Goal: Task Accomplishment & Management: Manage account settings

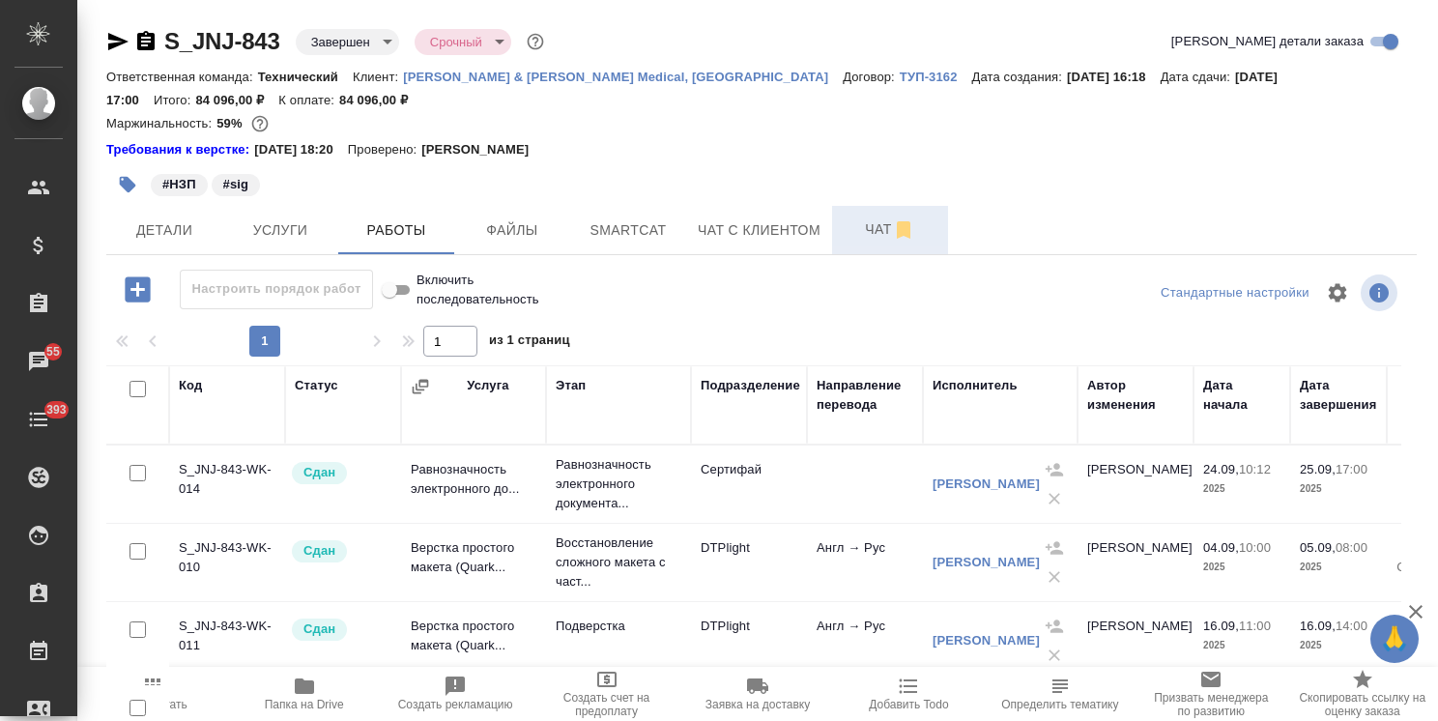
click at [854, 229] on span "Чат" at bounding box center [890, 229] width 93 height 24
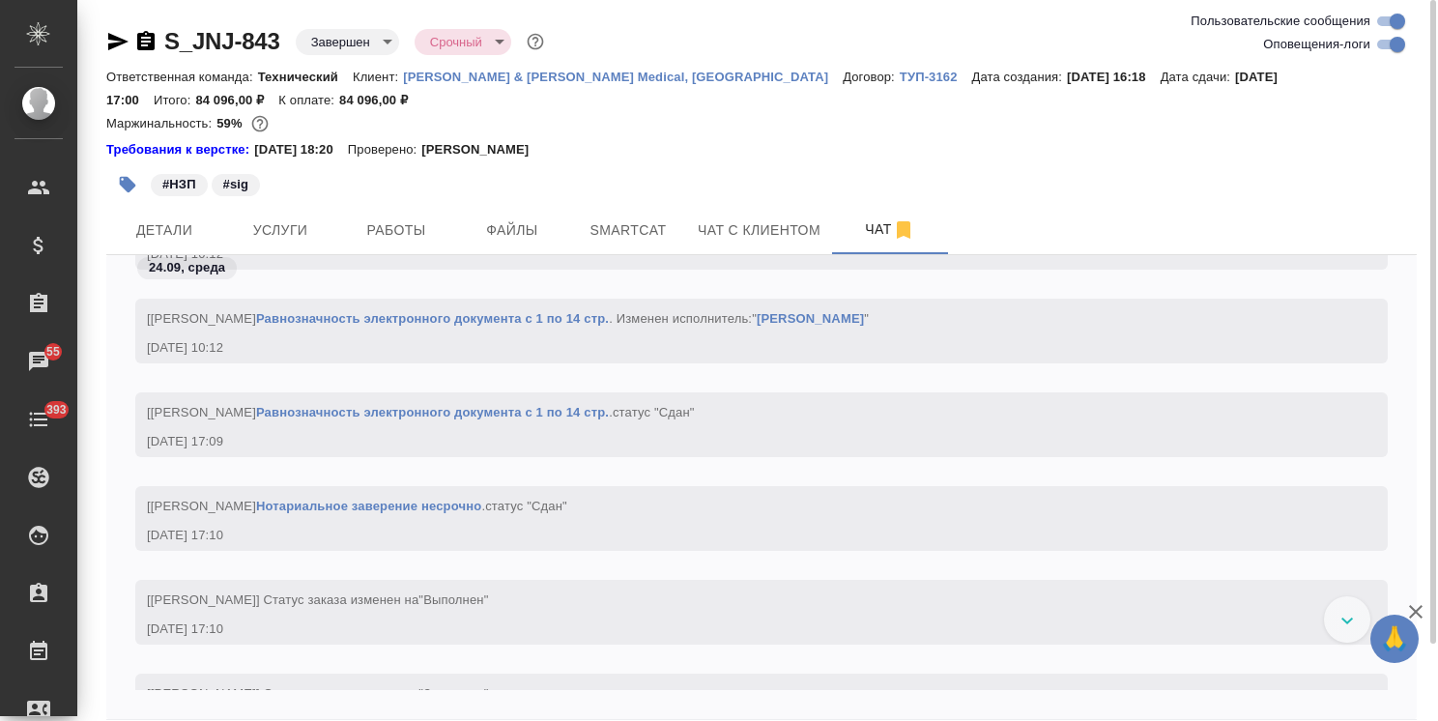
scroll to position [40523, 0]
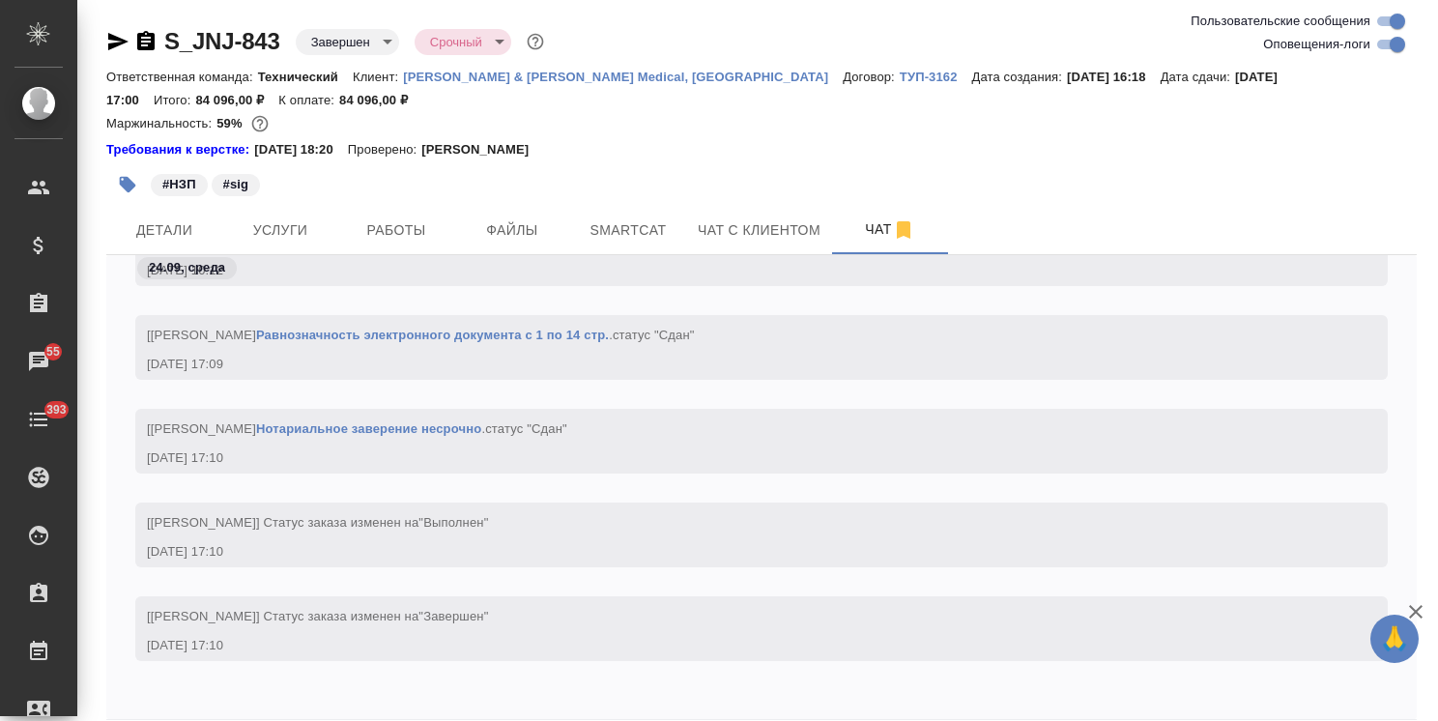
click at [1419, 611] on icon "button" at bounding box center [1415, 611] width 23 height 23
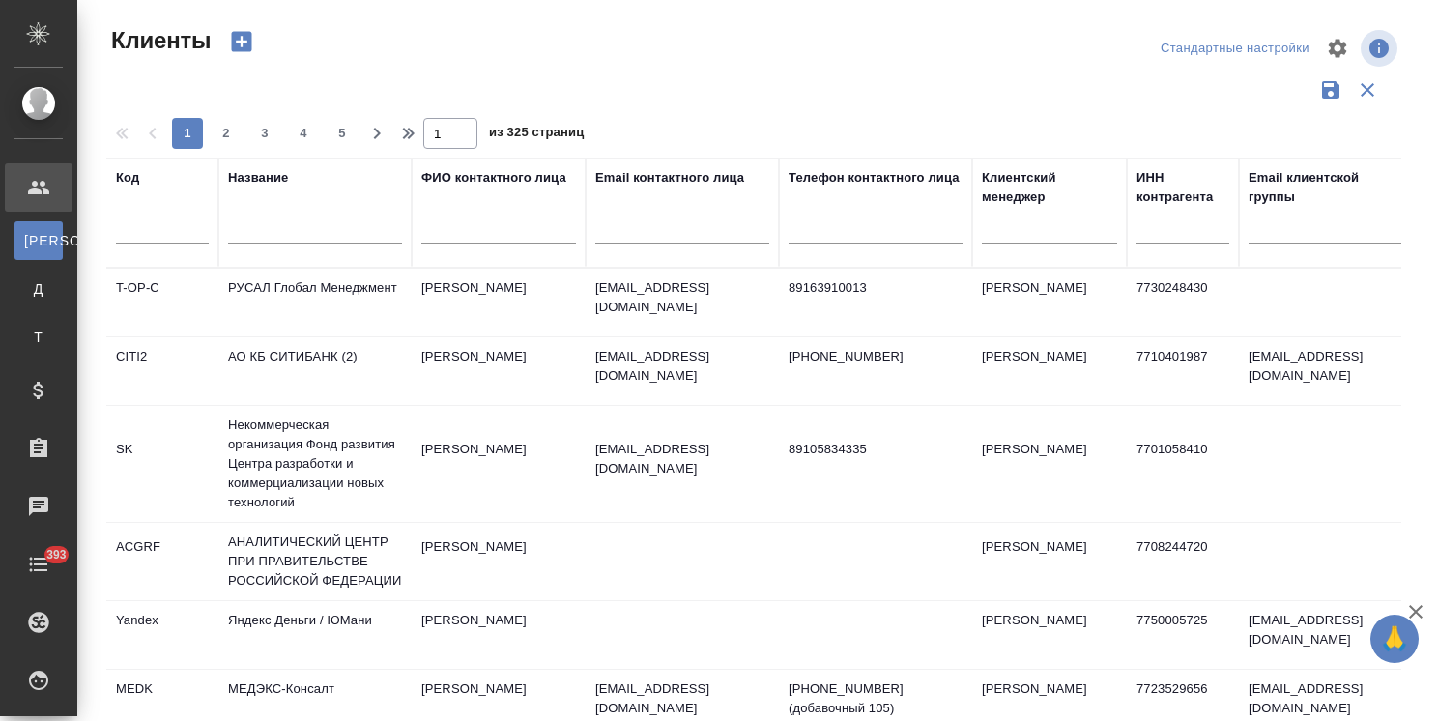
select select "RU"
click at [1016, 217] on div at bounding box center [1049, 224] width 135 height 28
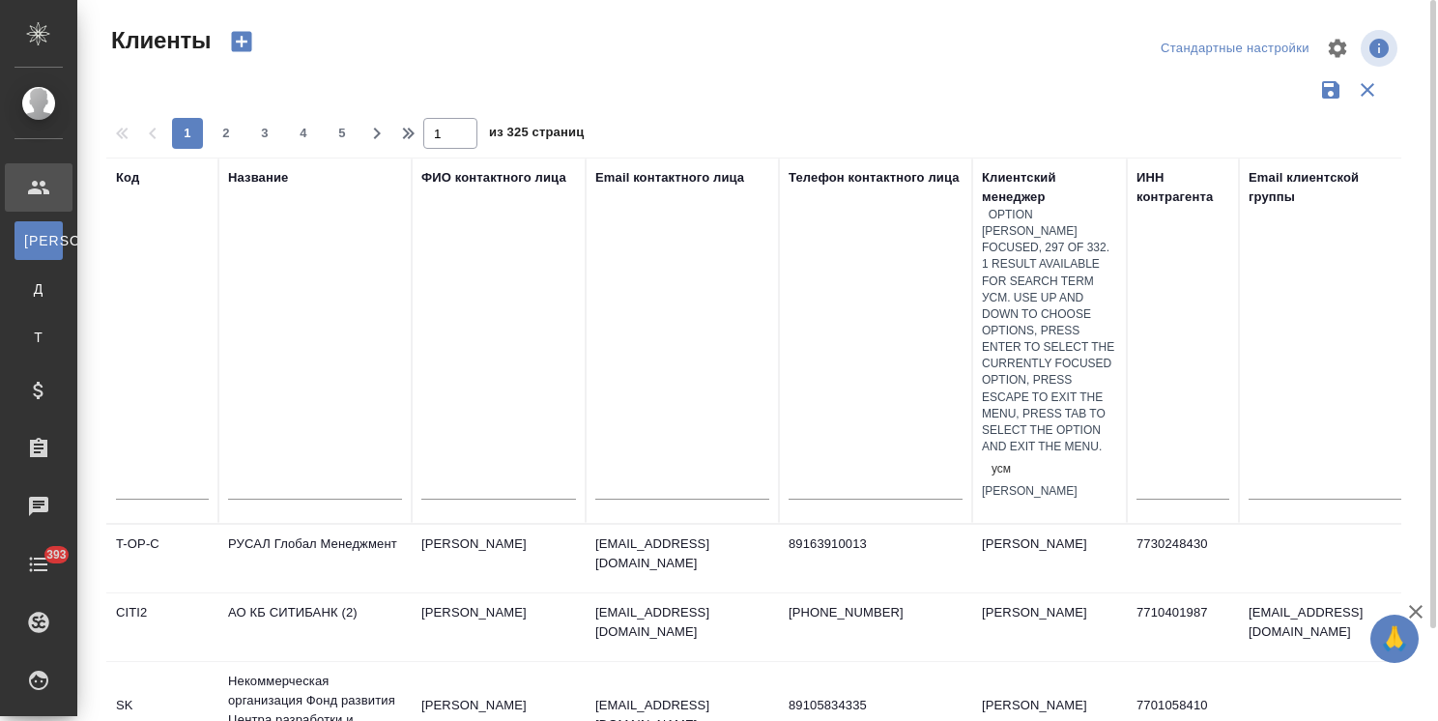
type input "усма"
click at [1075, 483] on div "[PERSON_NAME]" at bounding box center [1049, 491] width 135 height 16
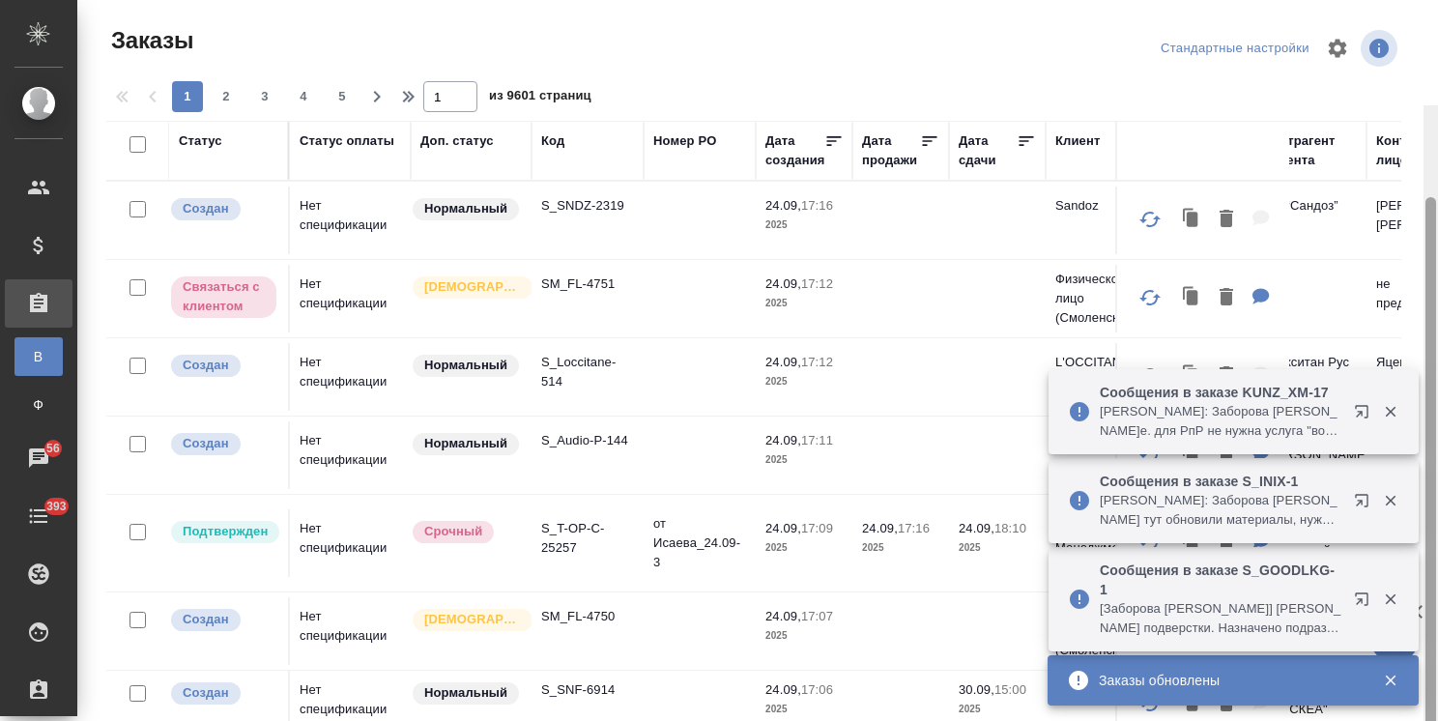
scroll to position [105, 0]
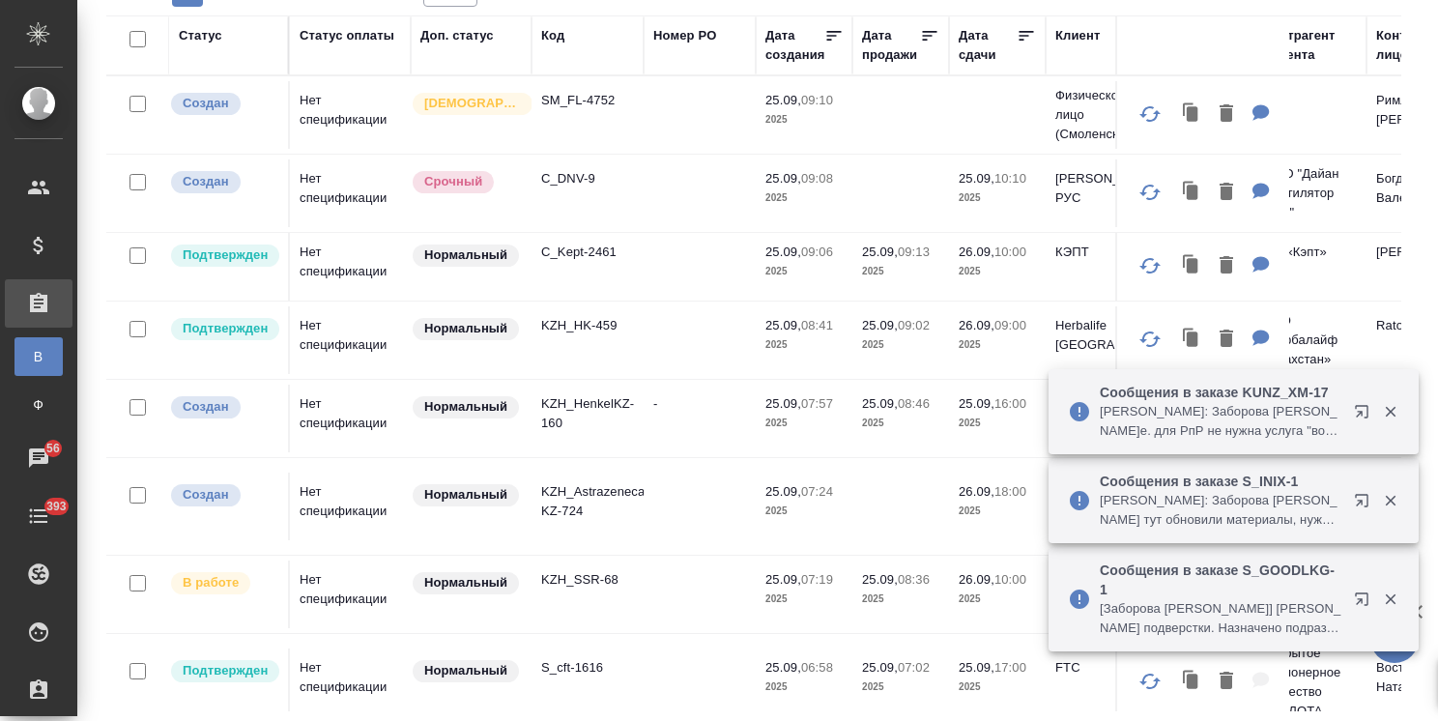
click at [1390, 408] on icon "button" at bounding box center [1390, 411] width 17 height 17
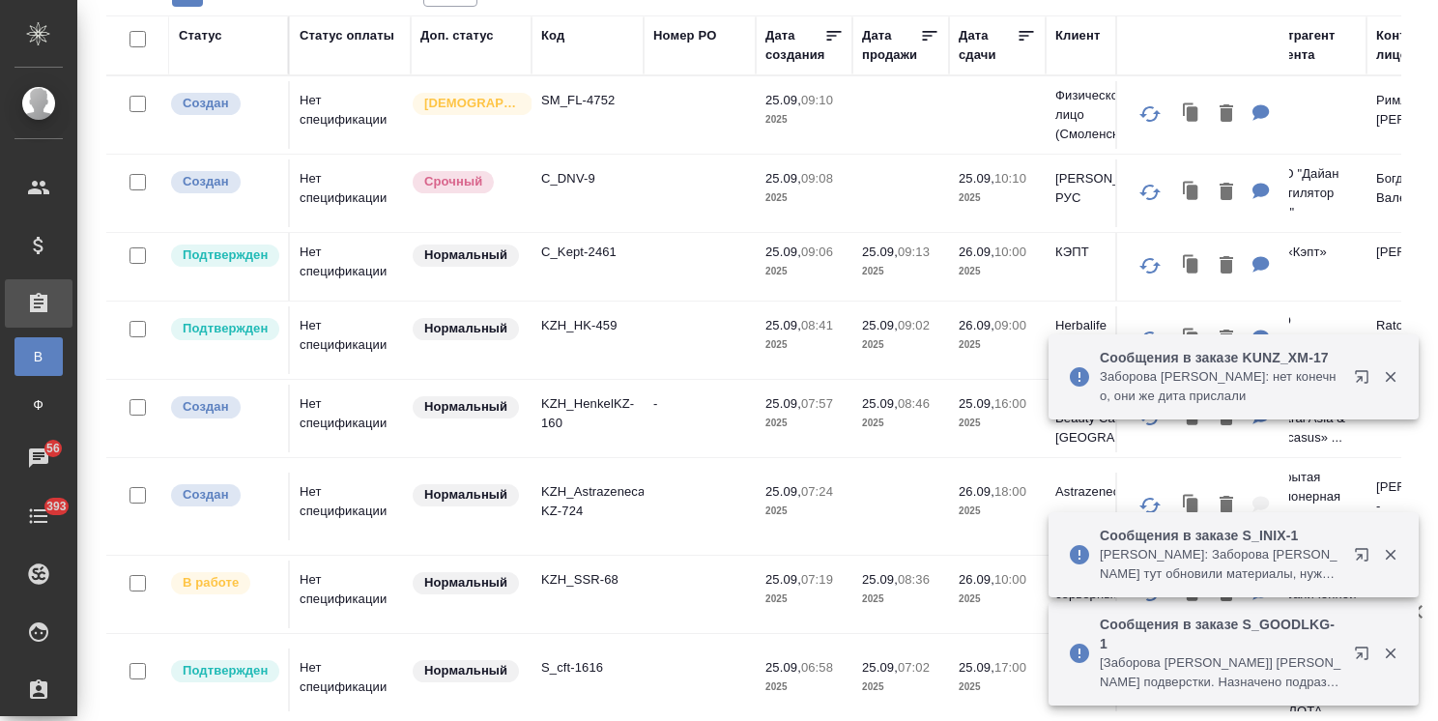
click at [1394, 501] on div "Сообщения в заказе KUNZ_XM-17 Никифорова Валерия: Заборова Александра т.е. для …" at bounding box center [1233, 465] width 370 height 85
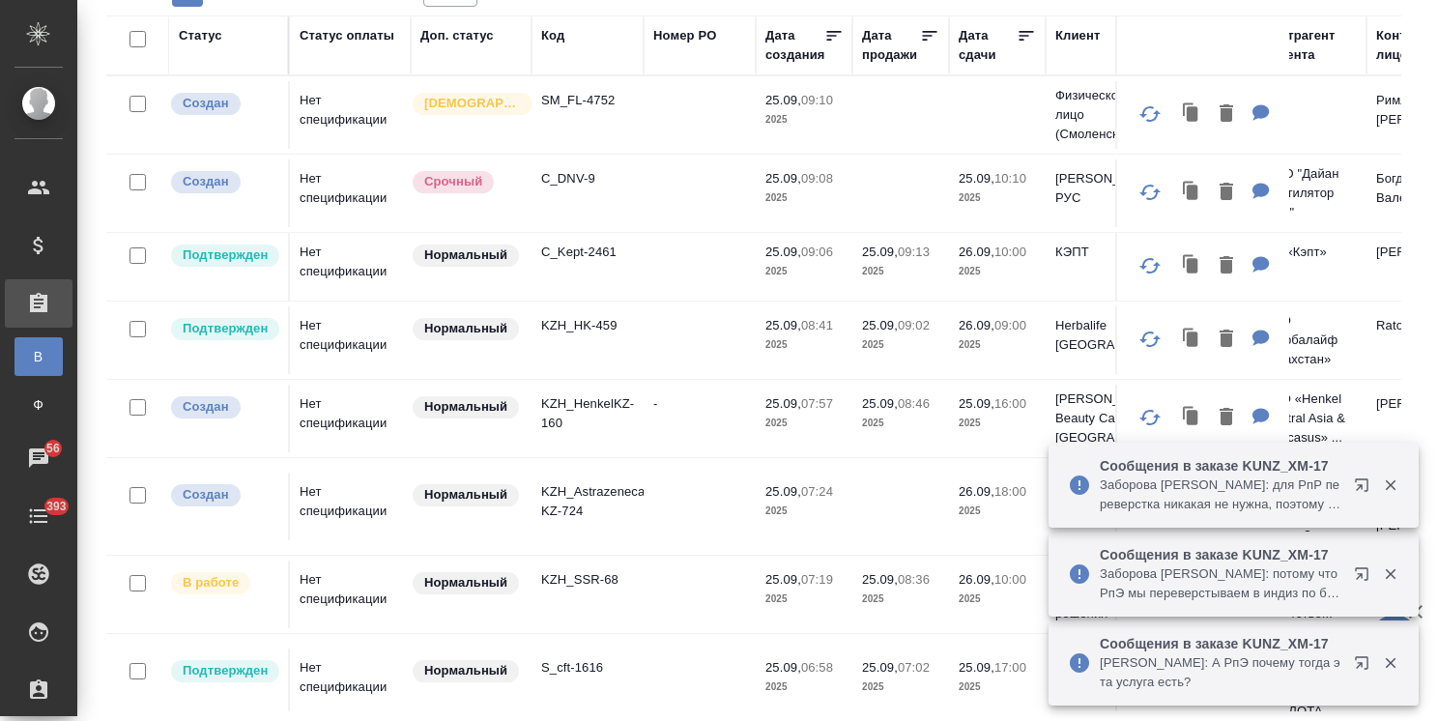
click at [1391, 487] on icon "button" at bounding box center [1390, 485] width 11 height 11
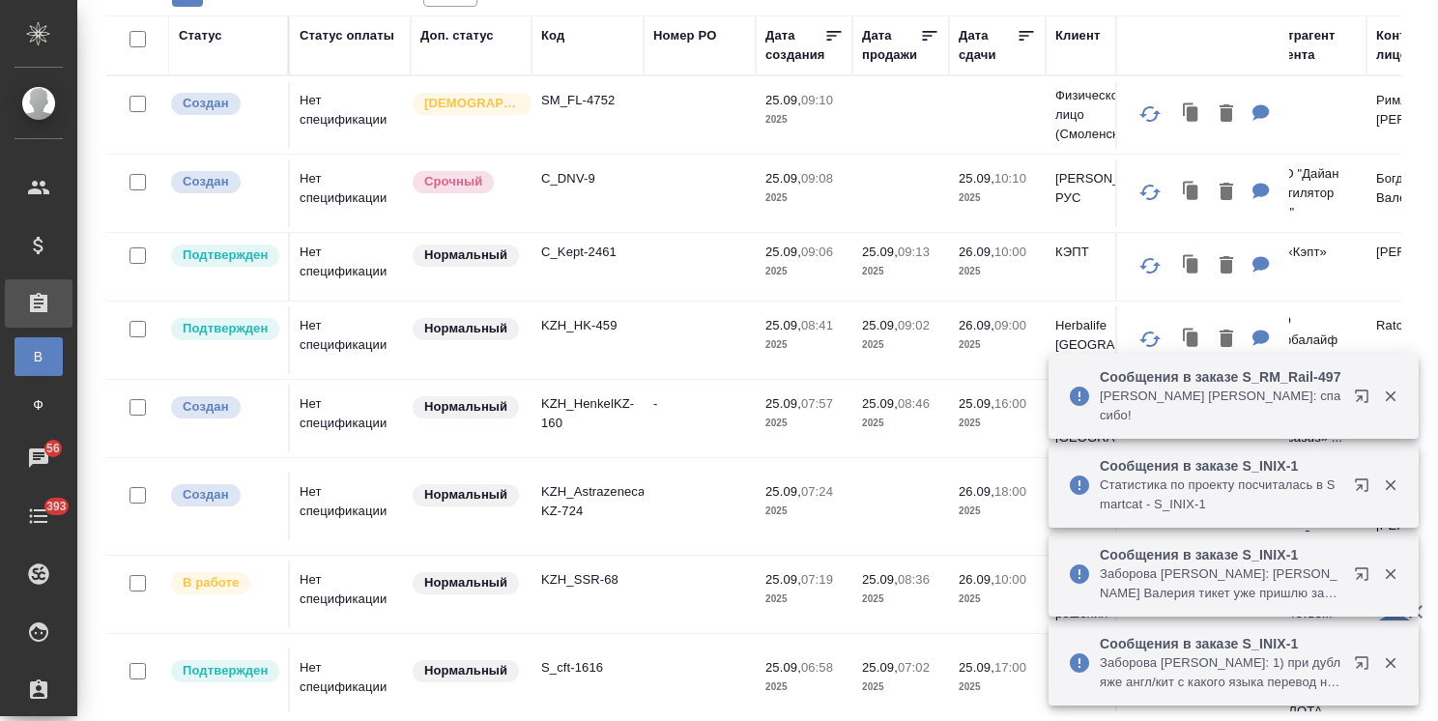
click at [1391, 416] on div at bounding box center [1376, 396] width 70 height 39
click at [1391, 405] on icon "button" at bounding box center [1390, 395] width 17 height 17
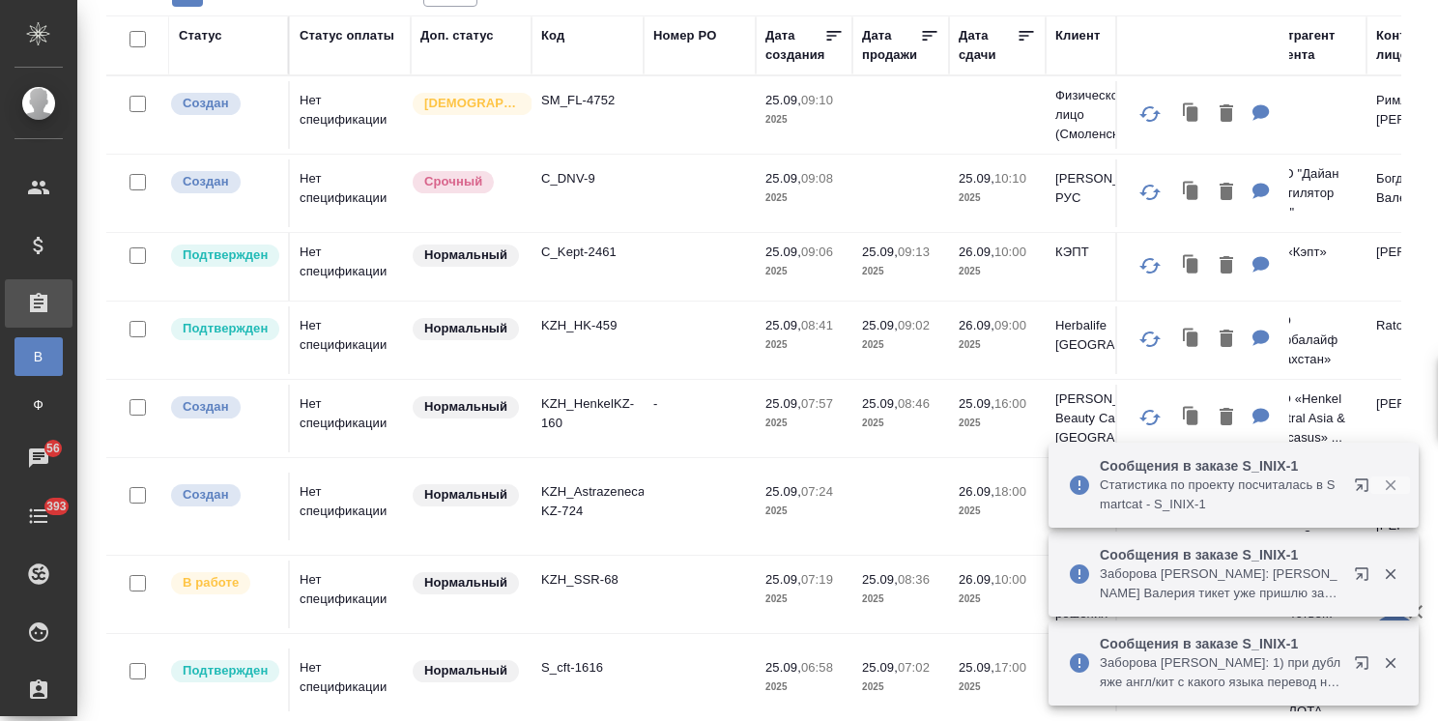
click at [1389, 482] on icon "button" at bounding box center [1390, 484] width 17 height 17
click at [1391, 570] on icon "button" at bounding box center [1390, 573] width 17 height 17
drag, startPoint x: 1391, startPoint y: 662, endPoint x: 1407, endPoint y: 609, distance: 55.3
click at [1391, 662] on icon "button" at bounding box center [1390, 663] width 11 height 11
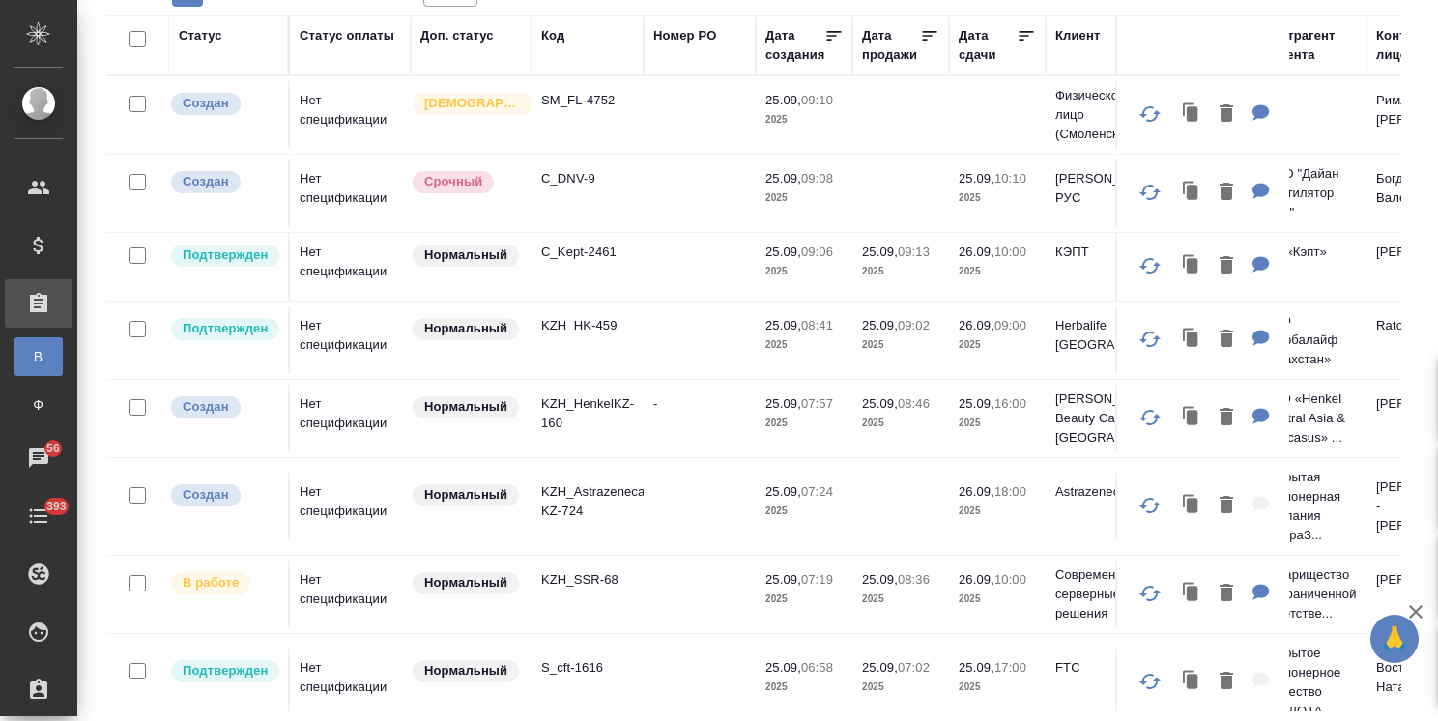
click at [1412, 607] on div "Сообщения в заказе S_INIX-1 Заборова Александра: Никифорова Валерия тикет уже п…" at bounding box center [1233, 573] width 370 height 85
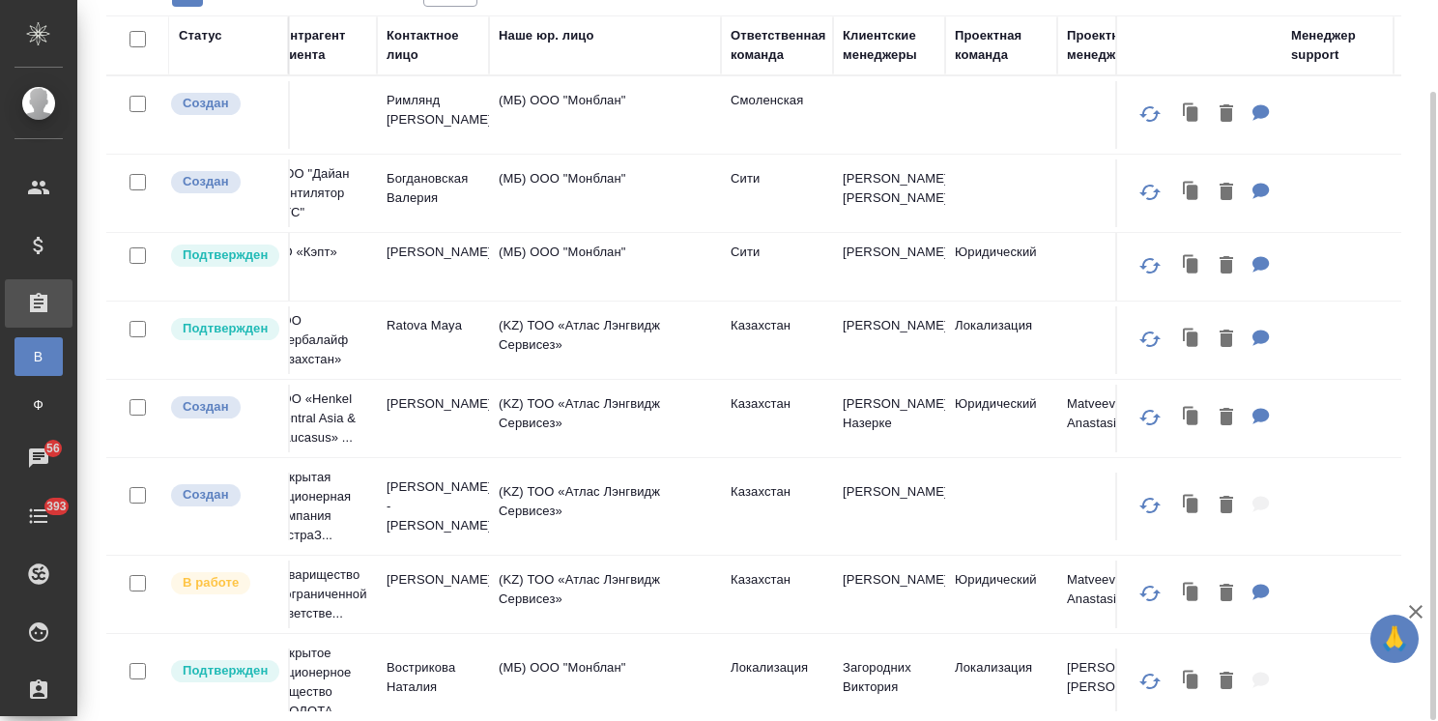
scroll to position [0, 1014]
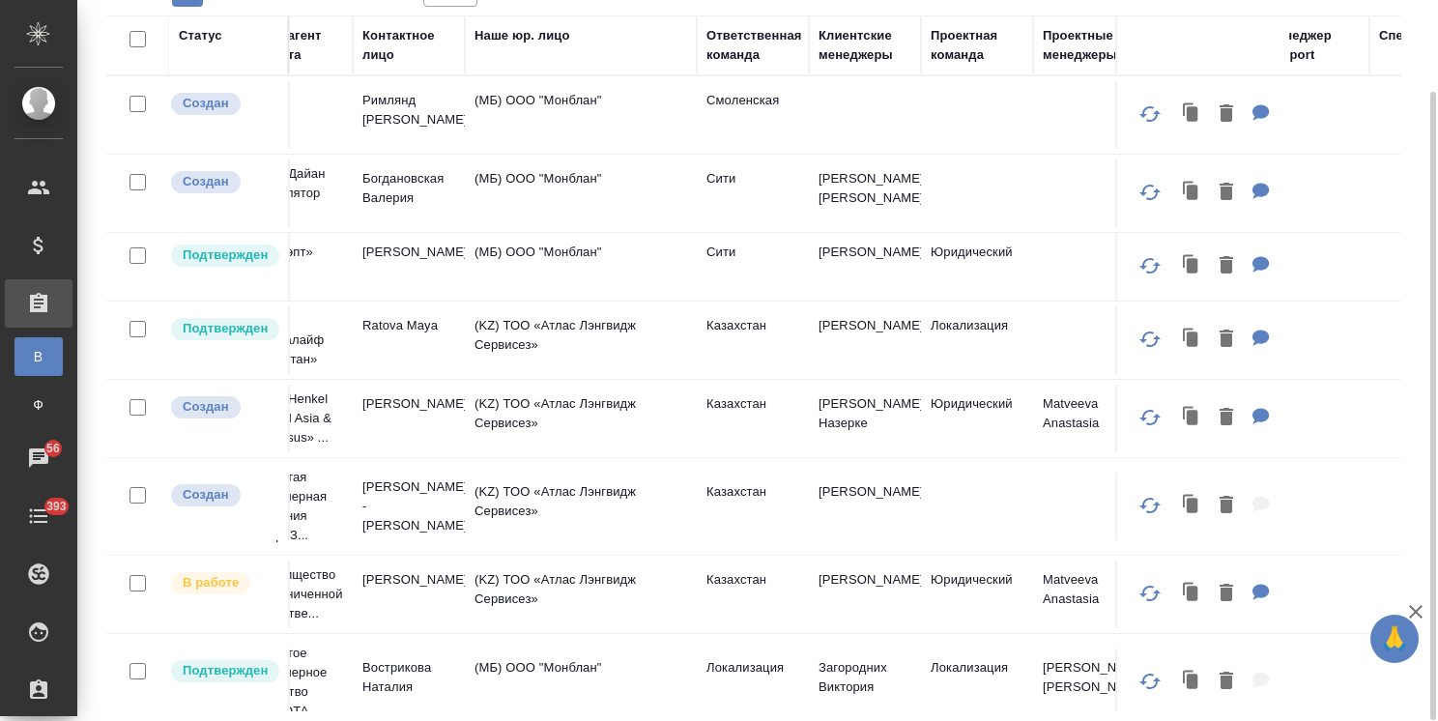
click at [858, 45] on div "Клиентские менеджеры" at bounding box center [864, 45] width 93 height 39
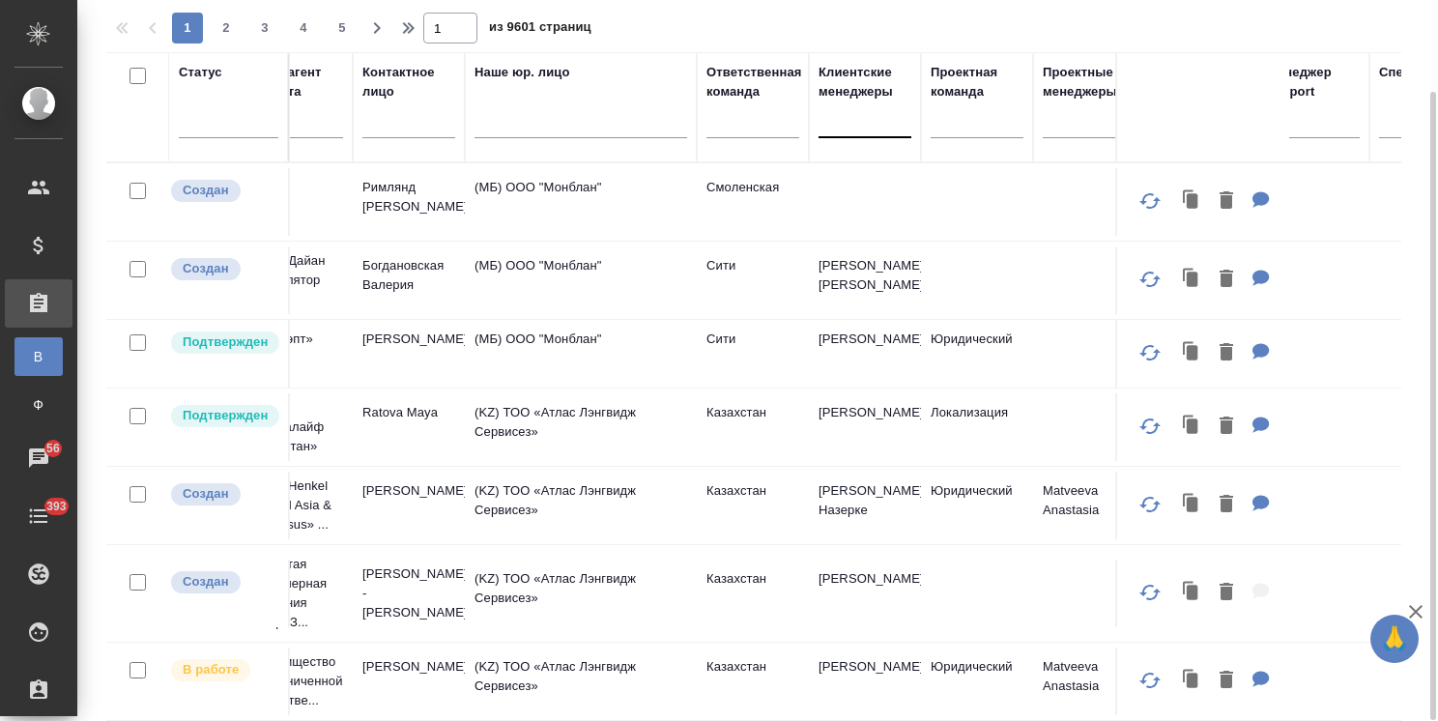
click at [855, 115] on div at bounding box center [864, 118] width 93 height 28
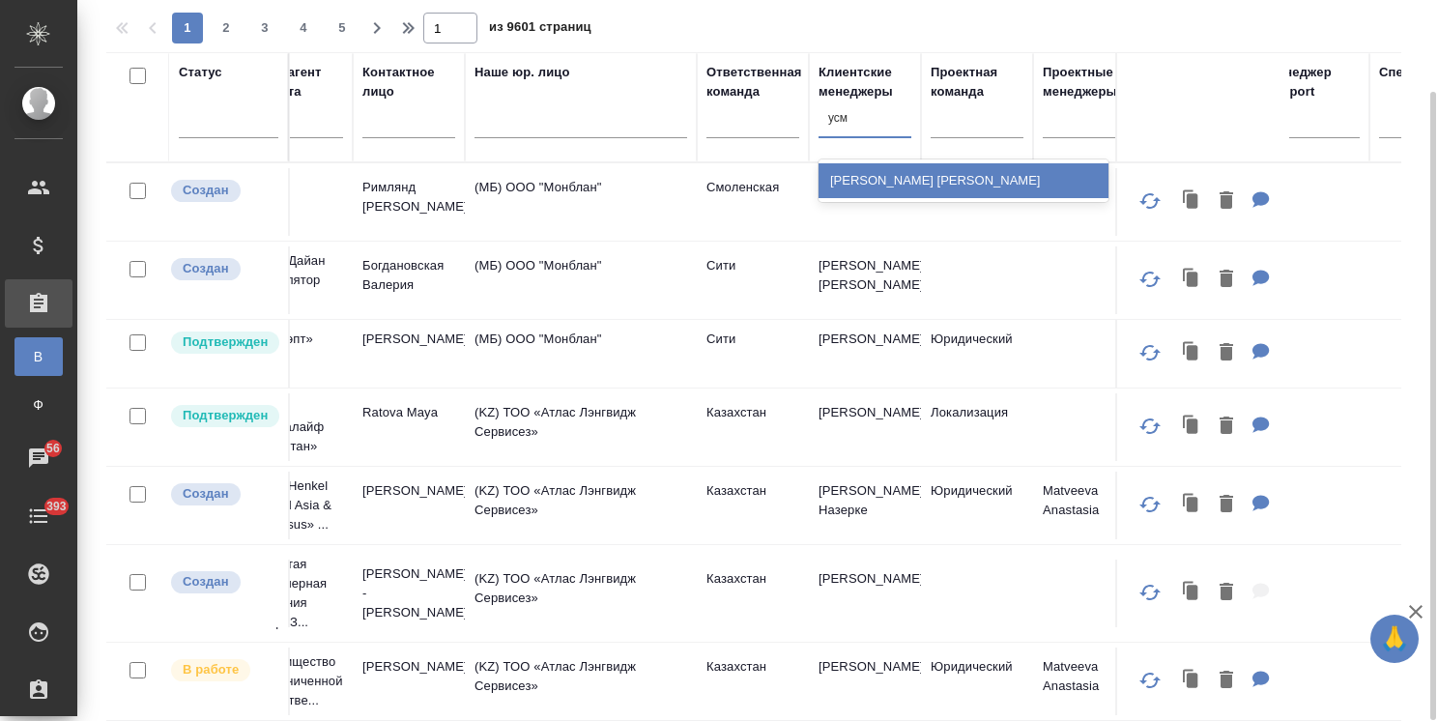
type input "усма"
click at [862, 179] on div "[PERSON_NAME]" at bounding box center [963, 180] width 290 height 35
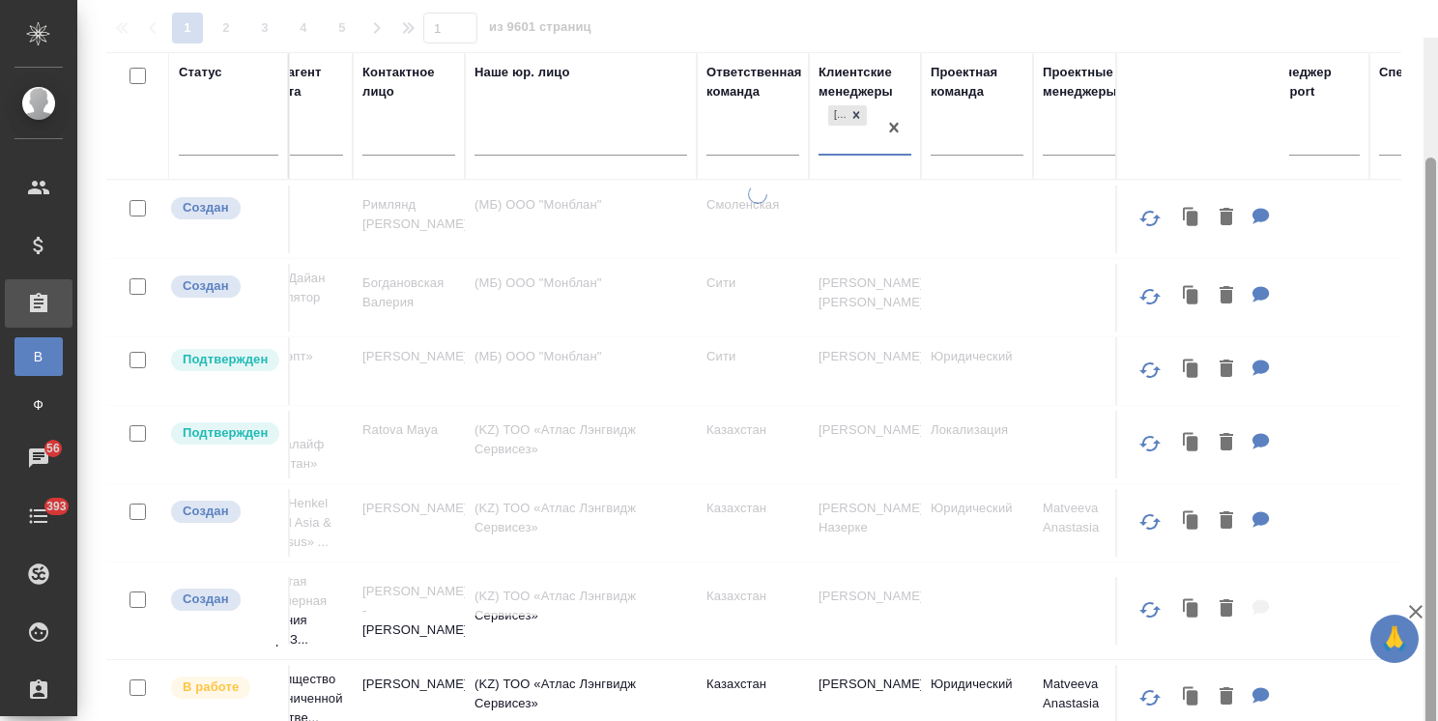
click at [1415, 605] on icon "button" at bounding box center [1415, 611] width 23 height 23
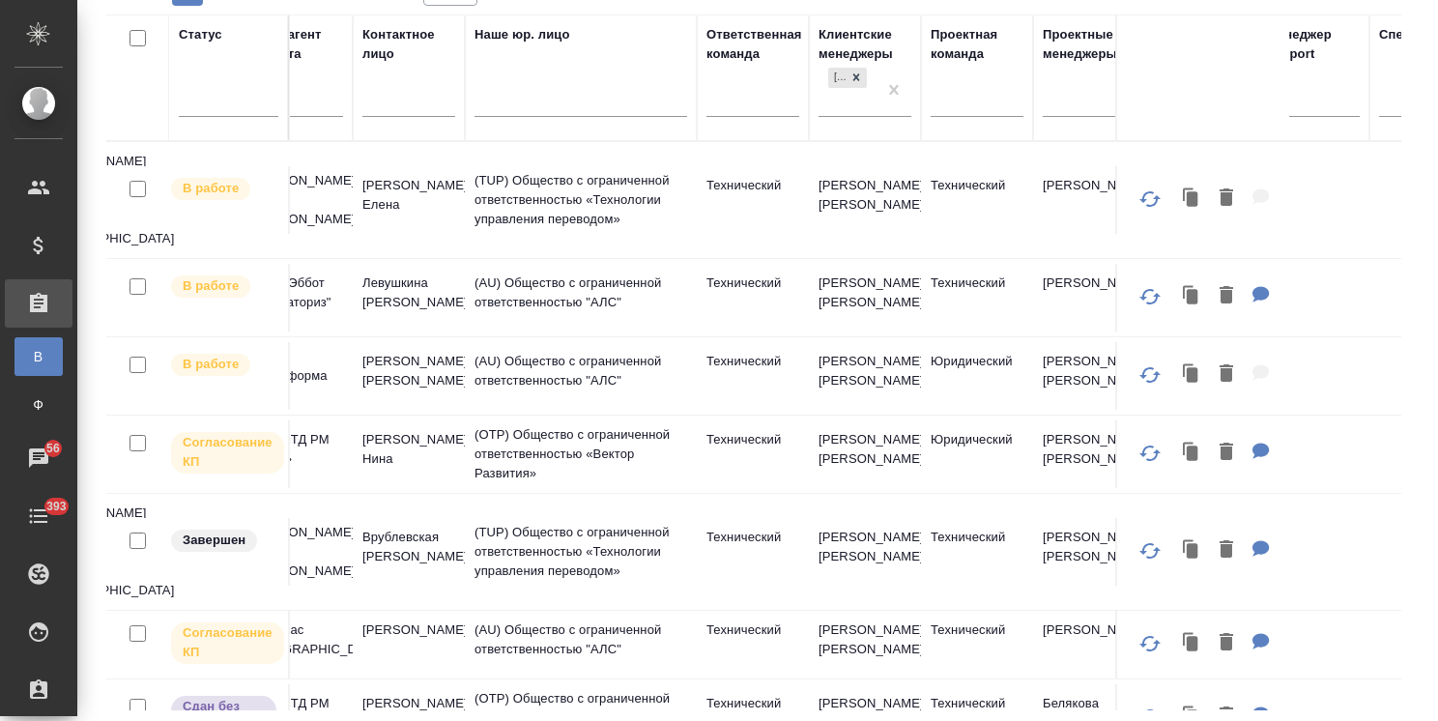
scroll to position [0, 0]
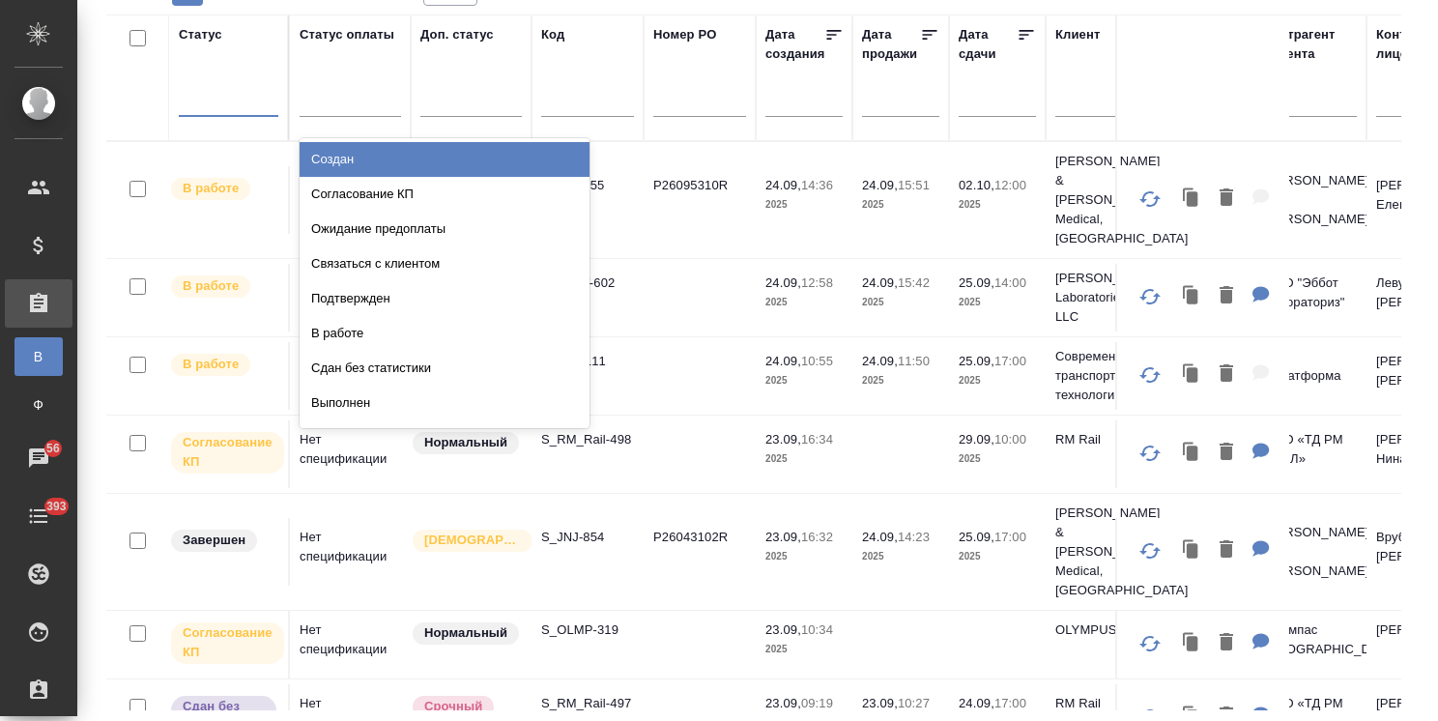
click at [257, 100] on div at bounding box center [229, 97] width 100 height 28
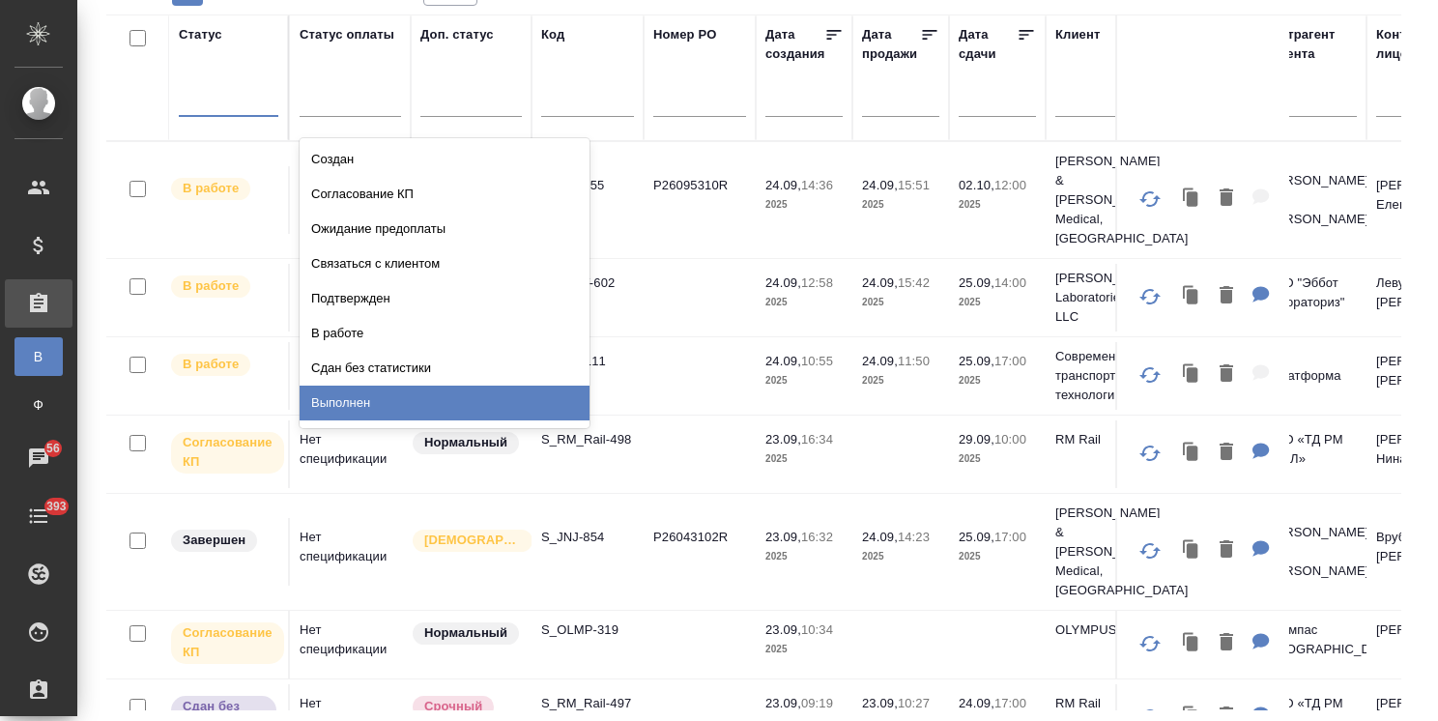
click at [341, 408] on div "Выполнен" at bounding box center [445, 403] width 290 height 35
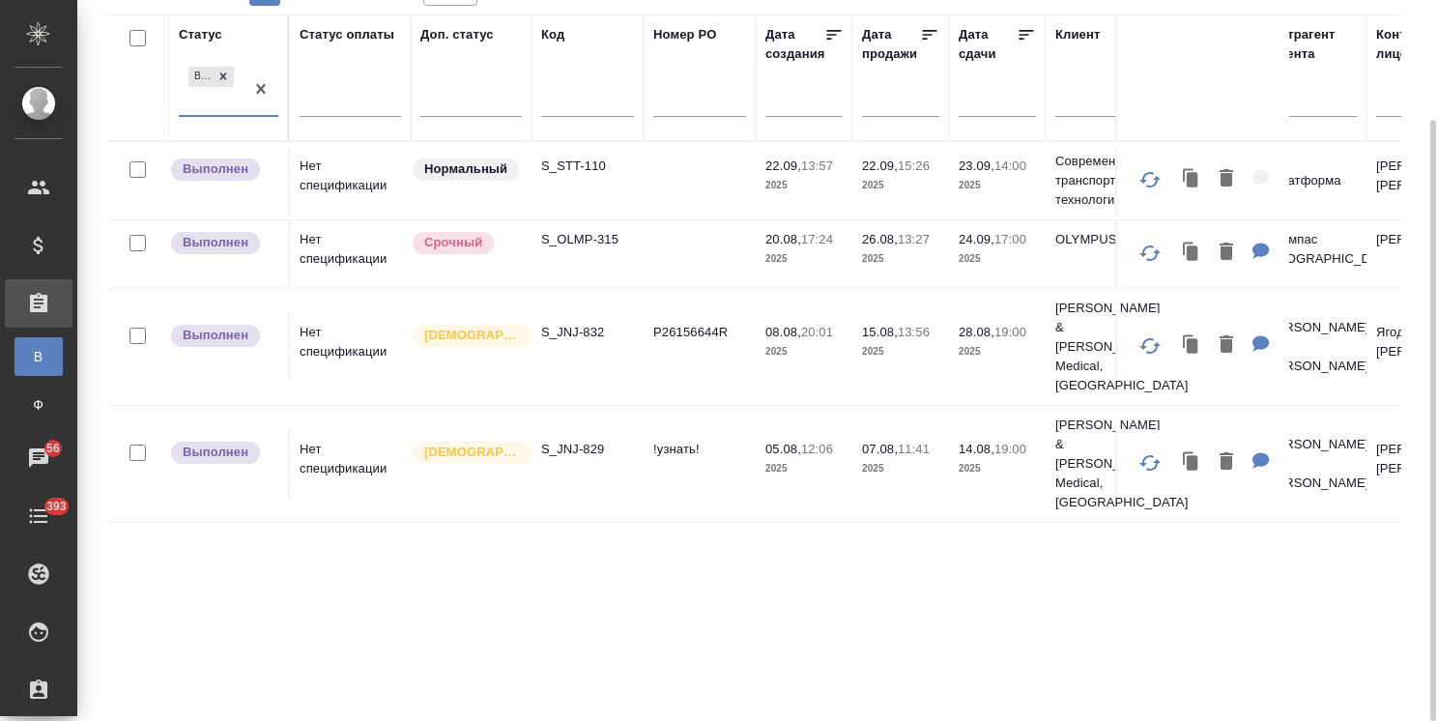
click at [575, 166] on p "S_STT-110" at bounding box center [587, 166] width 93 height 19
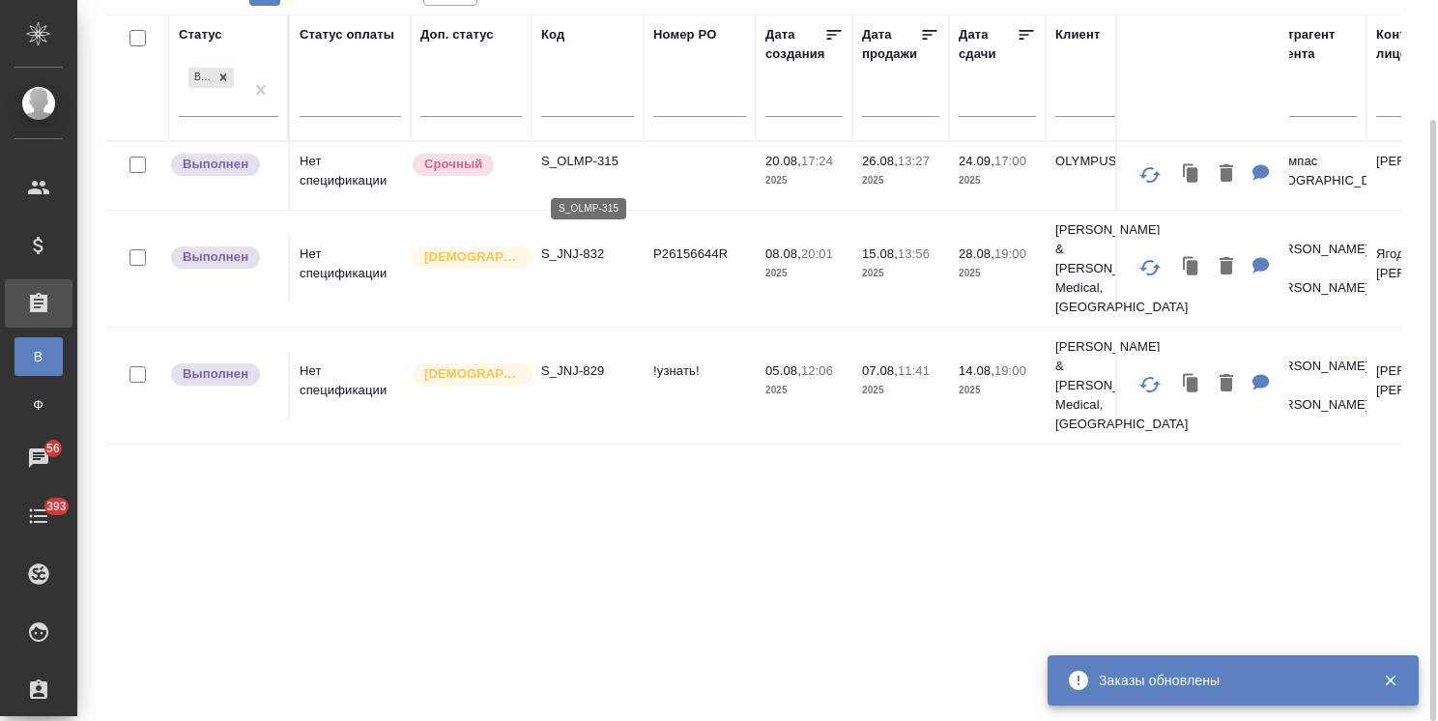
click at [588, 171] on p "S_OLMP-315" at bounding box center [587, 161] width 93 height 19
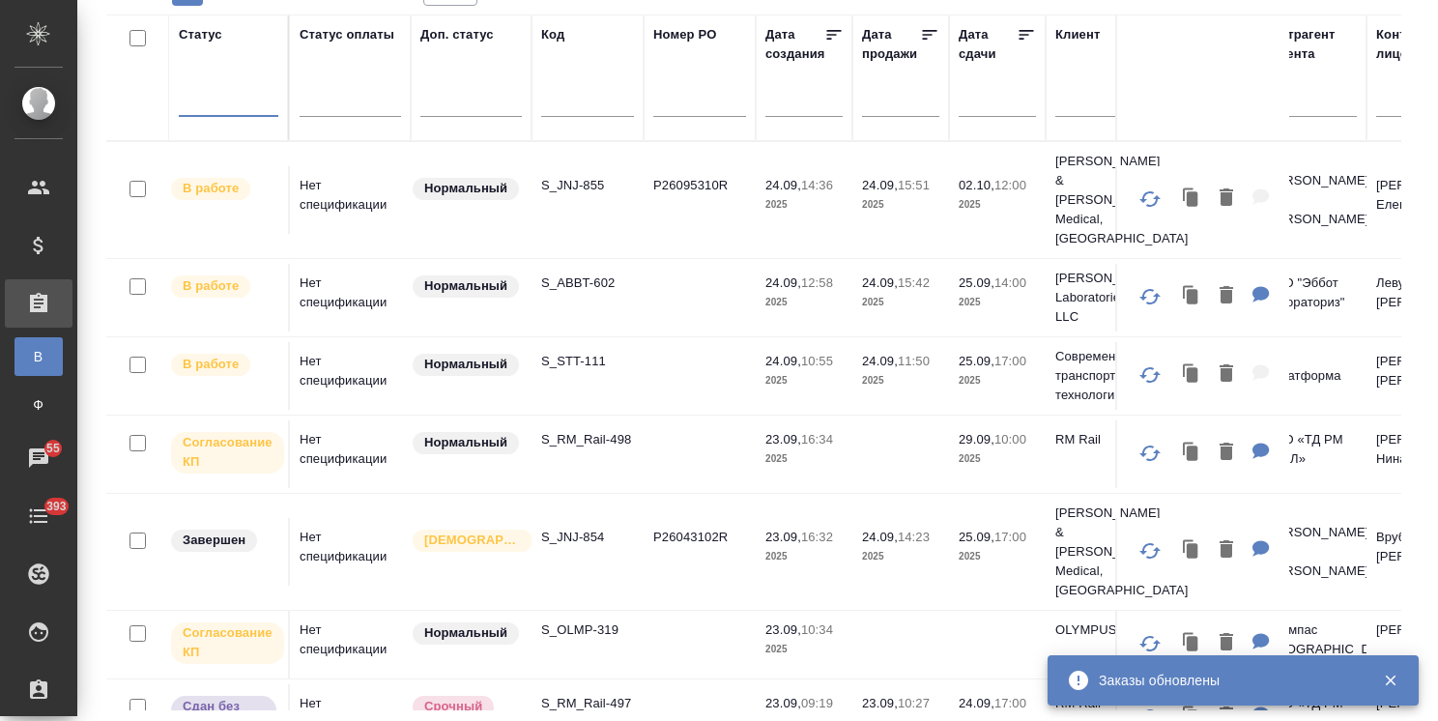
click at [223, 112] on div at bounding box center [229, 98] width 100 height 37
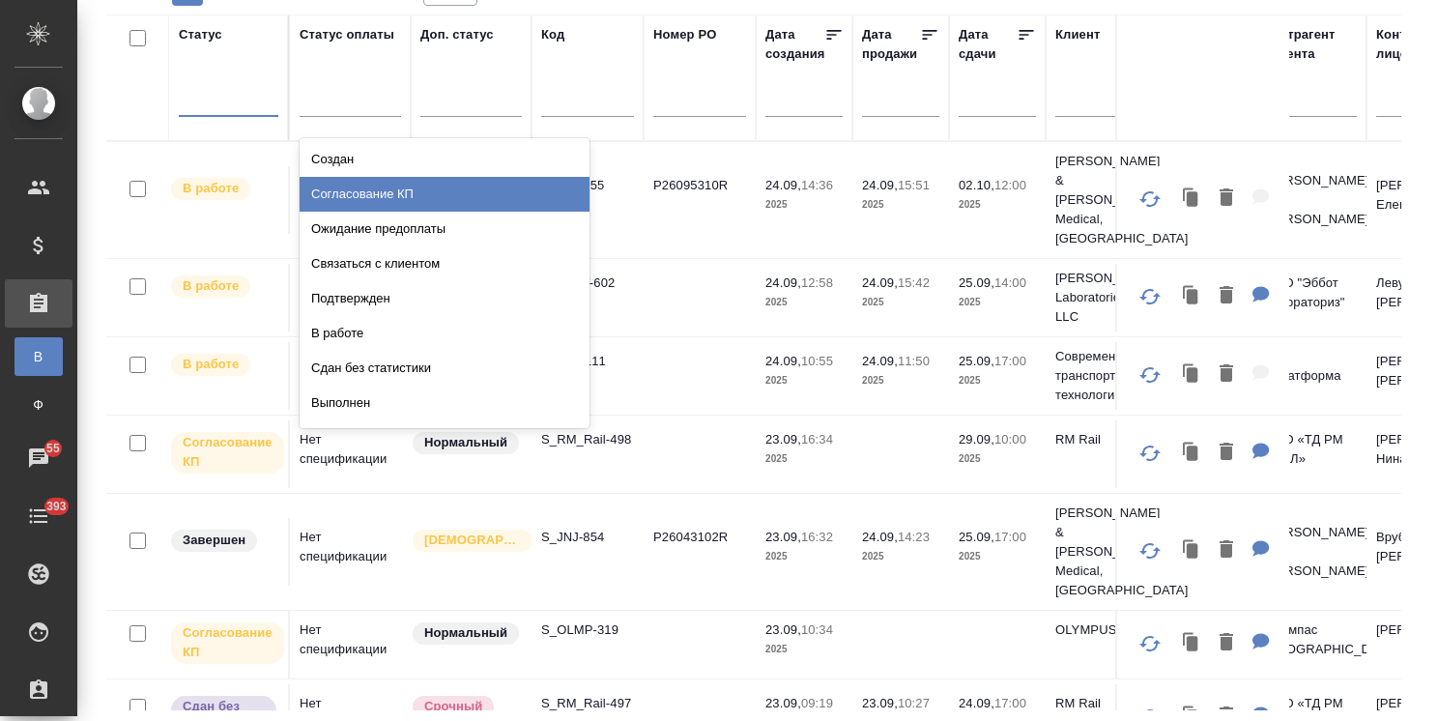
drag, startPoint x: 331, startPoint y: 191, endPoint x: 348, endPoint y: 252, distance: 63.1
click at [332, 191] on div "Согласование КП" at bounding box center [445, 194] width 290 height 35
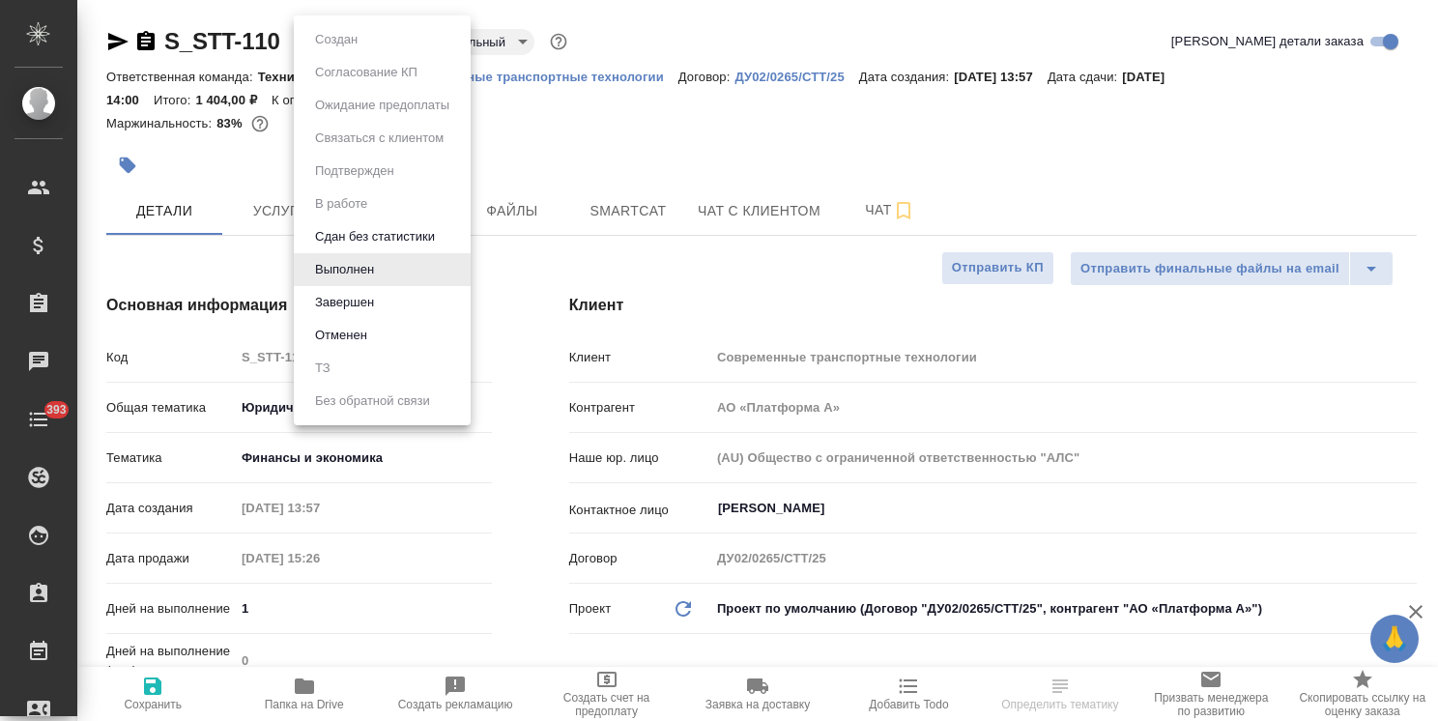
select select "RU"
click at [372, 300] on button "Завершен" at bounding box center [344, 302] width 71 height 21
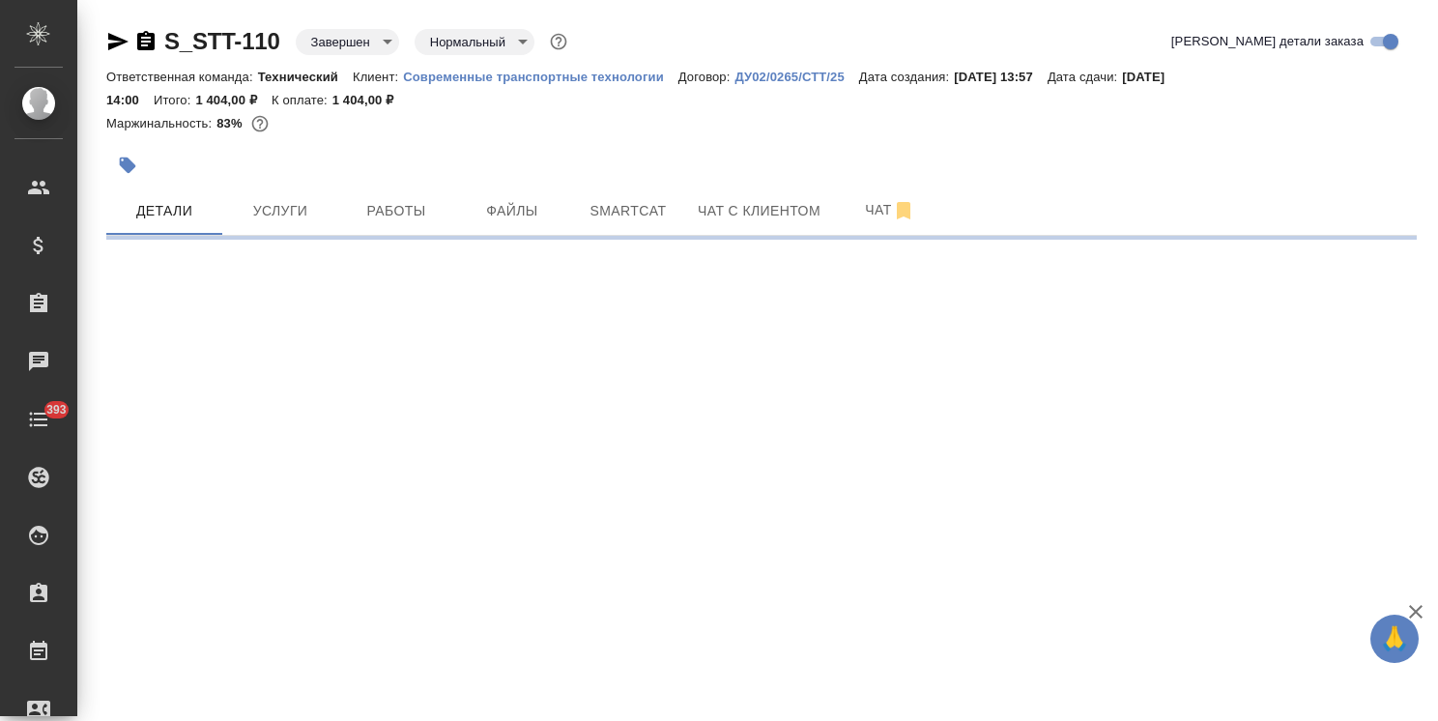
select select "RU"
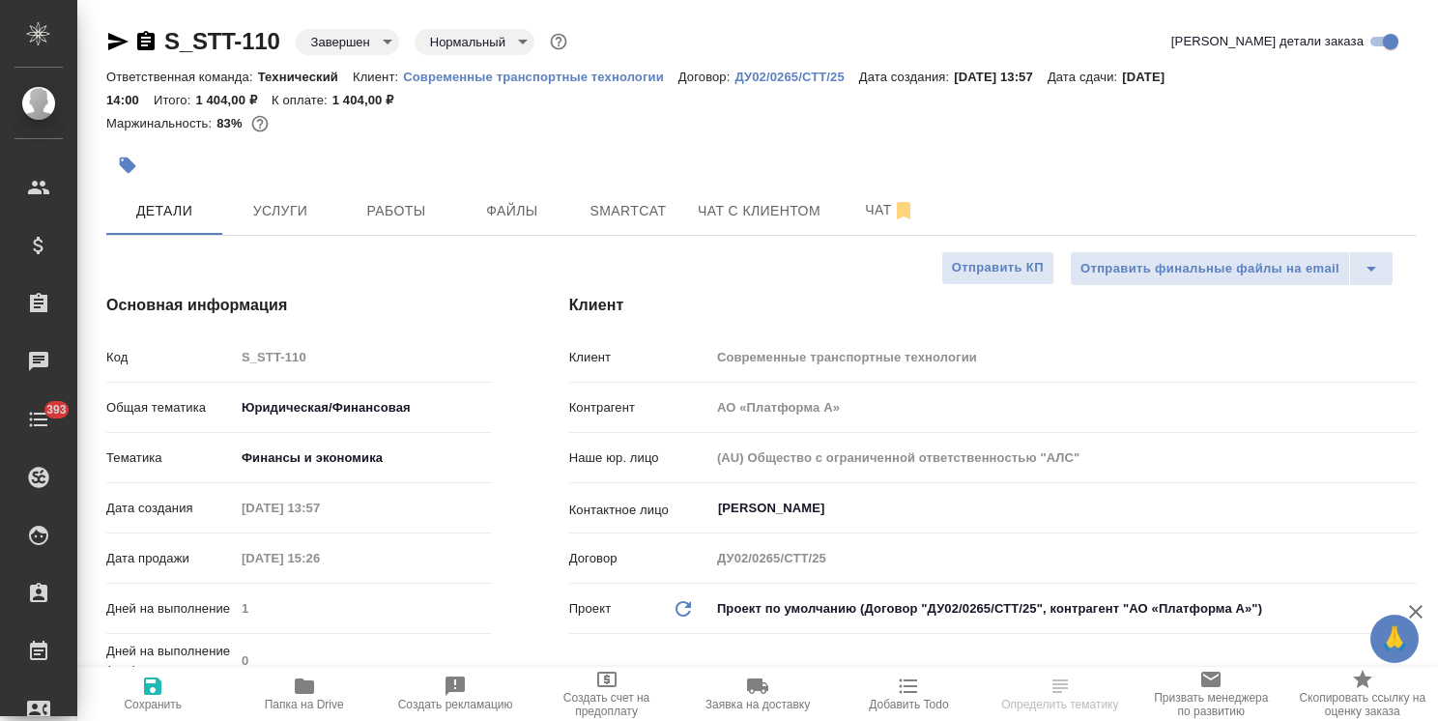
type textarea "x"
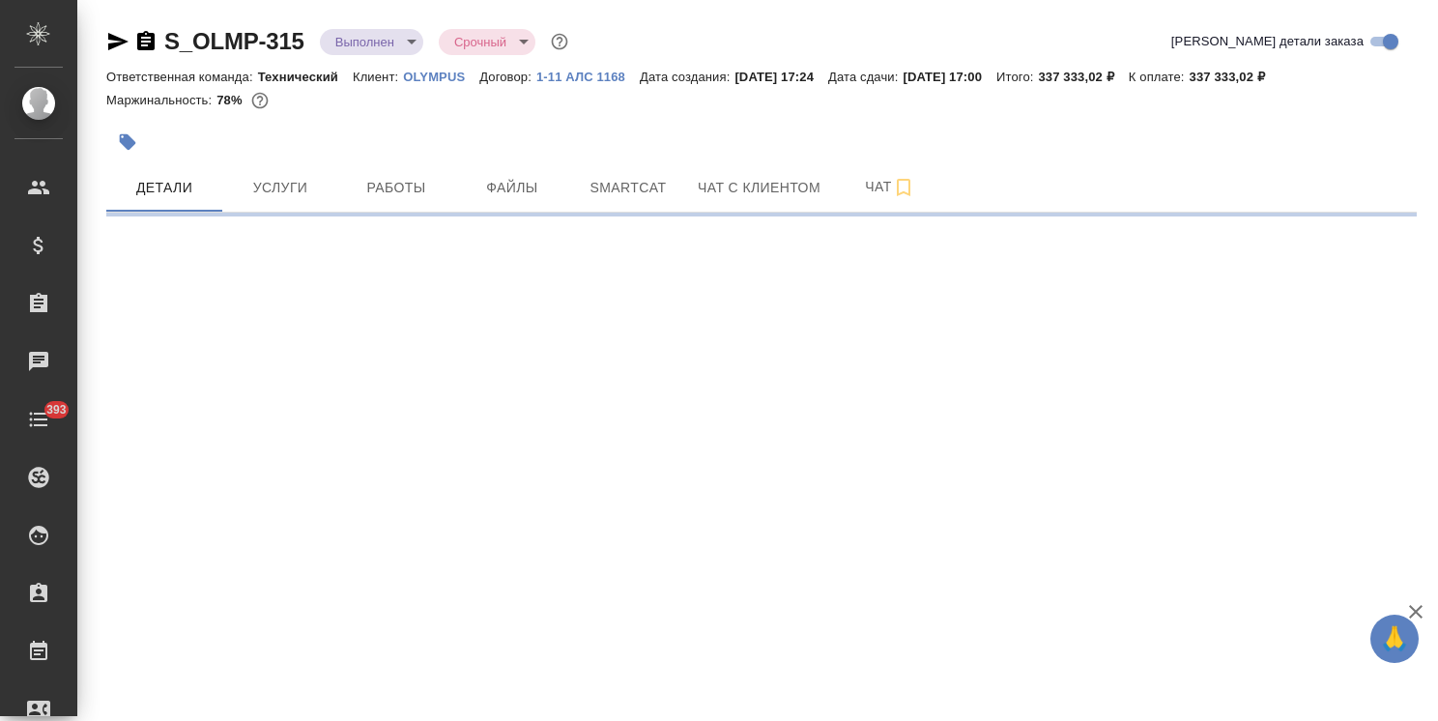
select select "RU"
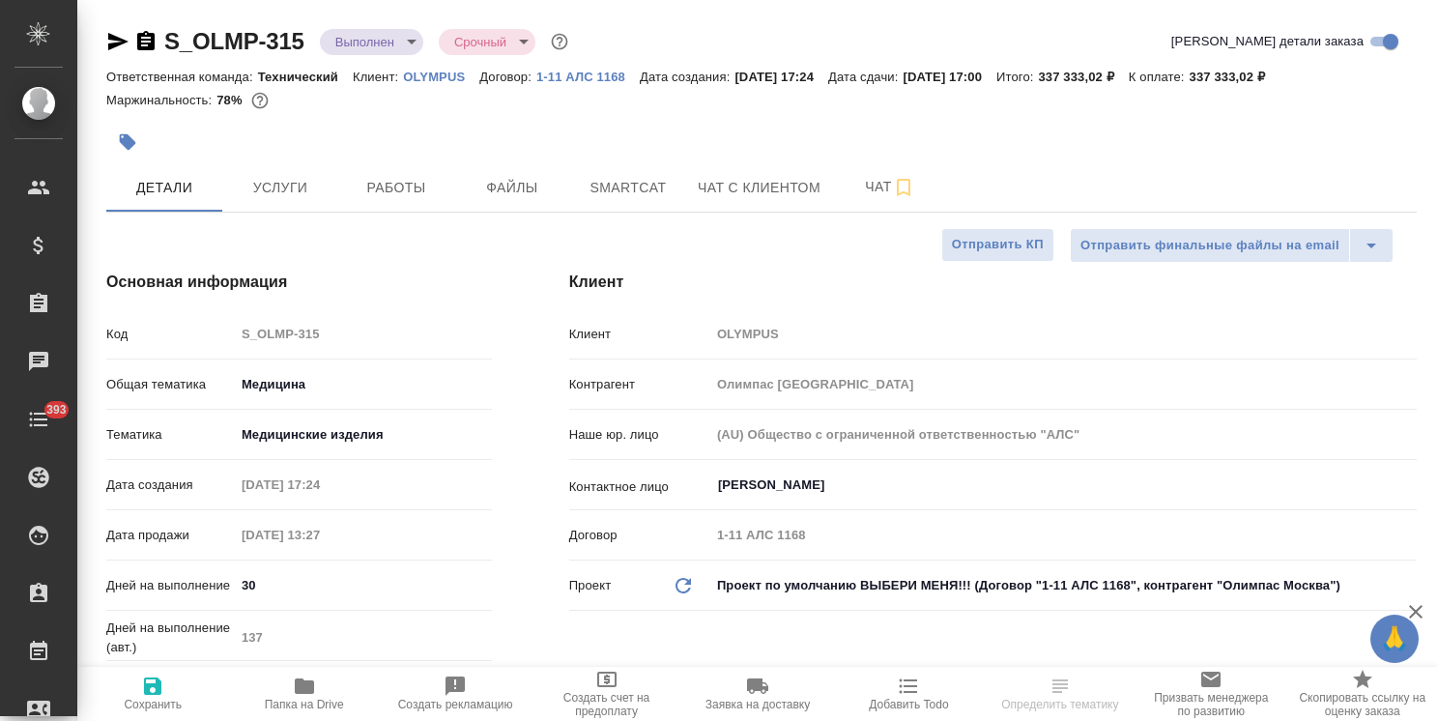
type textarea "x"
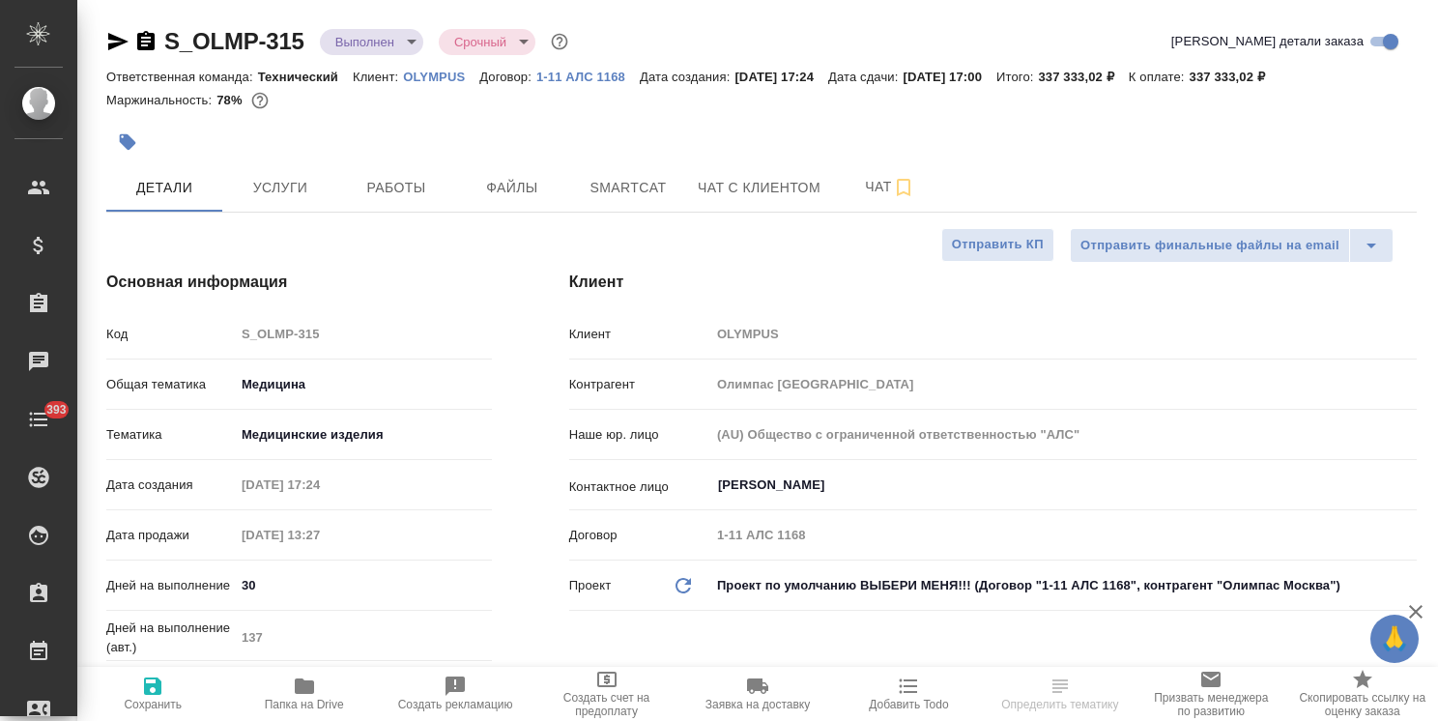
type textarea "x"
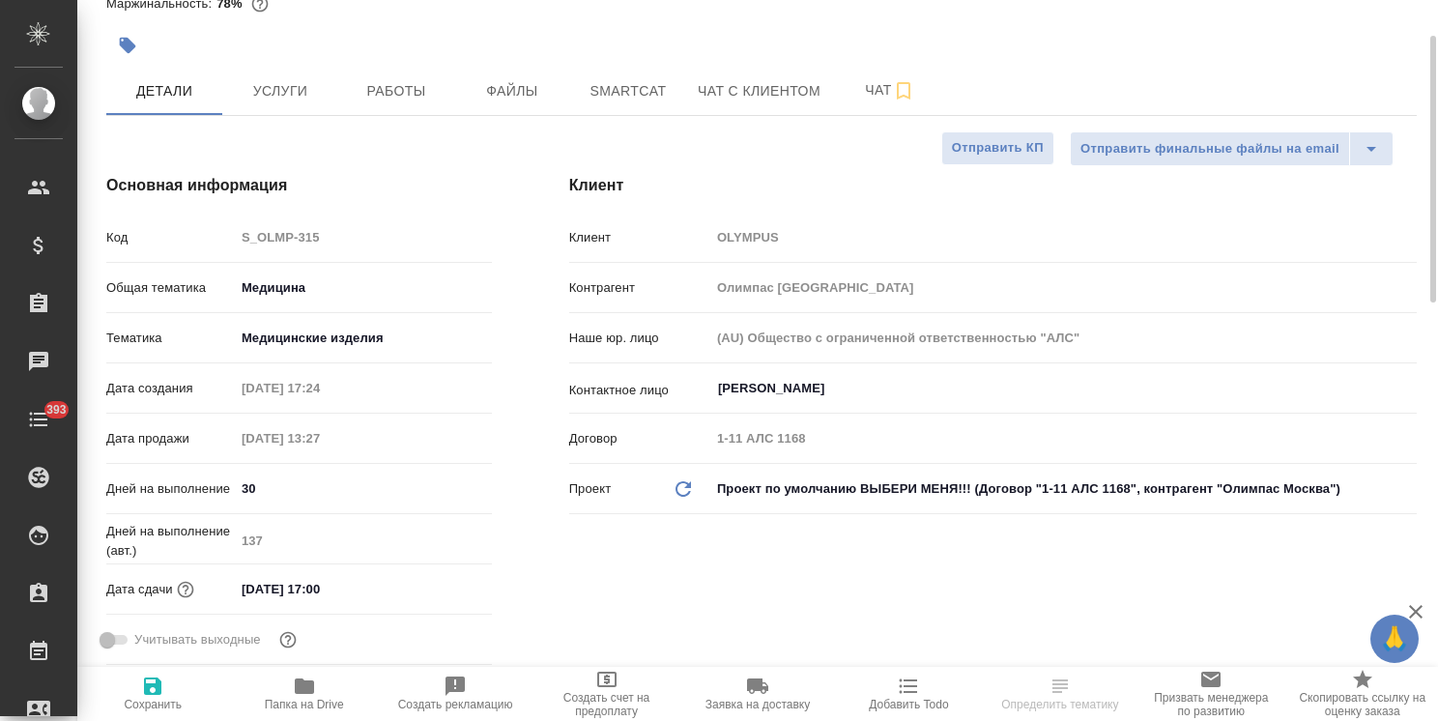
type textarea "x"
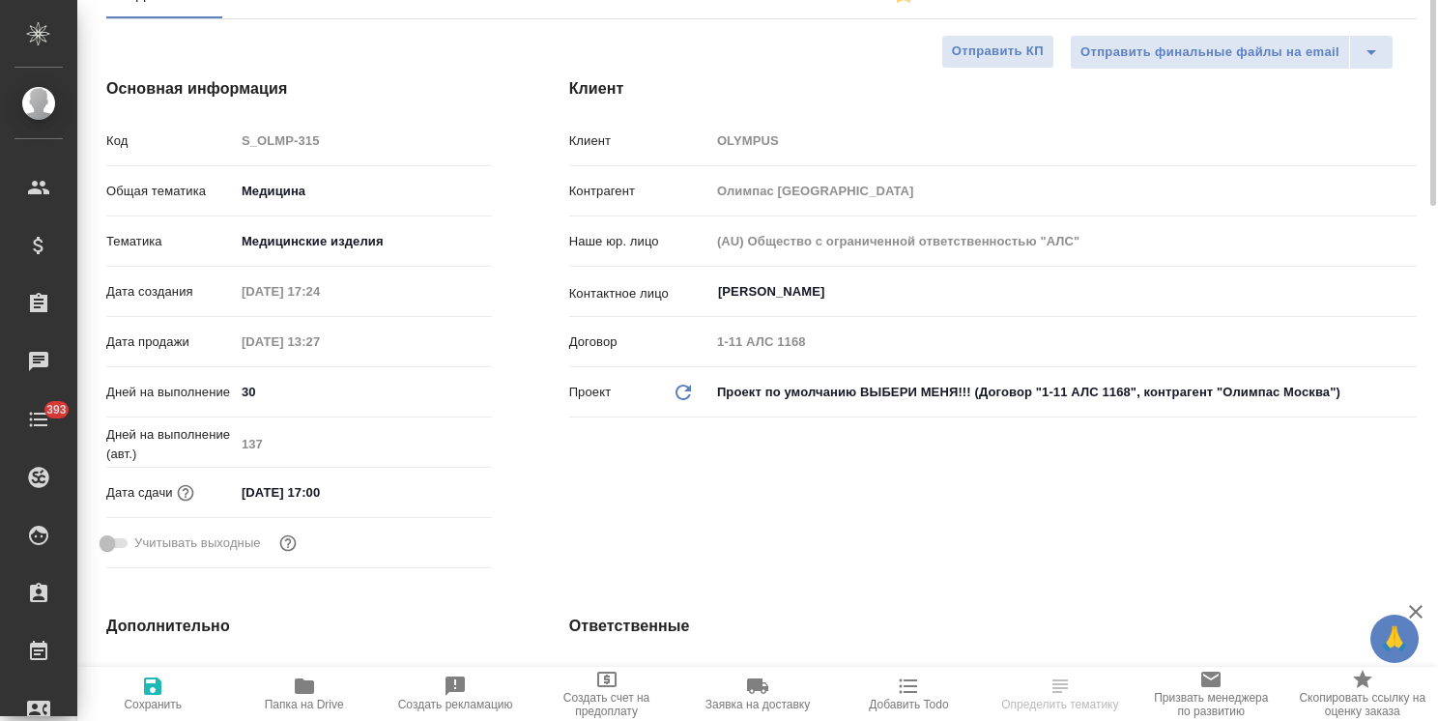
scroll to position [0, 0]
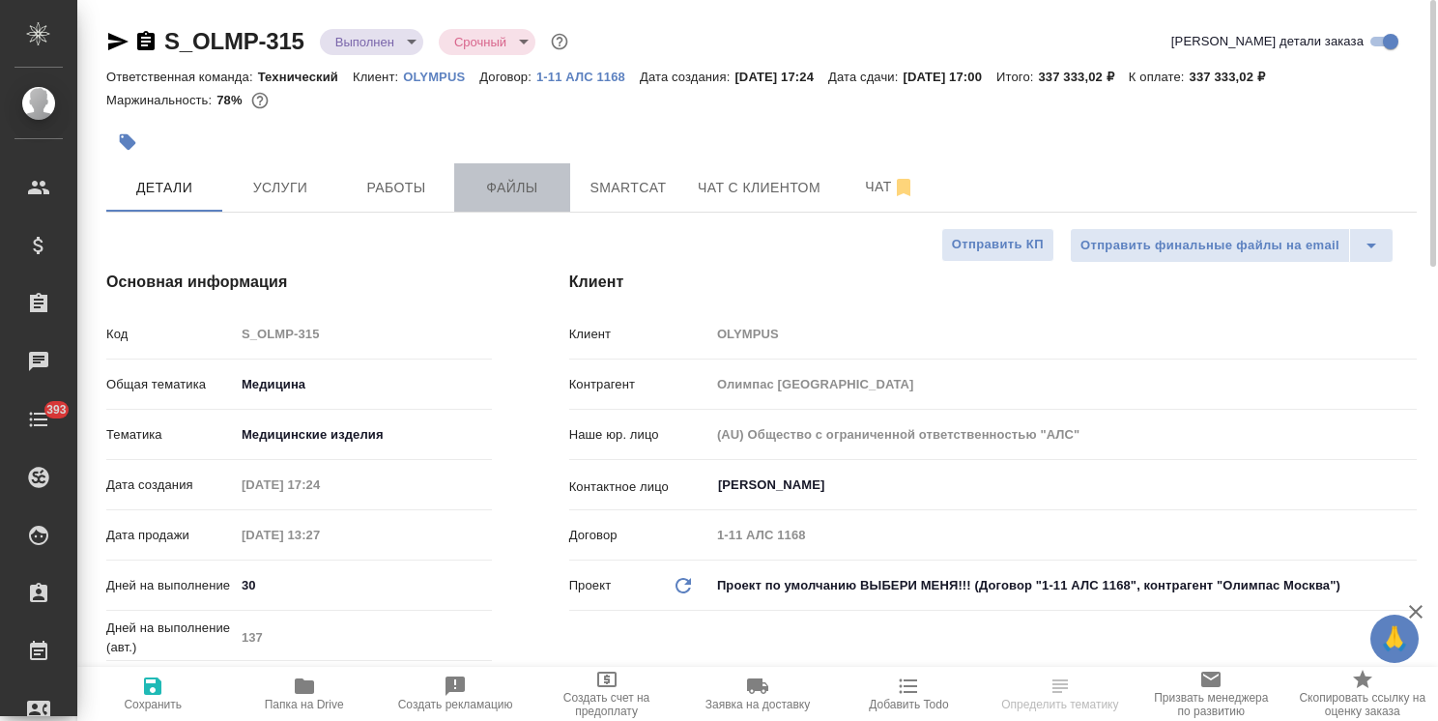
click at [529, 191] on span "Файлы" at bounding box center [512, 188] width 93 height 24
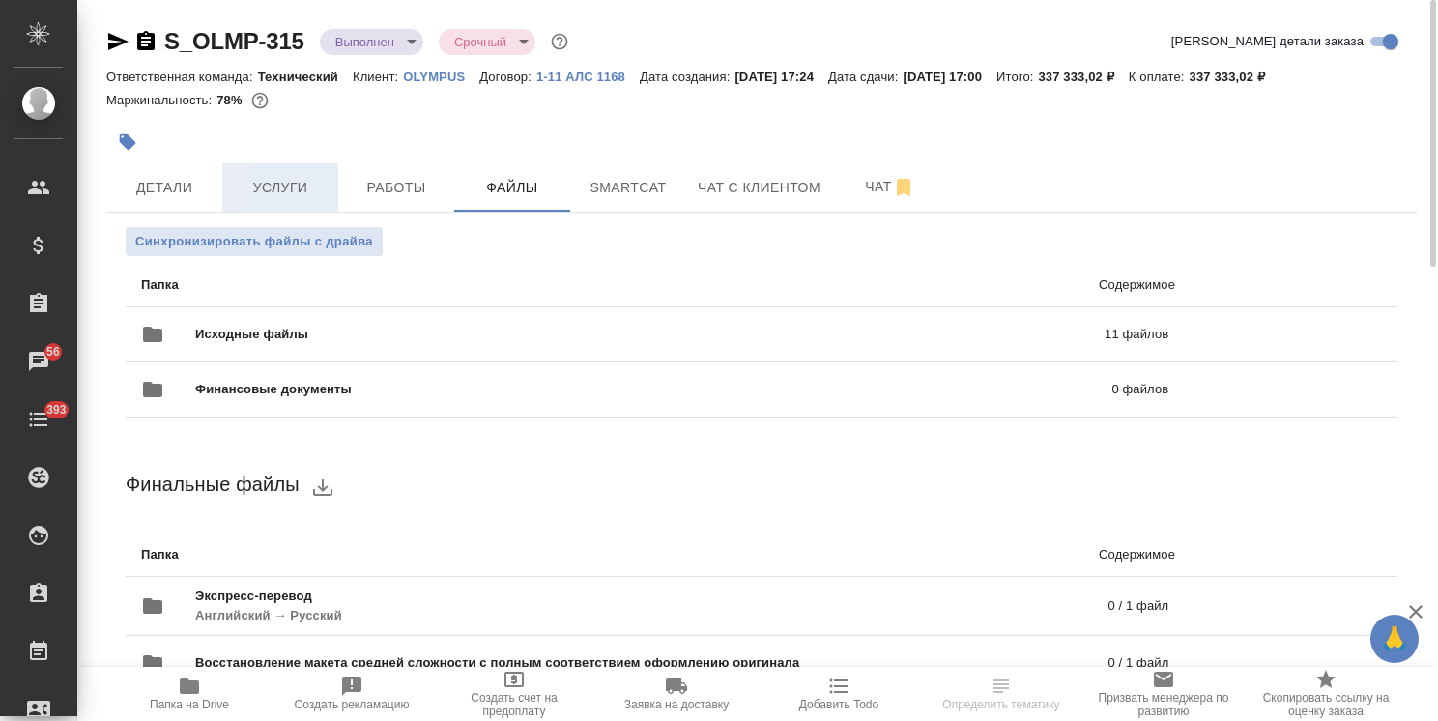
click at [301, 189] on span "Услуги" at bounding box center [280, 188] width 93 height 24
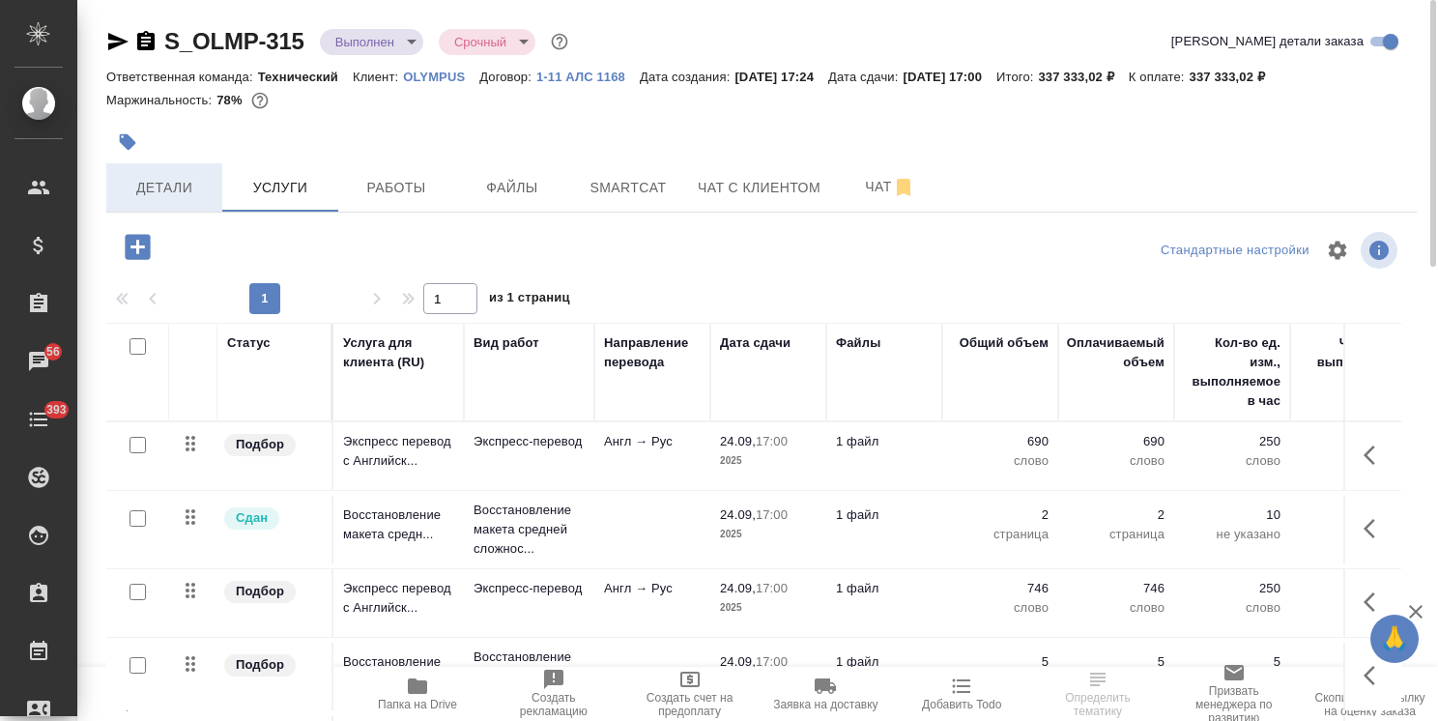
click at [199, 186] on span "Детали" at bounding box center [164, 188] width 93 height 24
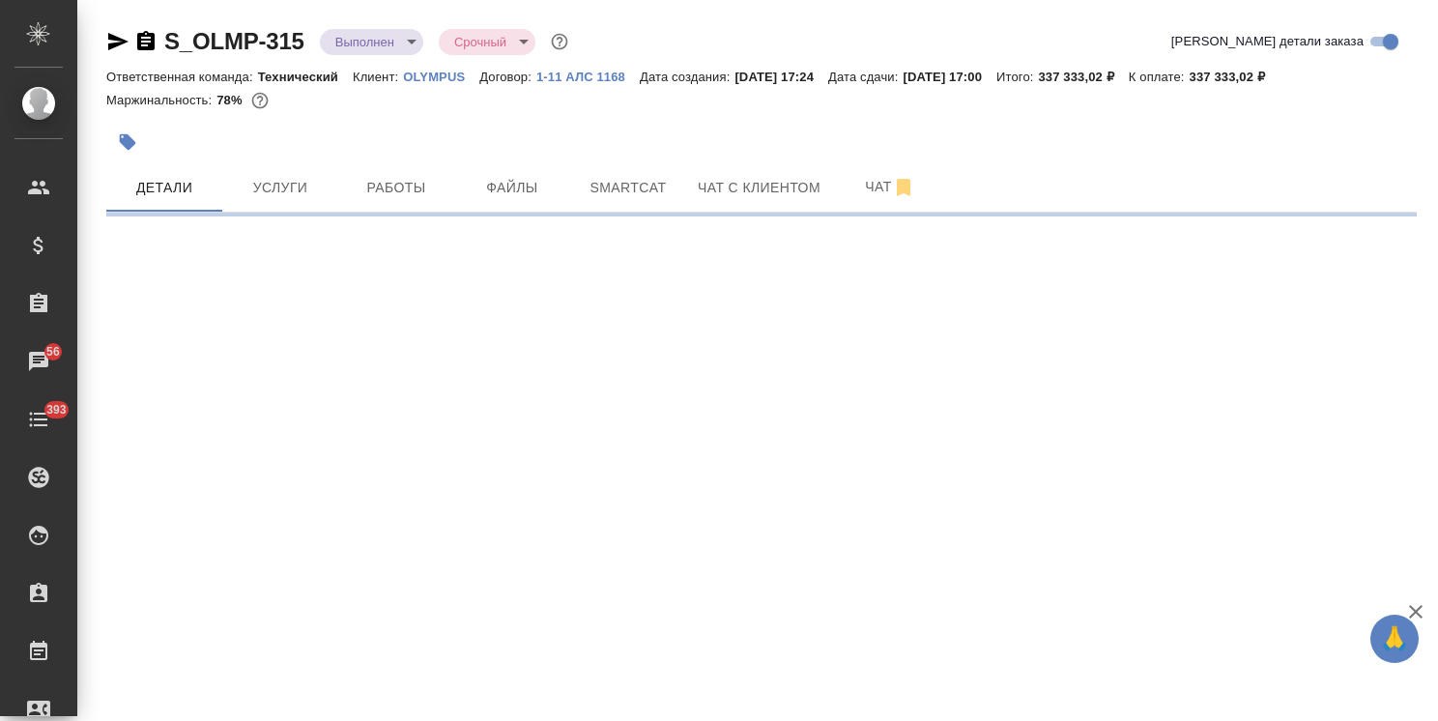
select select "RU"
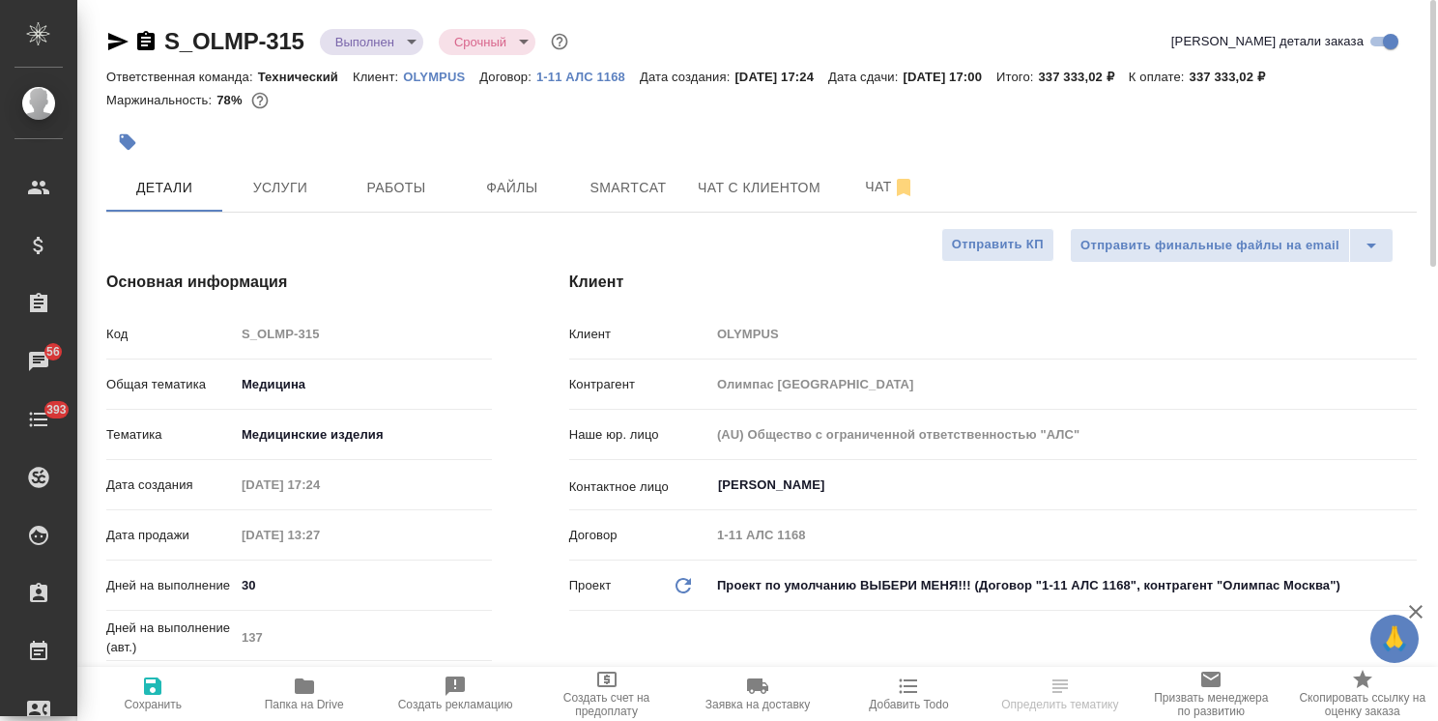
click at [363, 38] on body "🙏 .cls-1 fill:#fff; AWATERA Usmanova Olga Клиенты Спецификации Заказы 56 Чаты 3…" at bounding box center [719, 360] width 1438 height 721
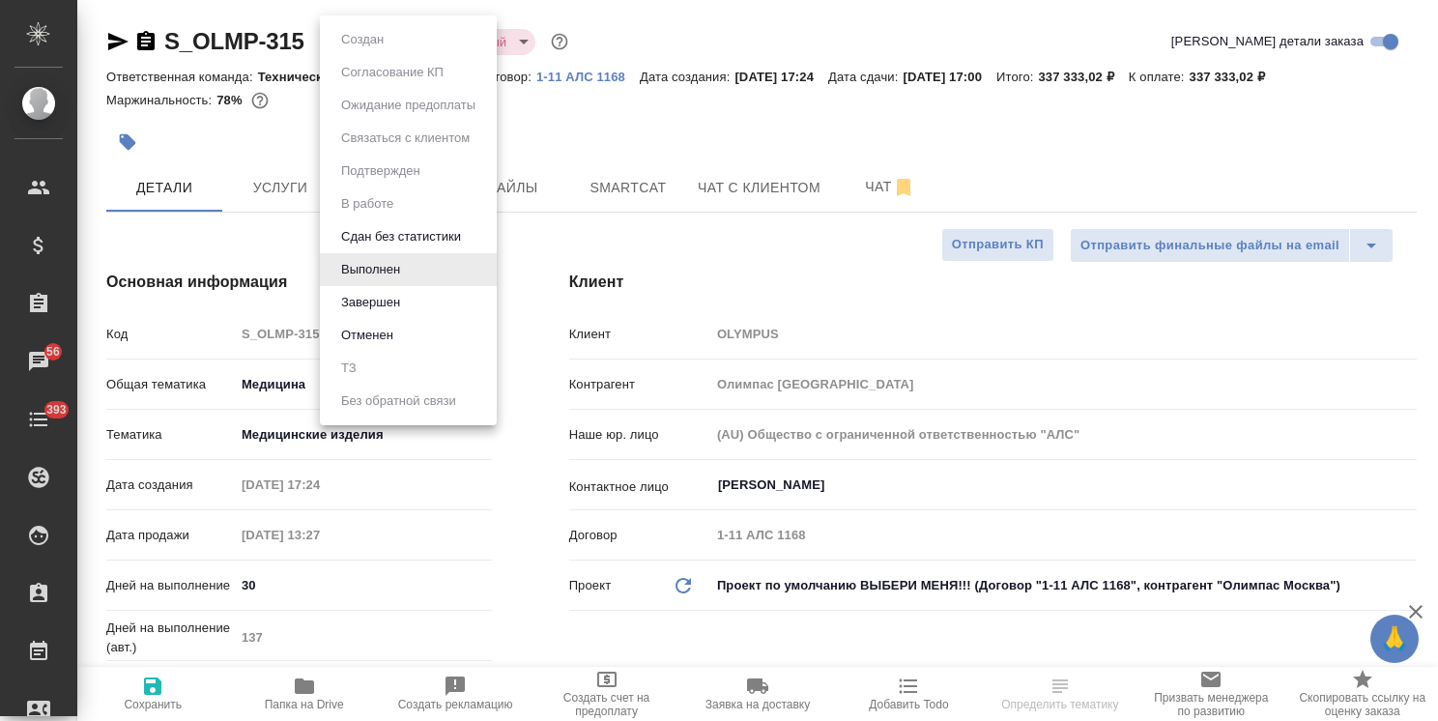
click at [364, 303] on button "Завершен" at bounding box center [370, 302] width 71 height 21
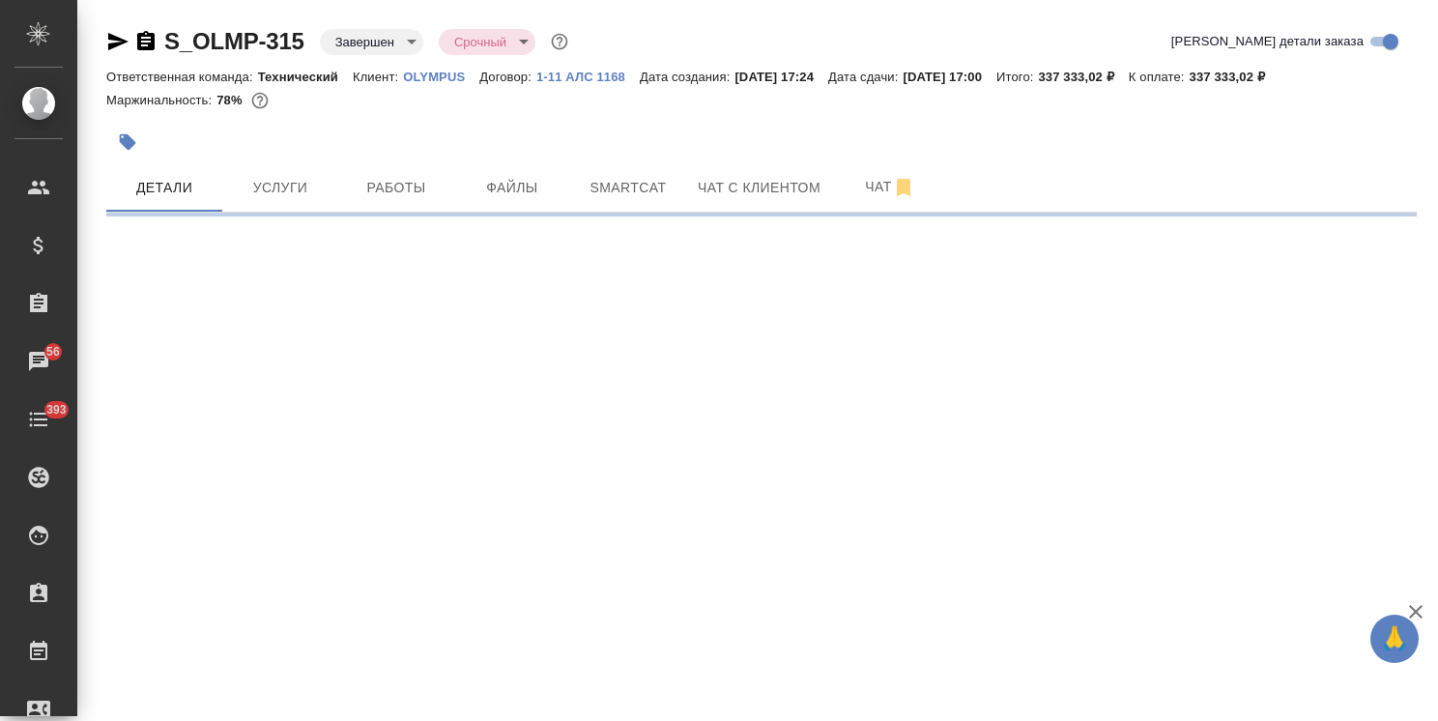
select select "RU"
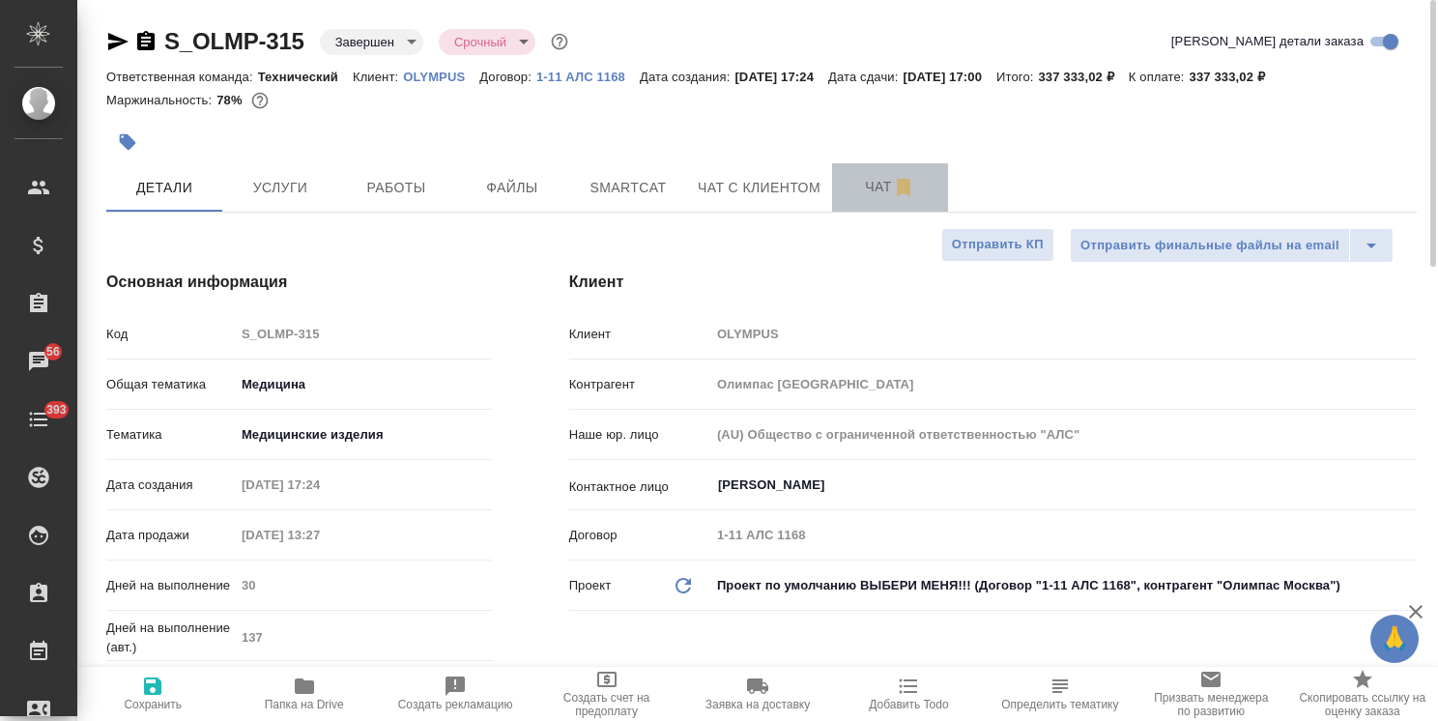
click at [881, 184] on span "Чат" at bounding box center [890, 187] width 93 height 24
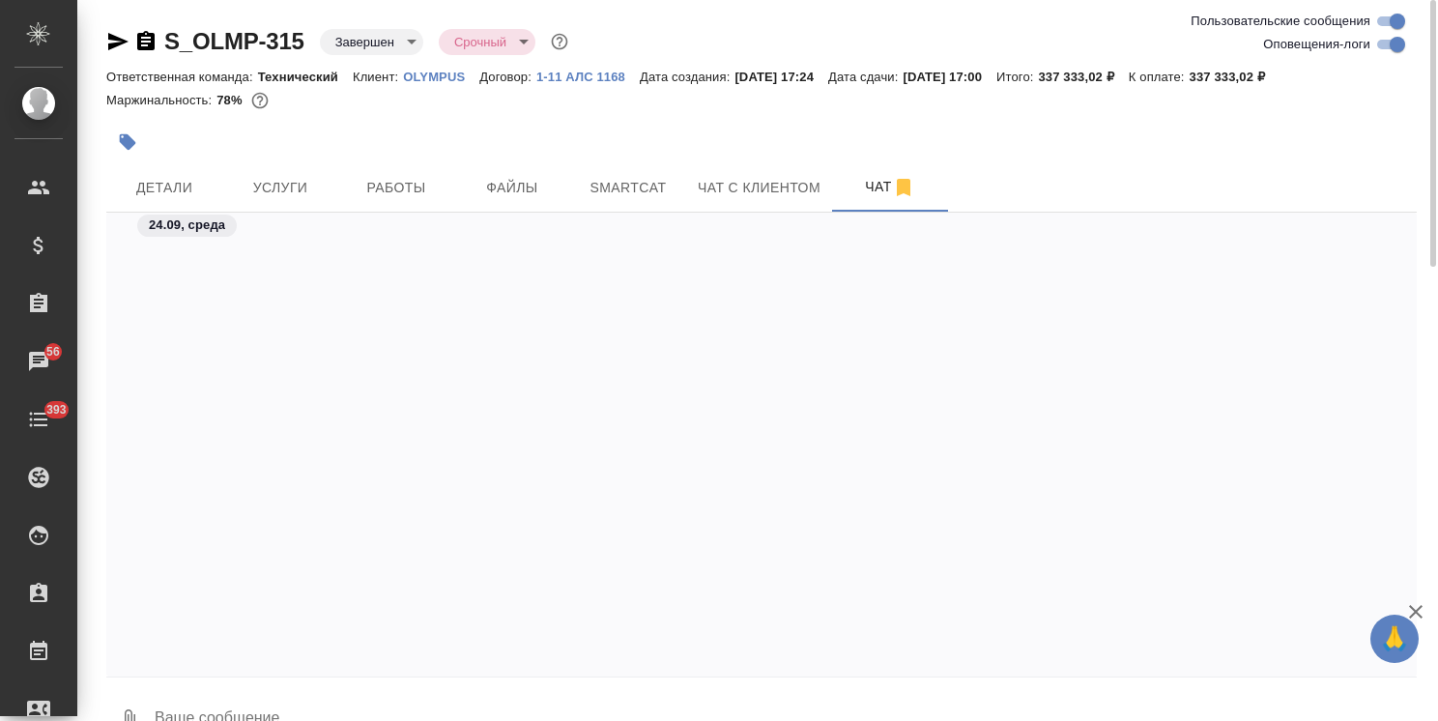
scroll to position [54124, 0]
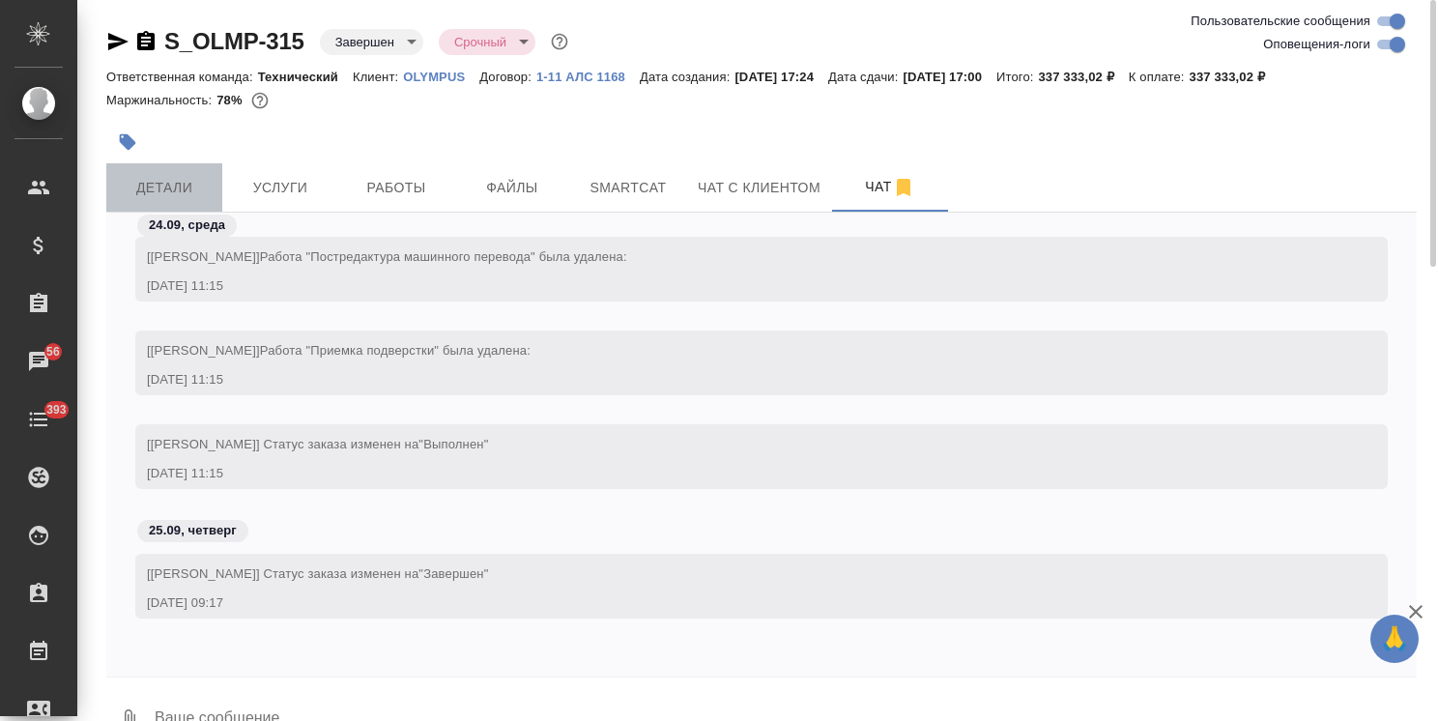
click at [169, 184] on span "Детали" at bounding box center [164, 188] width 93 height 24
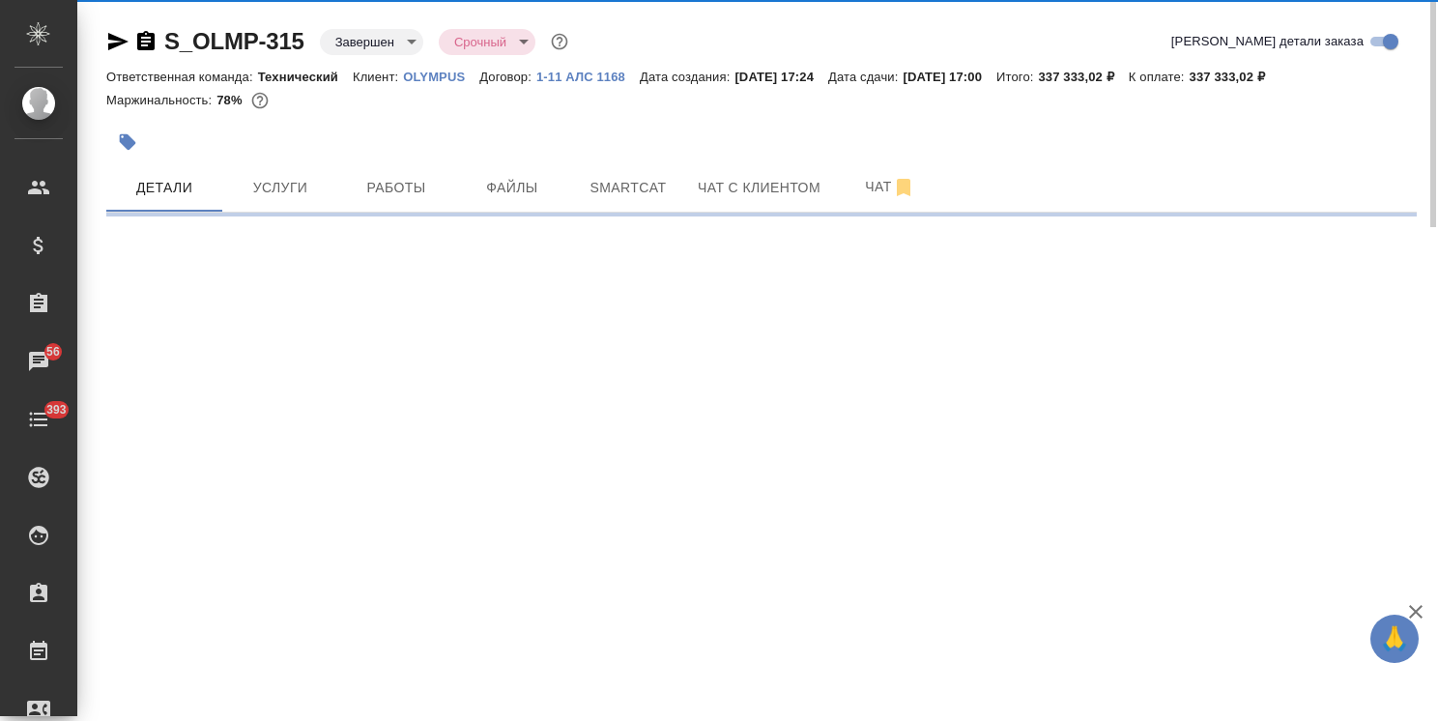
select select "RU"
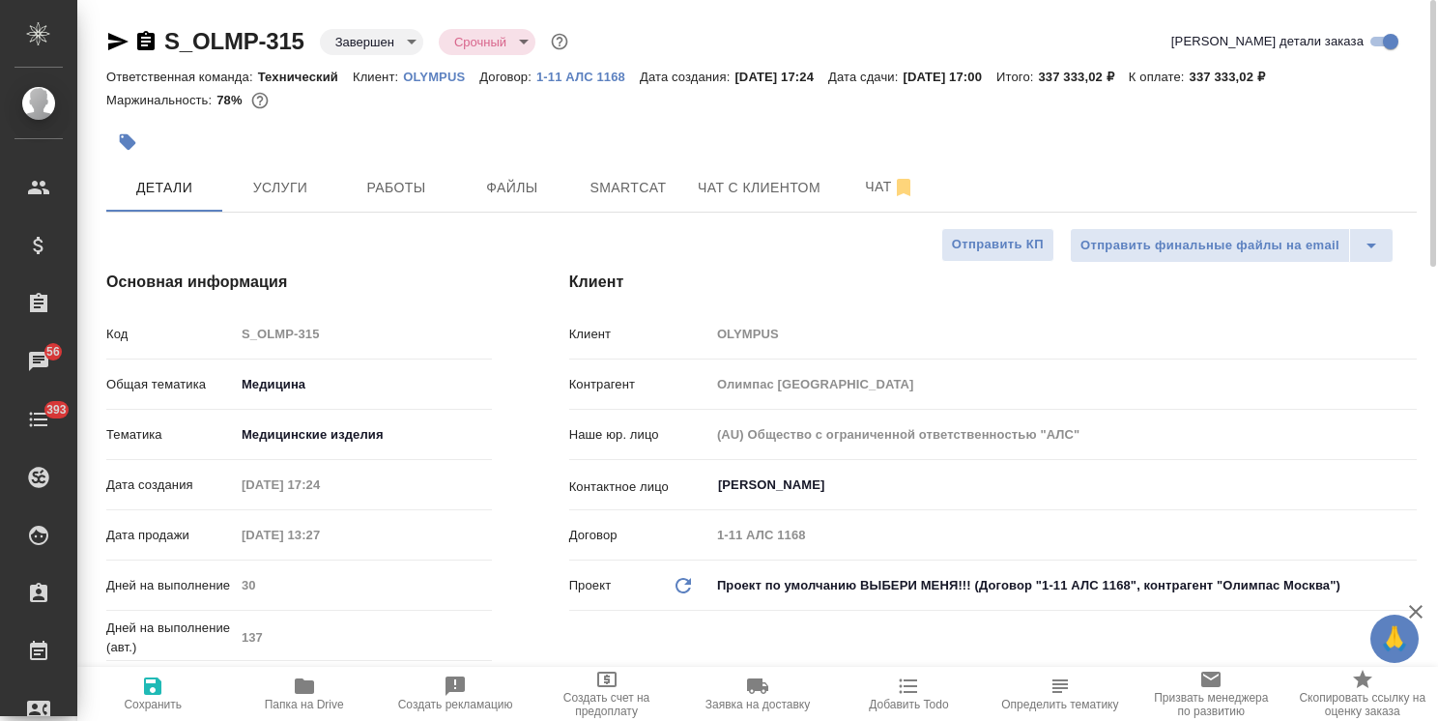
type textarea "x"
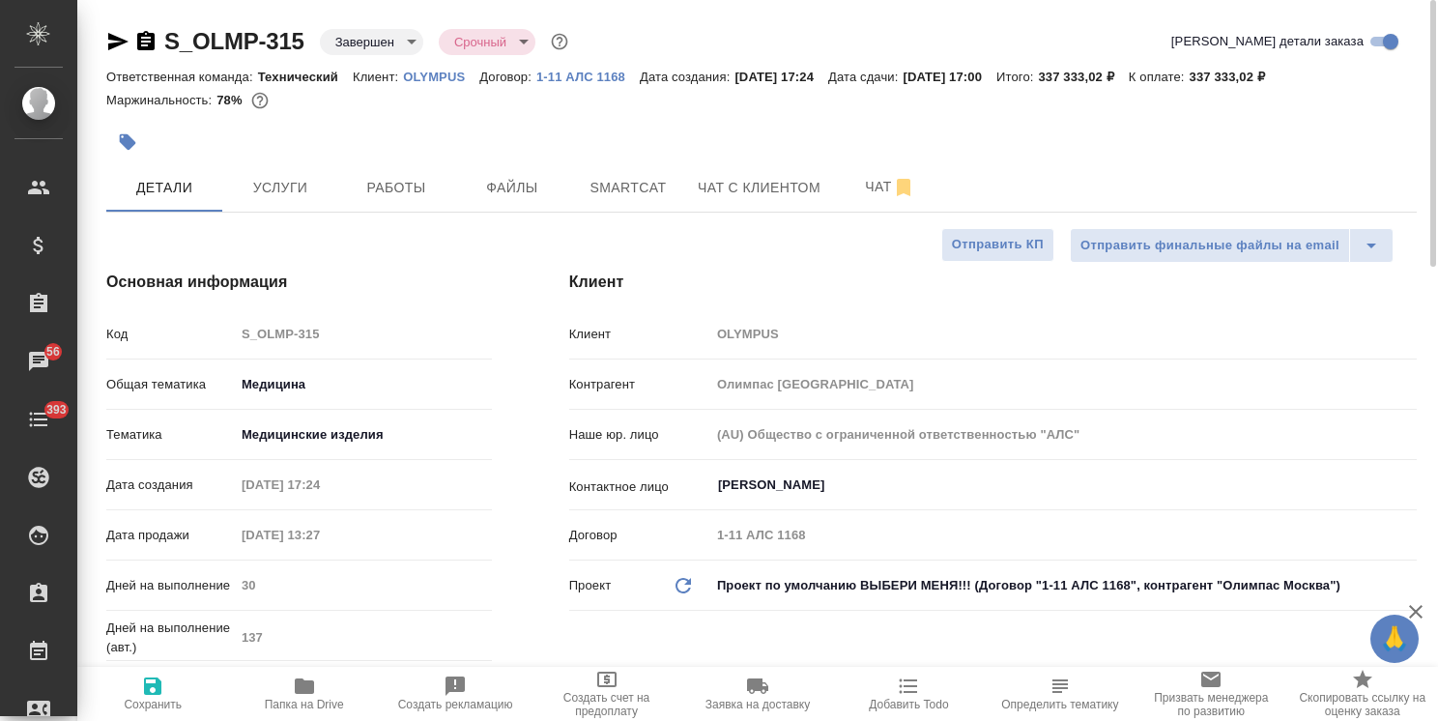
type textarea "x"
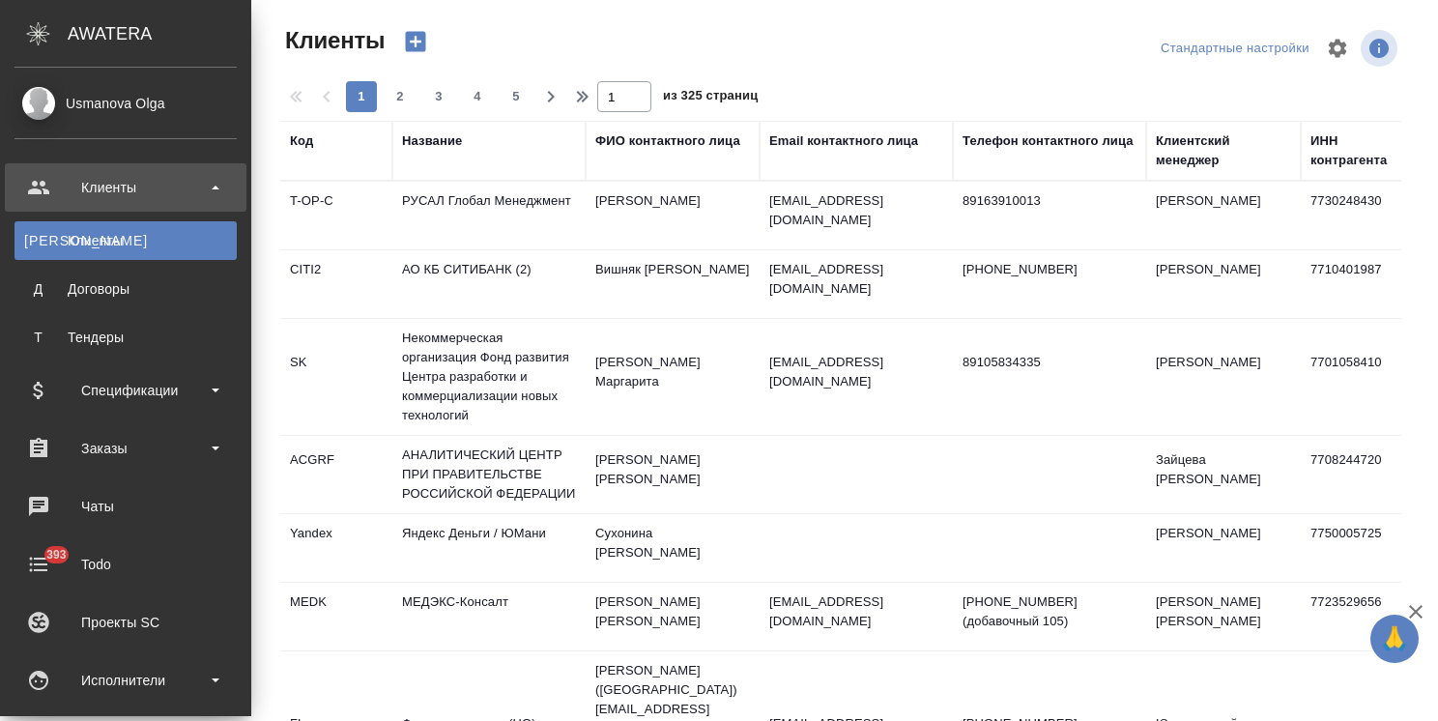
select select "RU"
click at [124, 383] on div "Спецификации" at bounding box center [125, 390] width 222 height 29
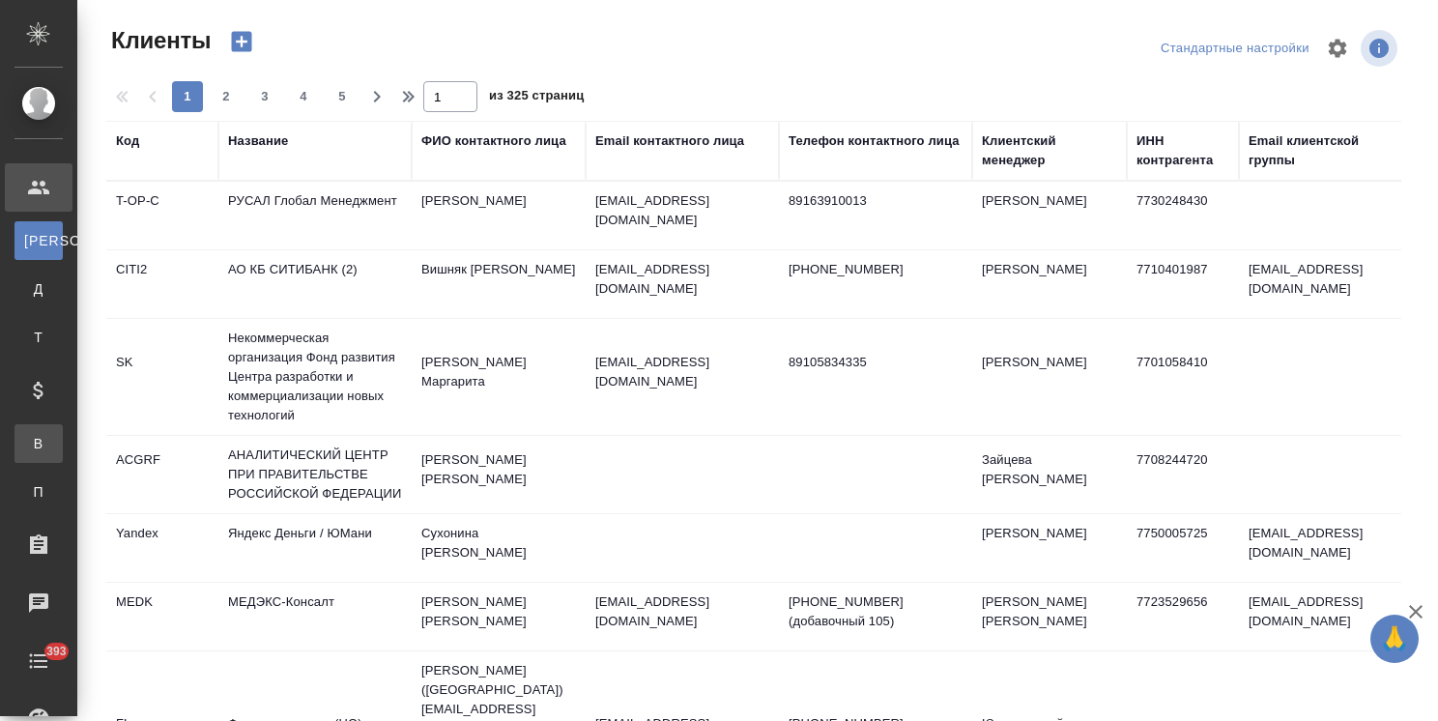
click at [29, 436] on div "Все спецификации" at bounding box center [14, 443] width 29 height 19
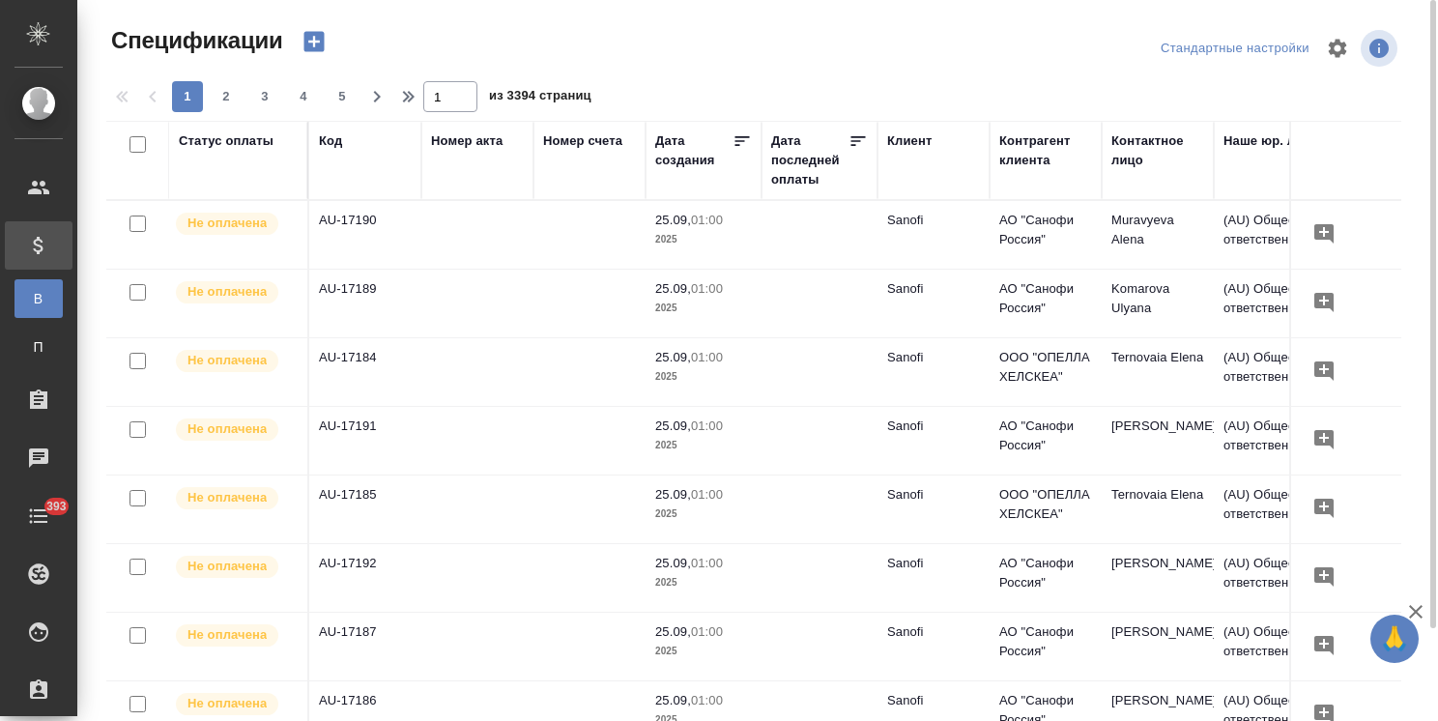
click at [312, 41] on icon "button" at bounding box center [314, 41] width 27 height 27
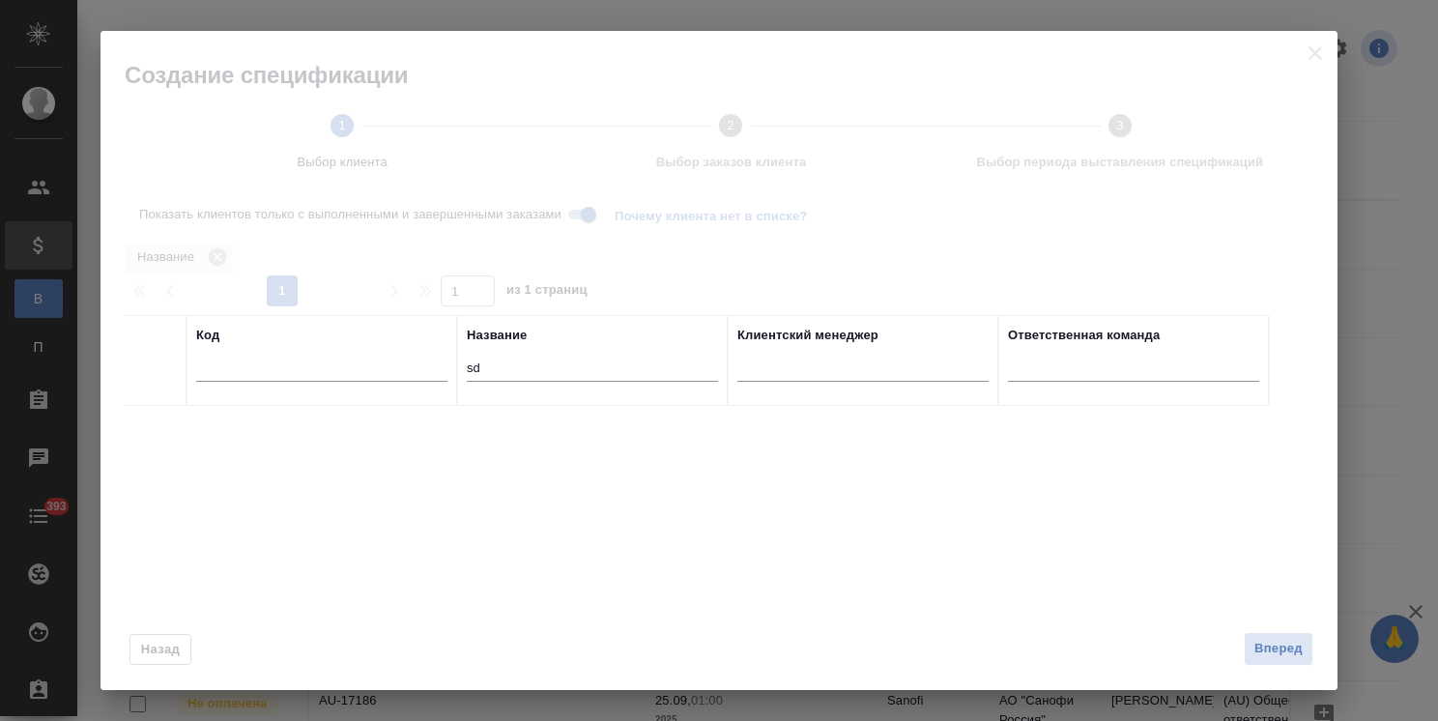
drag, startPoint x: 499, startPoint y: 373, endPoint x: 390, endPoint y: 368, distance: 108.3
click at [398, 368] on tr "Код Название sd Клиентский менеджер Ответственная команда" at bounding box center [696, 360] width 1145 height 91
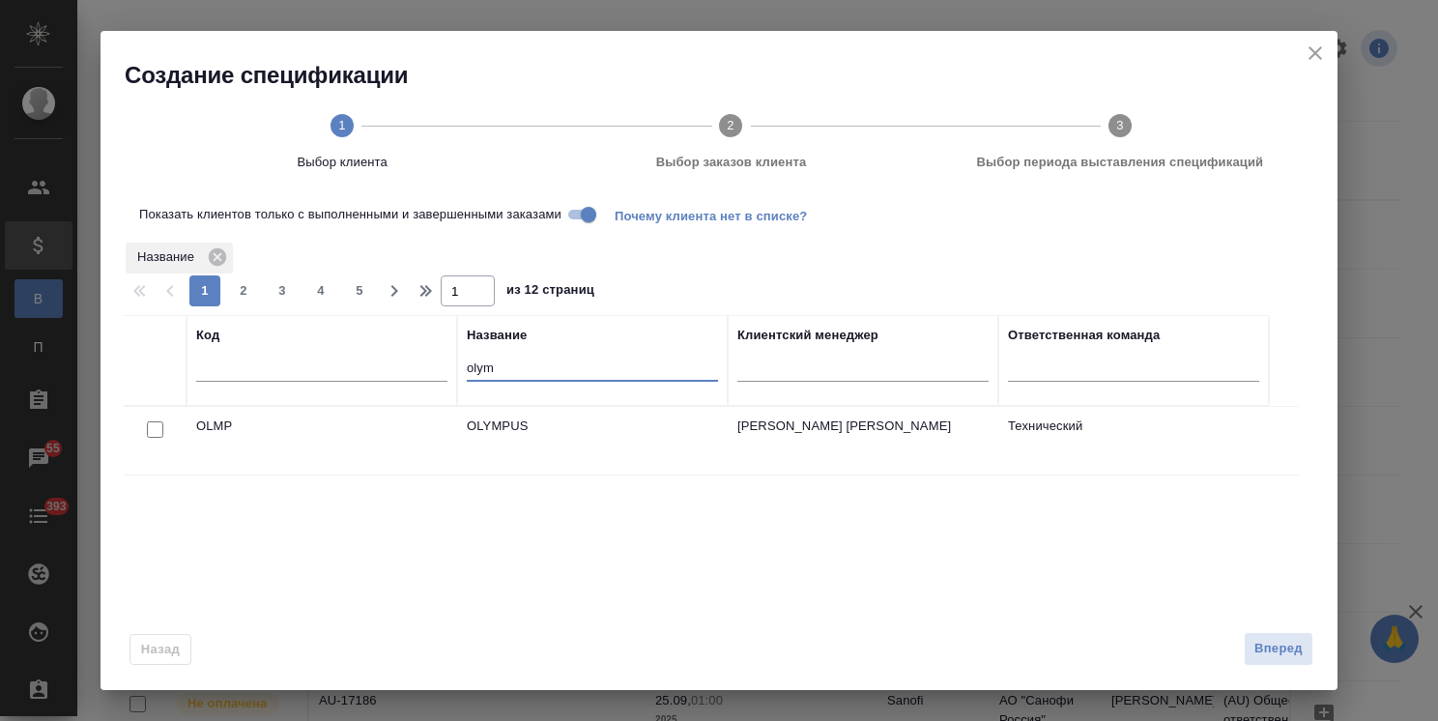
type input "olym"
click at [152, 429] on input "checkbox" at bounding box center [155, 429] width 16 height 16
checkbox input "true"
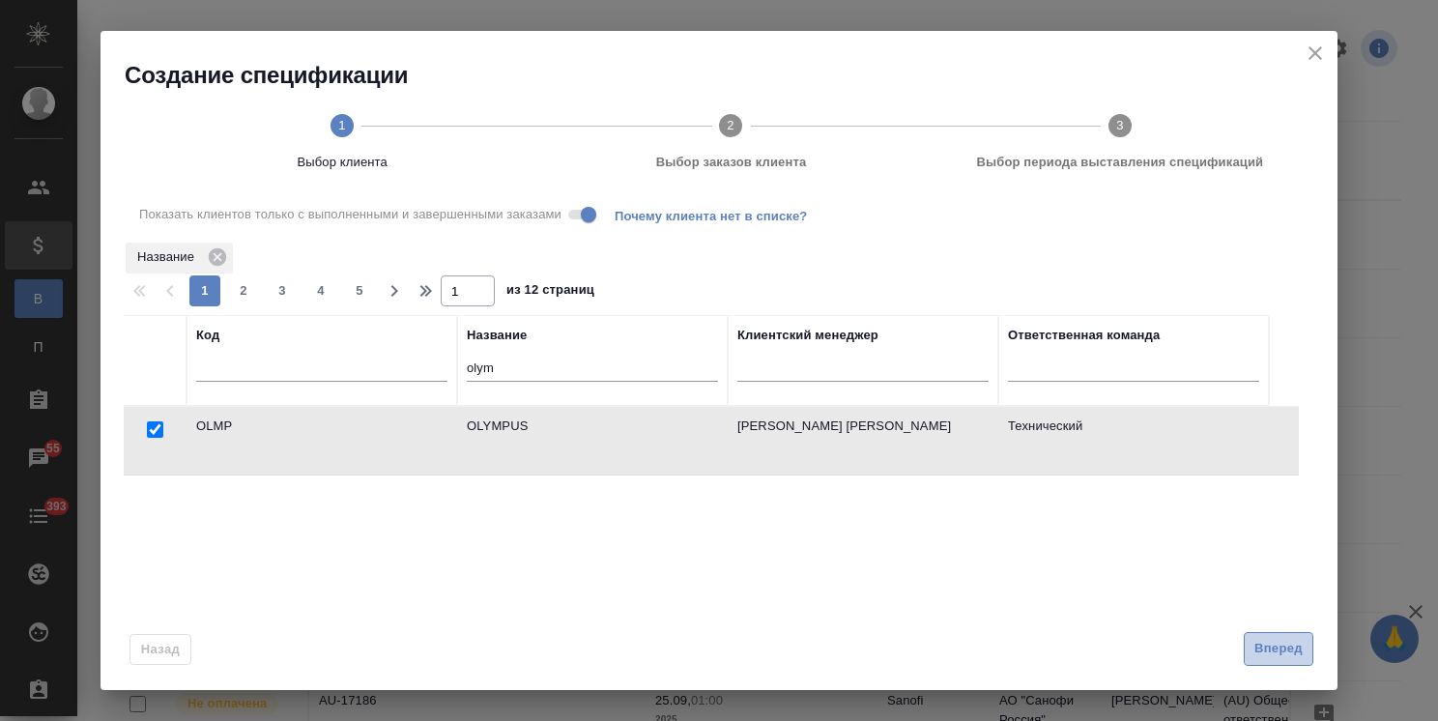
click at [1268, 644] on span "Вперед" at bounding box center [1278, 649] width 48 height 22
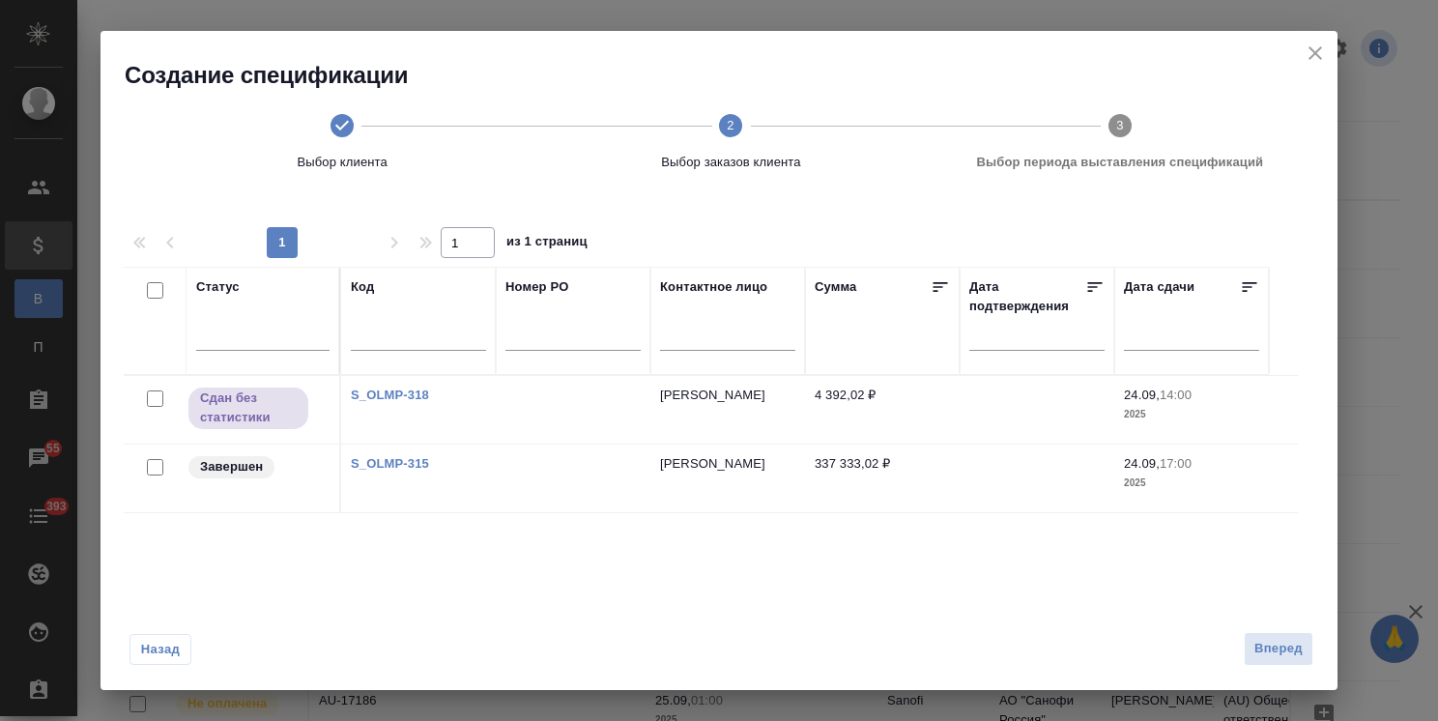
click at [152, 465] on input "checkbox" at bounding box center [155, 467] width 16 height 16
checkbox input "true"
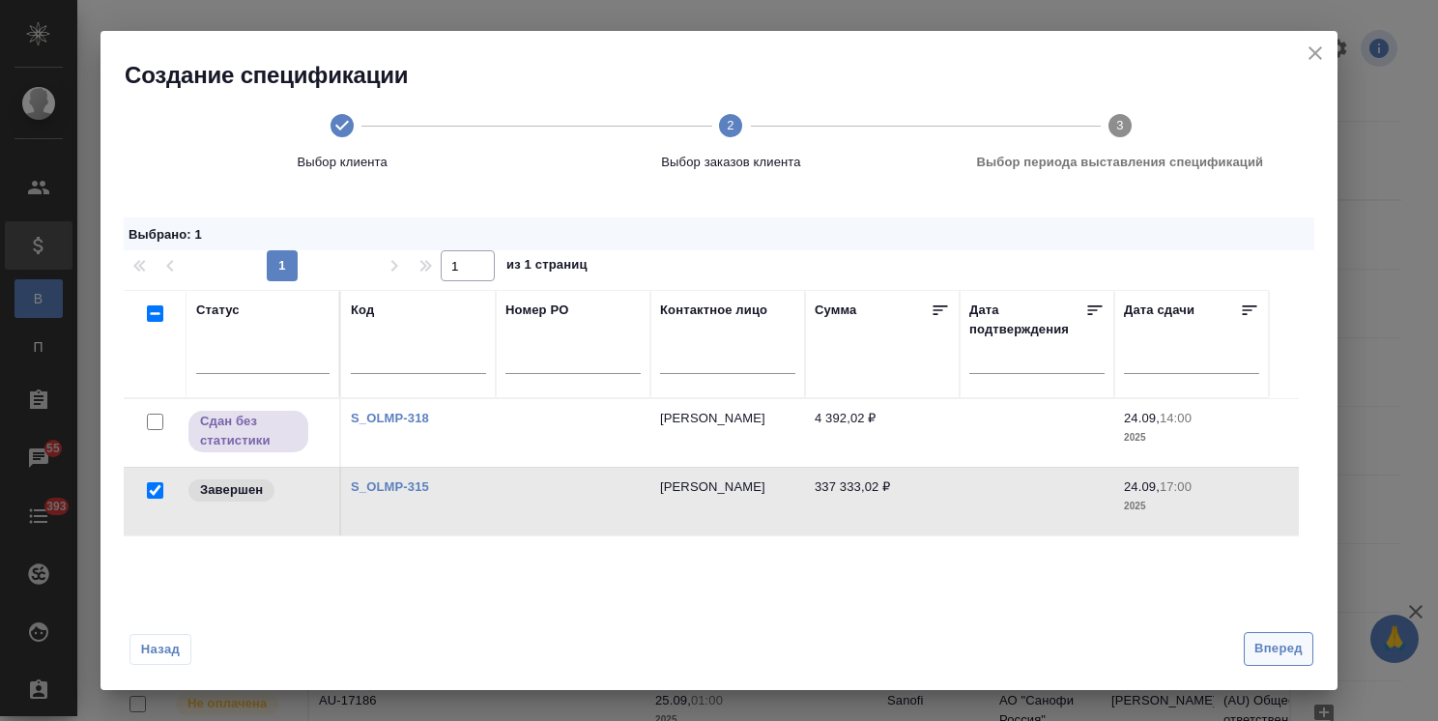
click at [1269, 655] on span "Вперед" at bounding box center [1278, 649] width 48 height 22
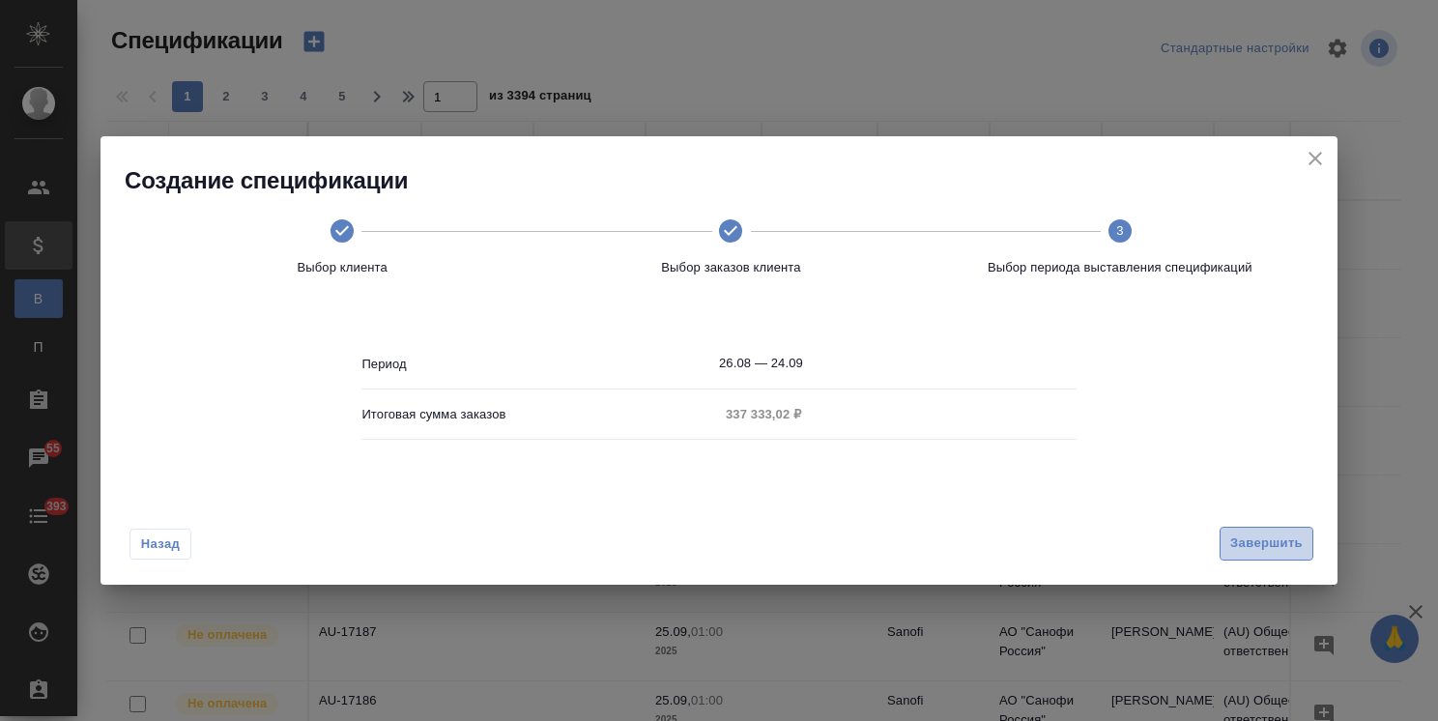
click at [1245, 538] on span "Завершить" at bounding box center [1266, 543] width 72 height 22
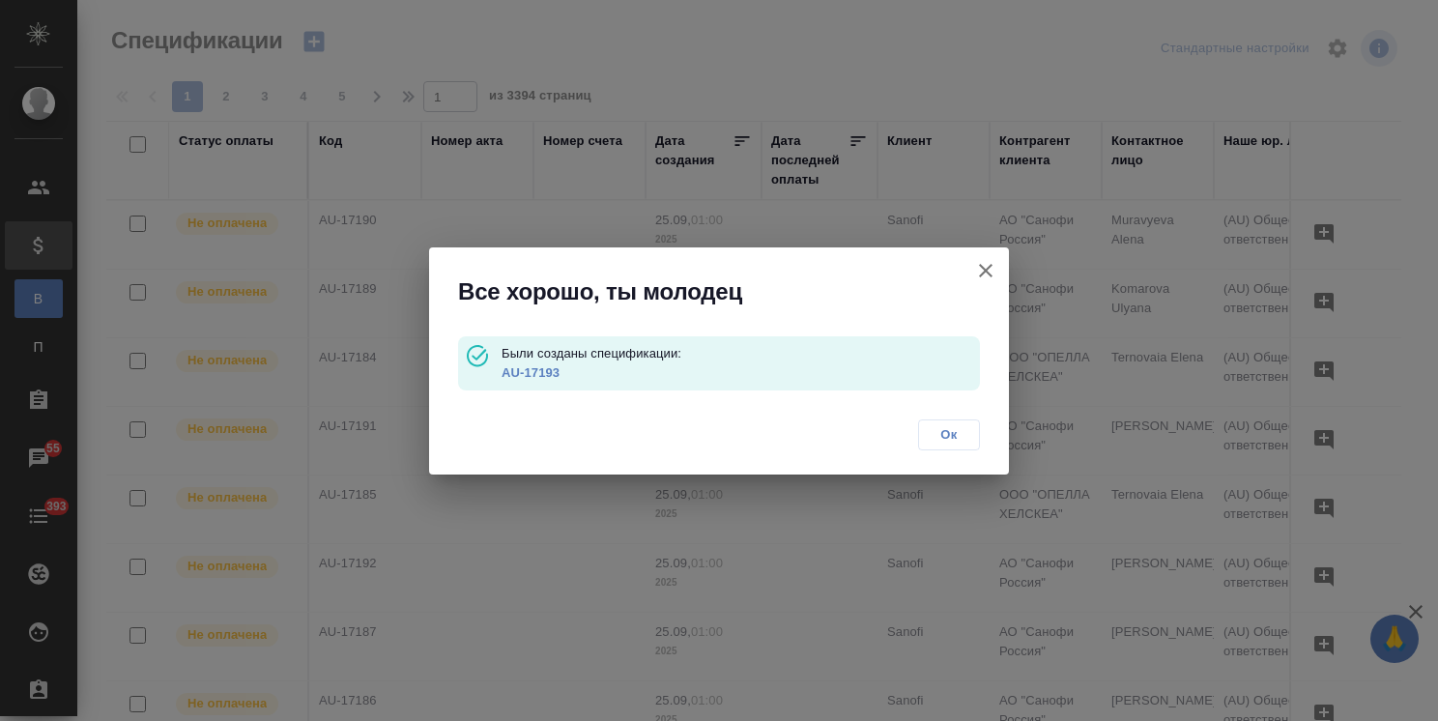
click at [527, 367] on link "AU-17193" at bounding box center [531, 372] width 58 height 14
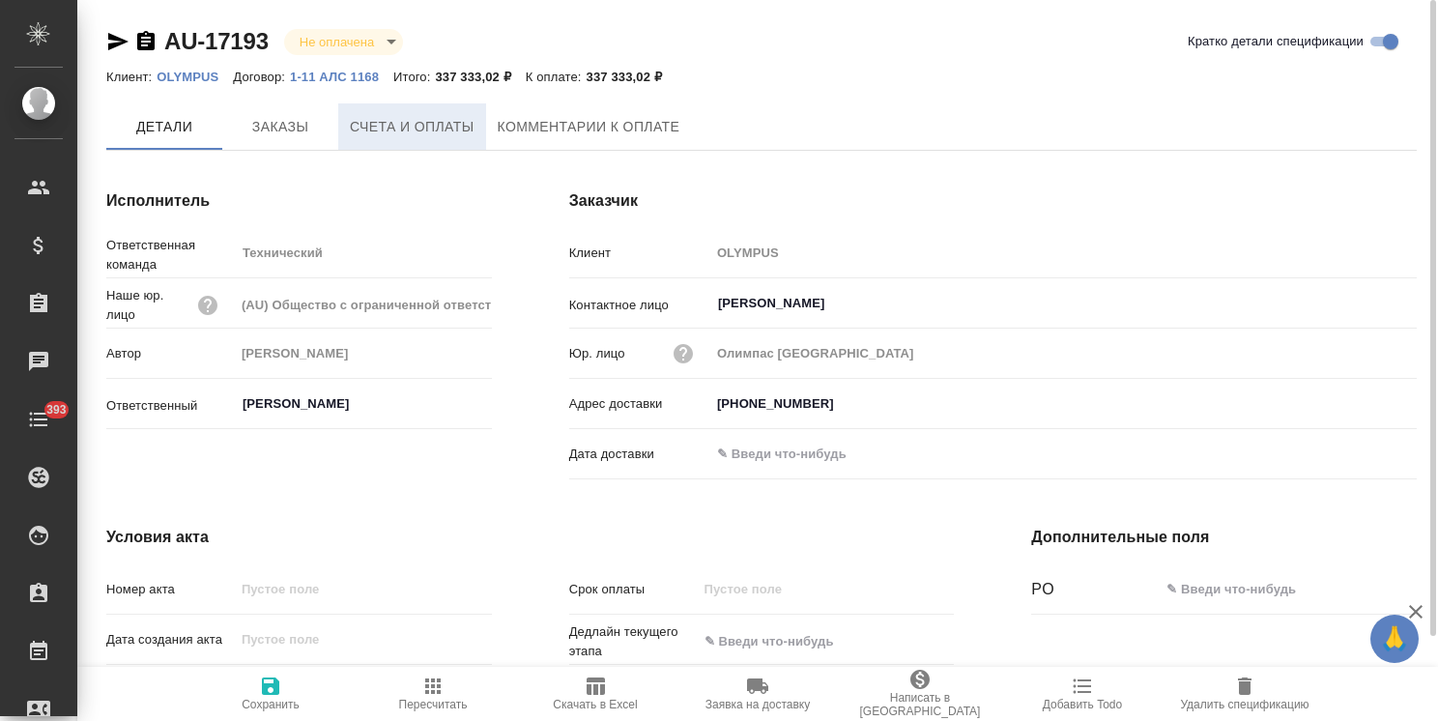
click at [449, 126] on span "Счета и оплаты" at bounding box center [412, 127] width 125 height 24
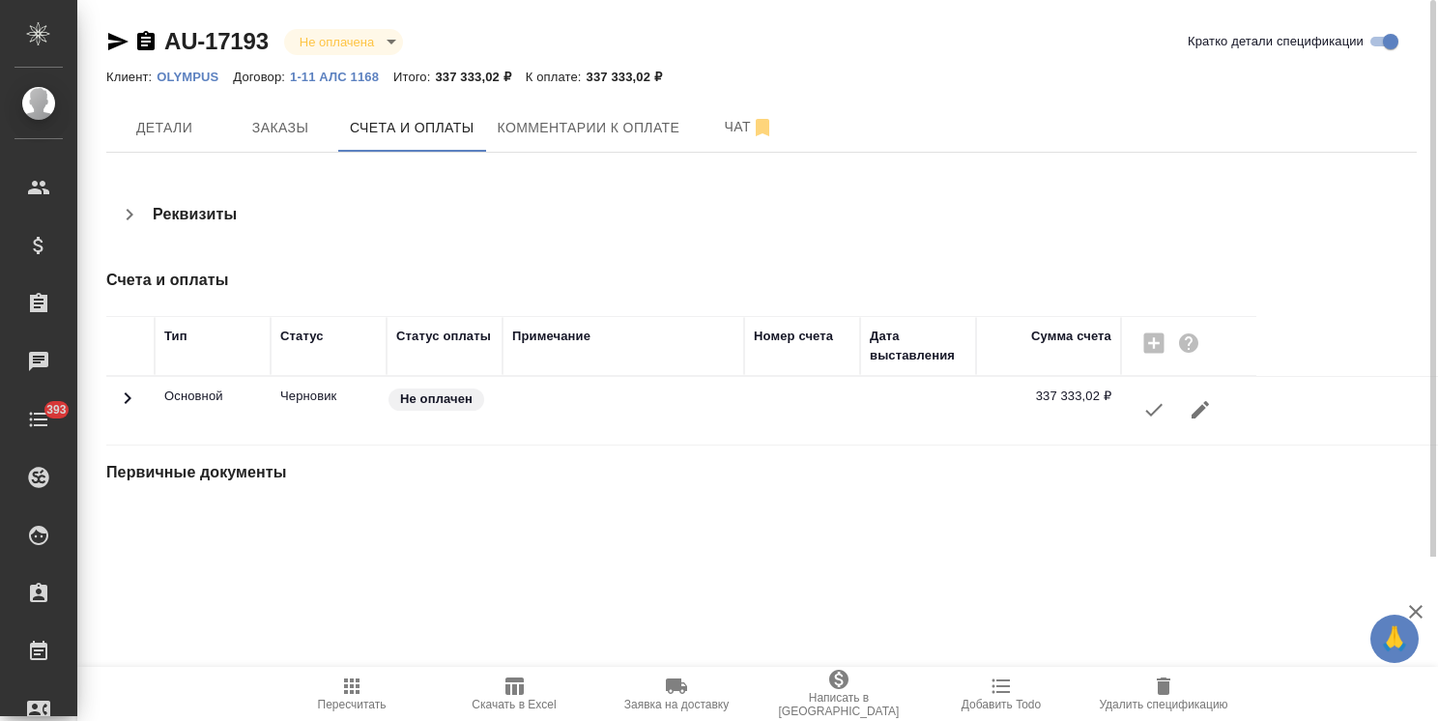
click at [1142, 419] on icon "button" at bounding box center [1153, 409] width 23 height 23
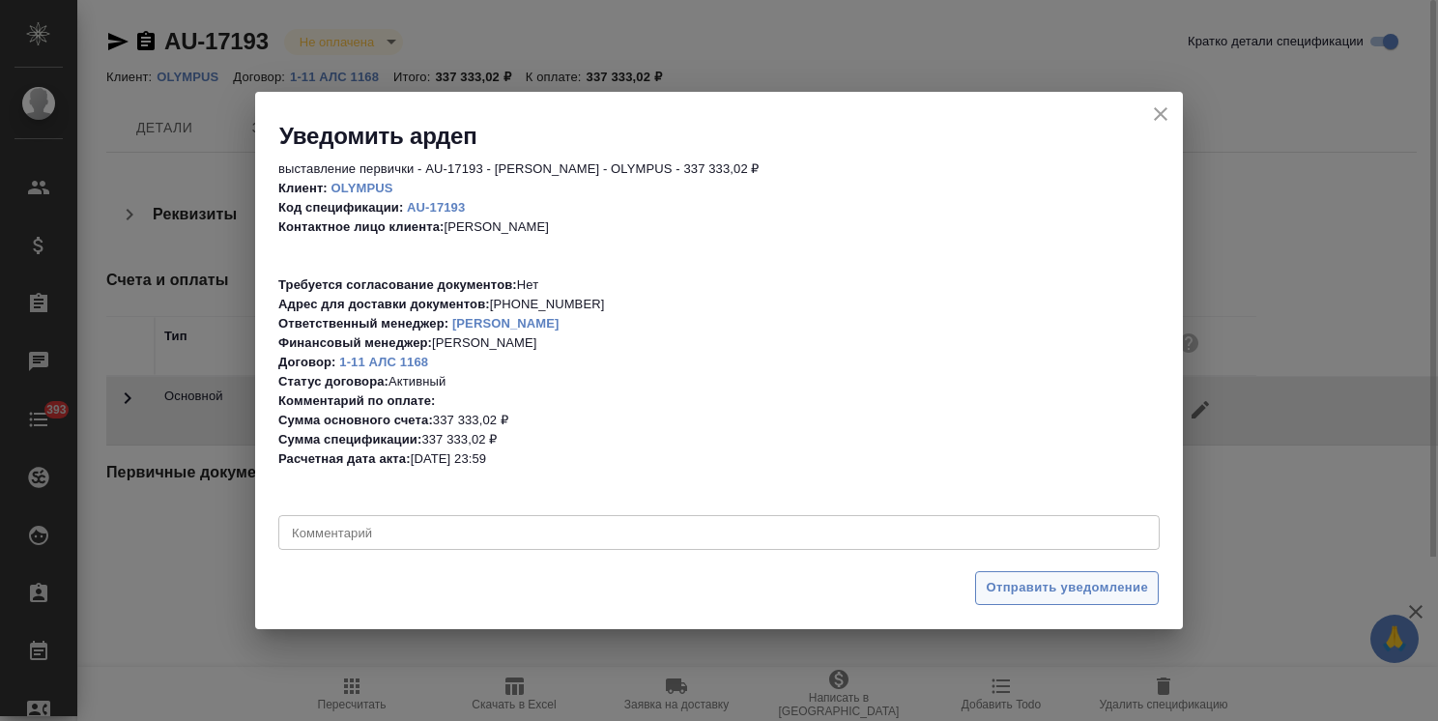
click at [1030, 593] on span "Отправить уведомление" at bounding box center [1067, 588] width 162 height 22
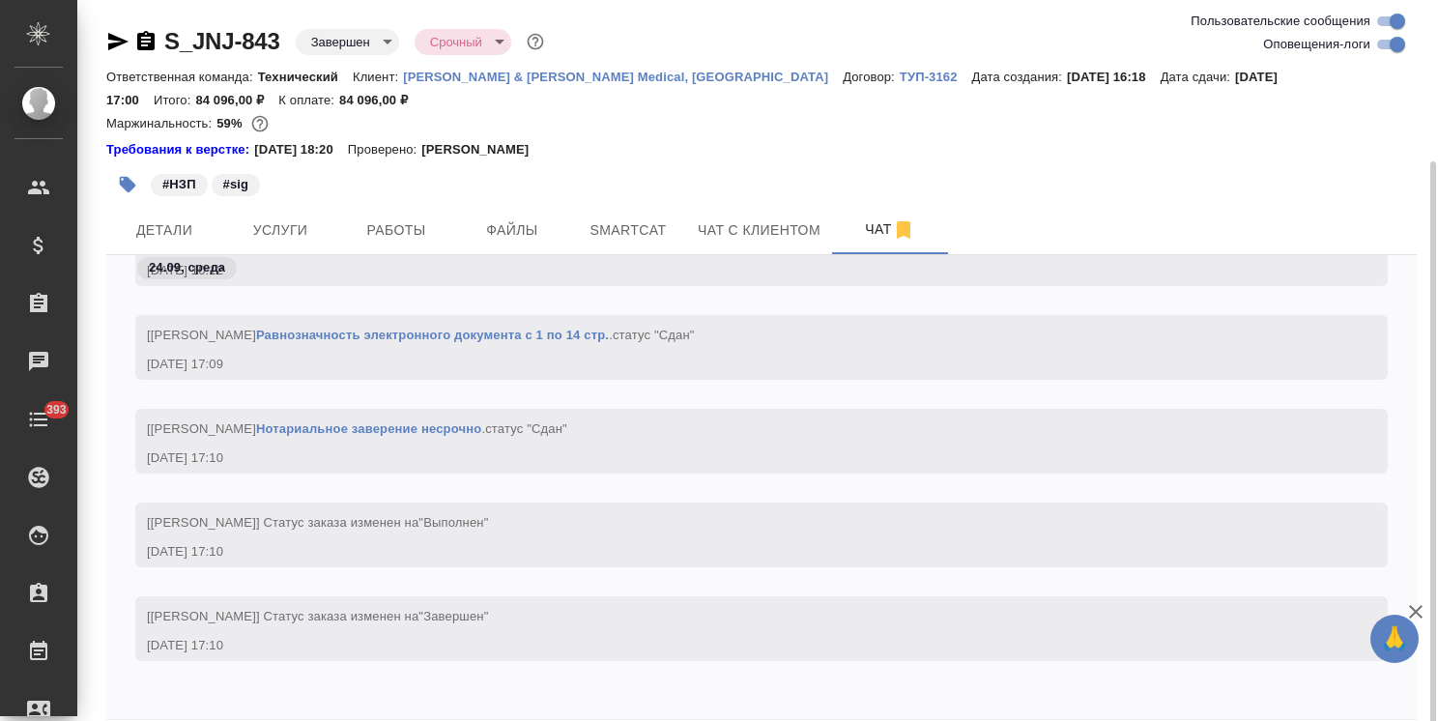
scroll to position [85, 0]
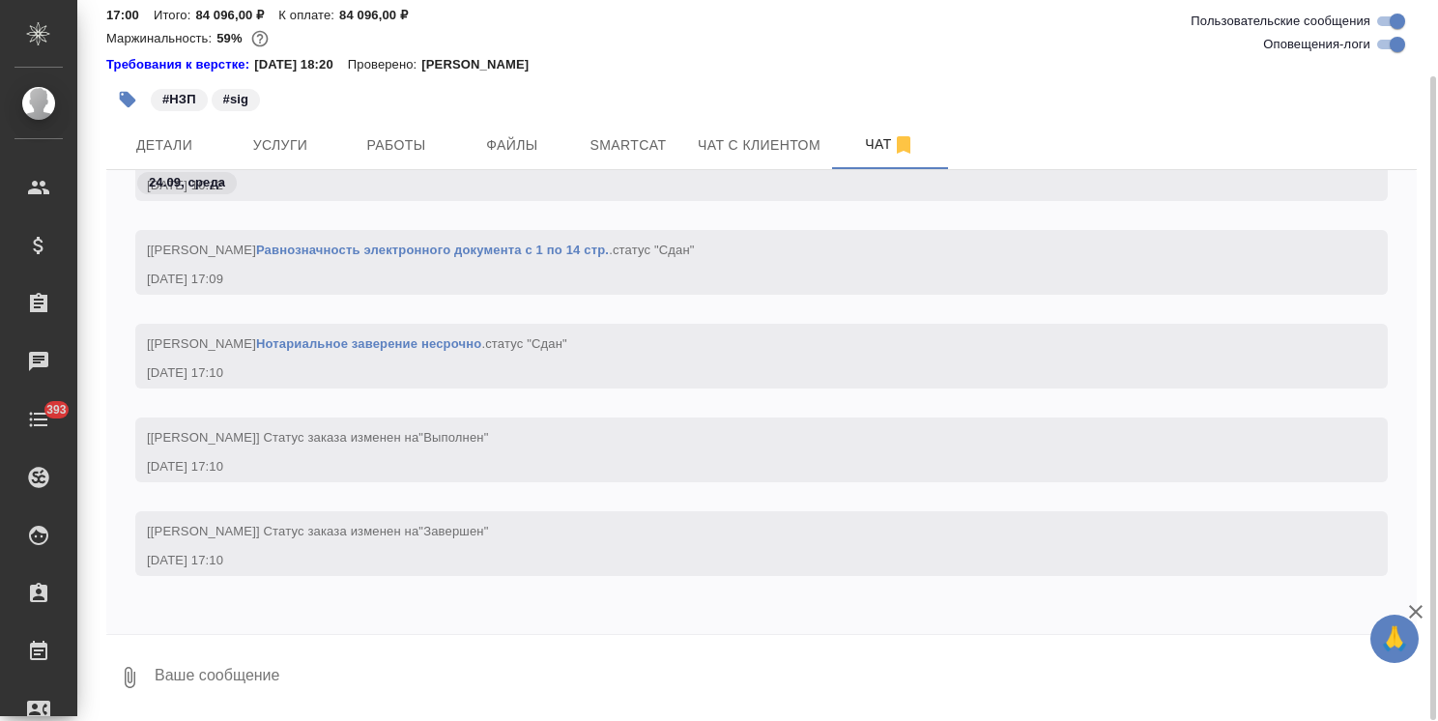
click at [271, 674] on textarea at bounding box center [785, 678] width 1264 height 66
type textarea "арр"
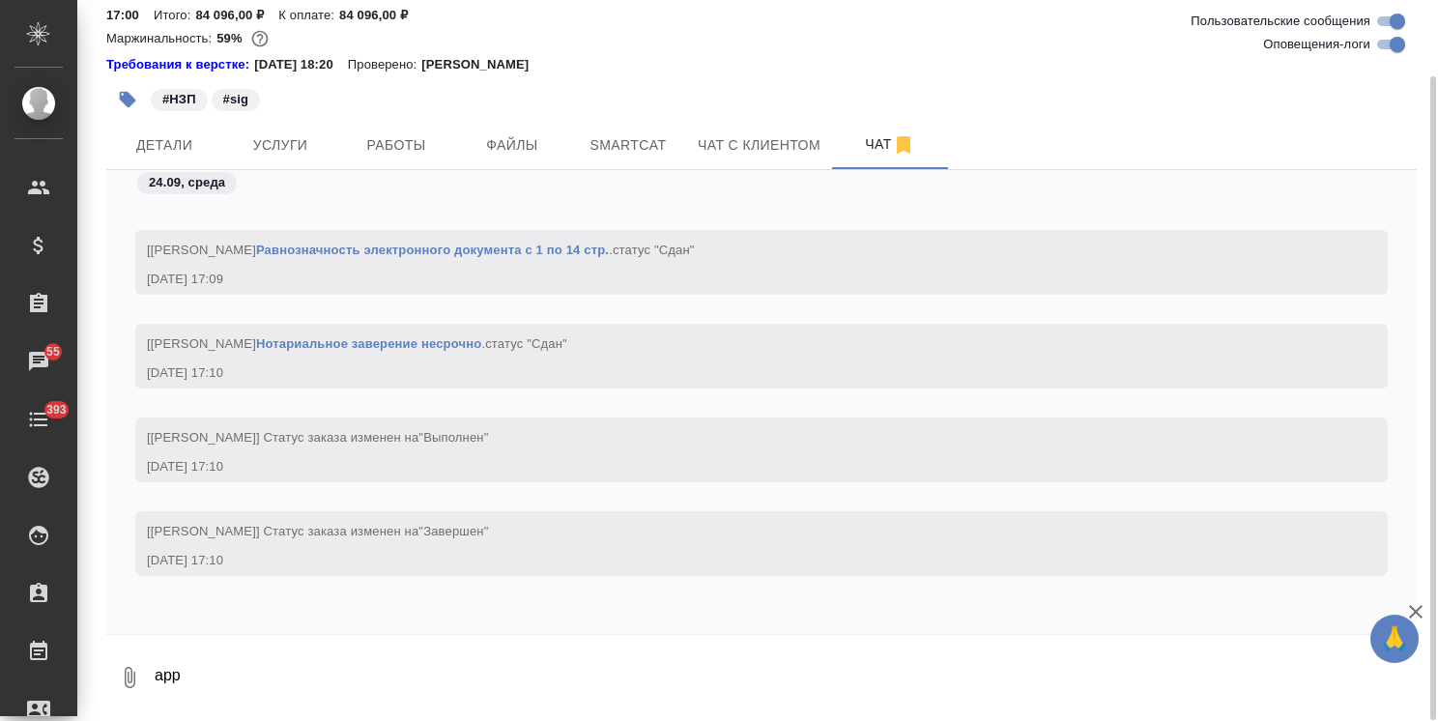
scroll to position [40788, 0]
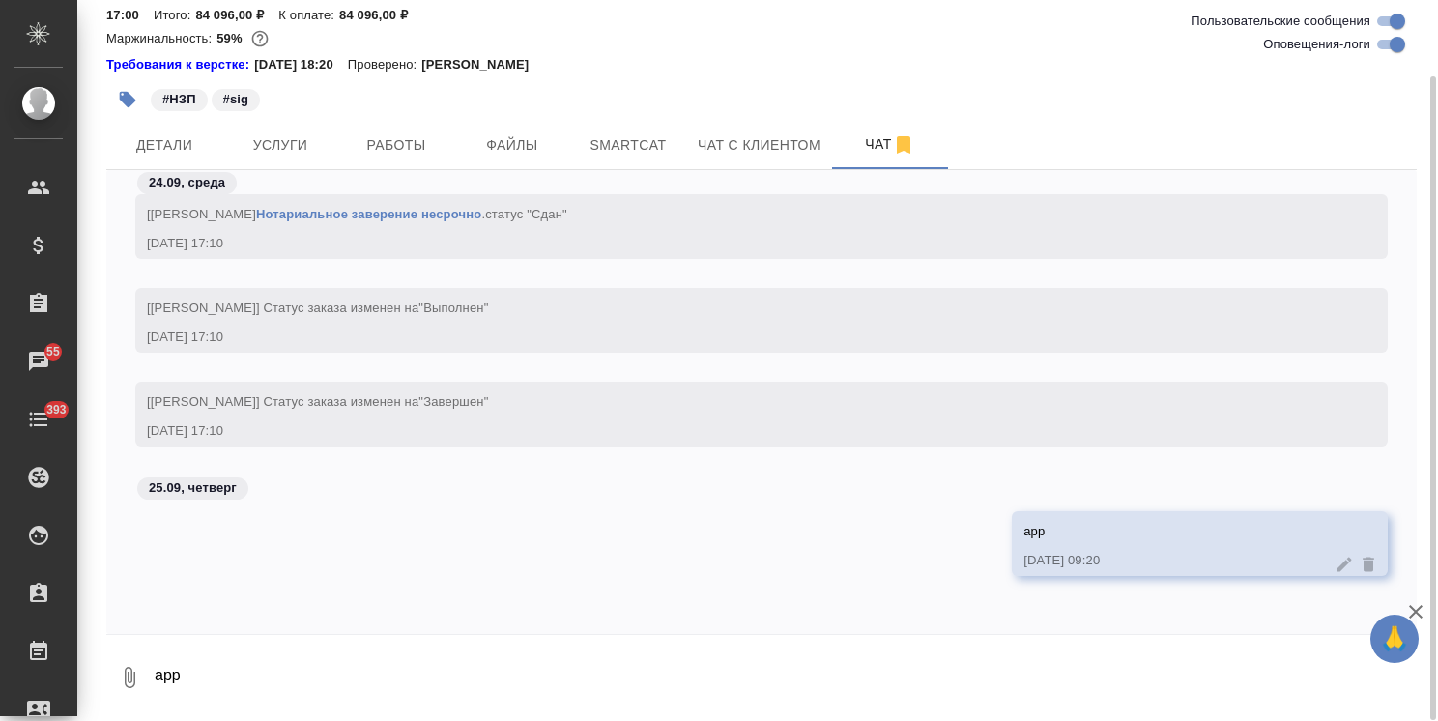
click at [1362, 564] on icon at bounding box center [1368, 565] width 12 height 14
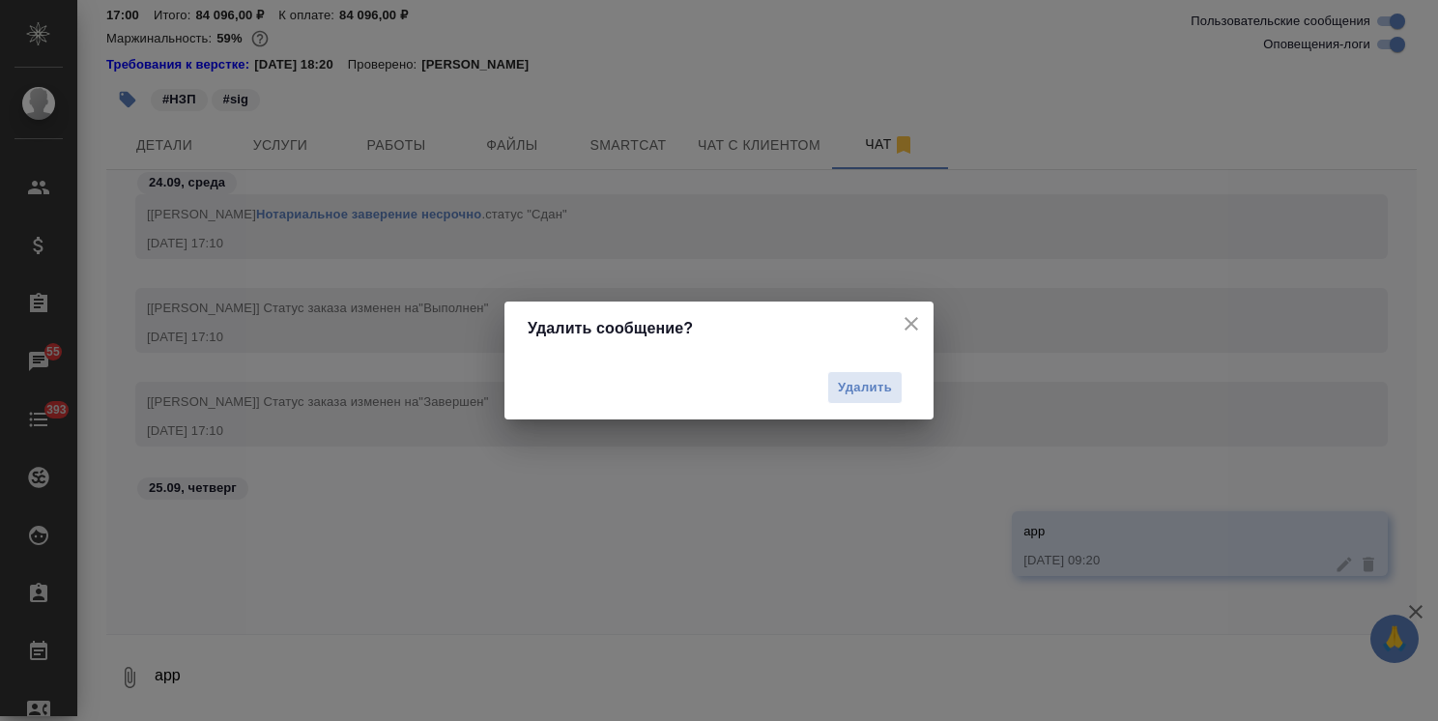
click at [916, 325] on icon "close" at bounding box center [911, 323] width 23 height 23
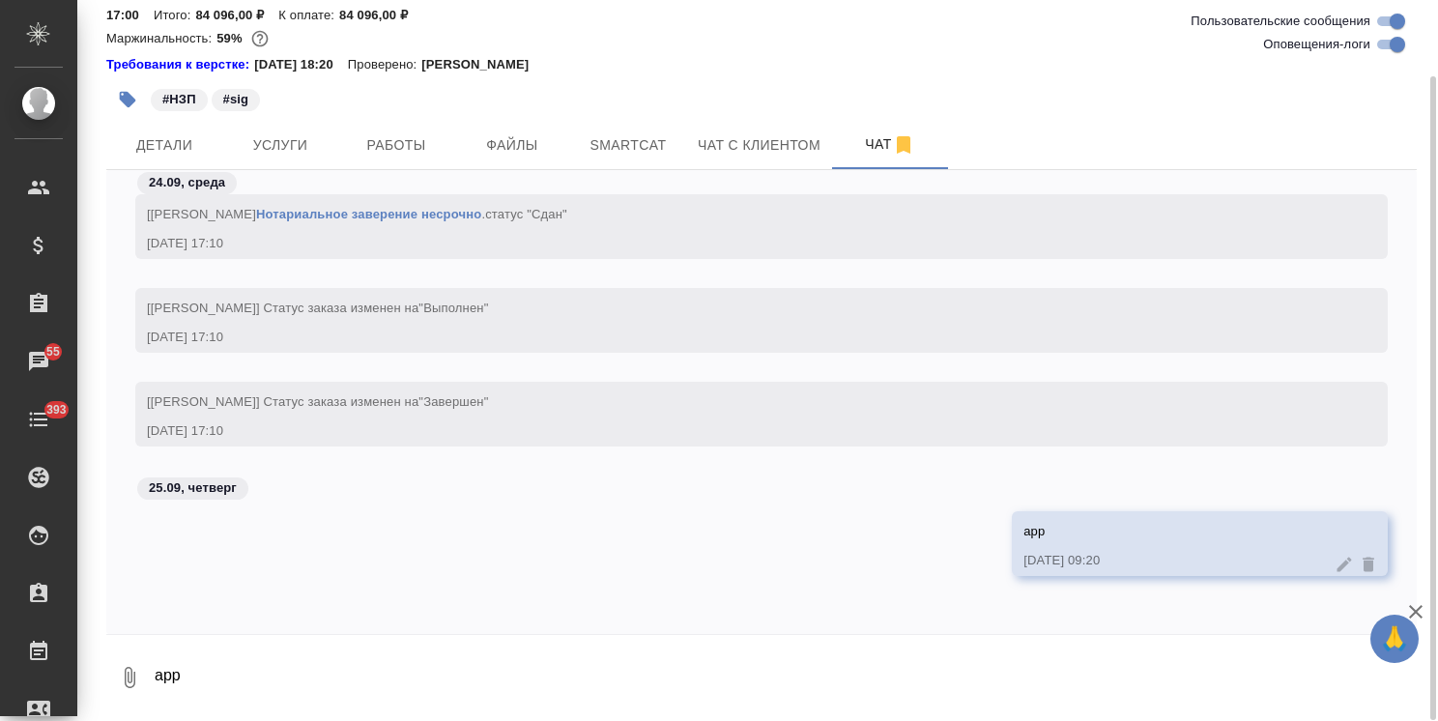
click at [1337, 562] on icon at bounding box center [1344, 564] width 14 height 14
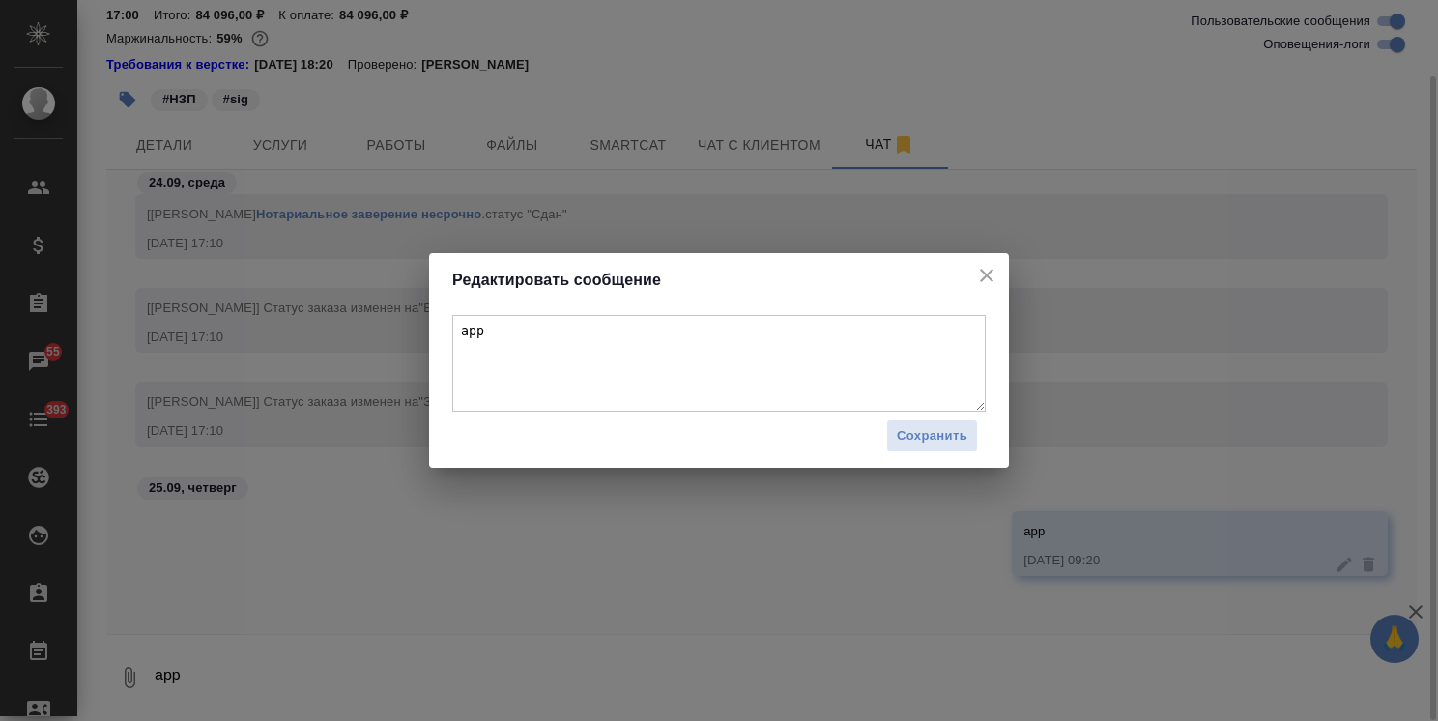
drag, startPoint x: 985, startPoint y: 271, endPoint x: 1315, endPoint y: 434, distance: 368.6
click at [982, 265] on icon "close" at bounding box center [986, 275] width 23 height 23
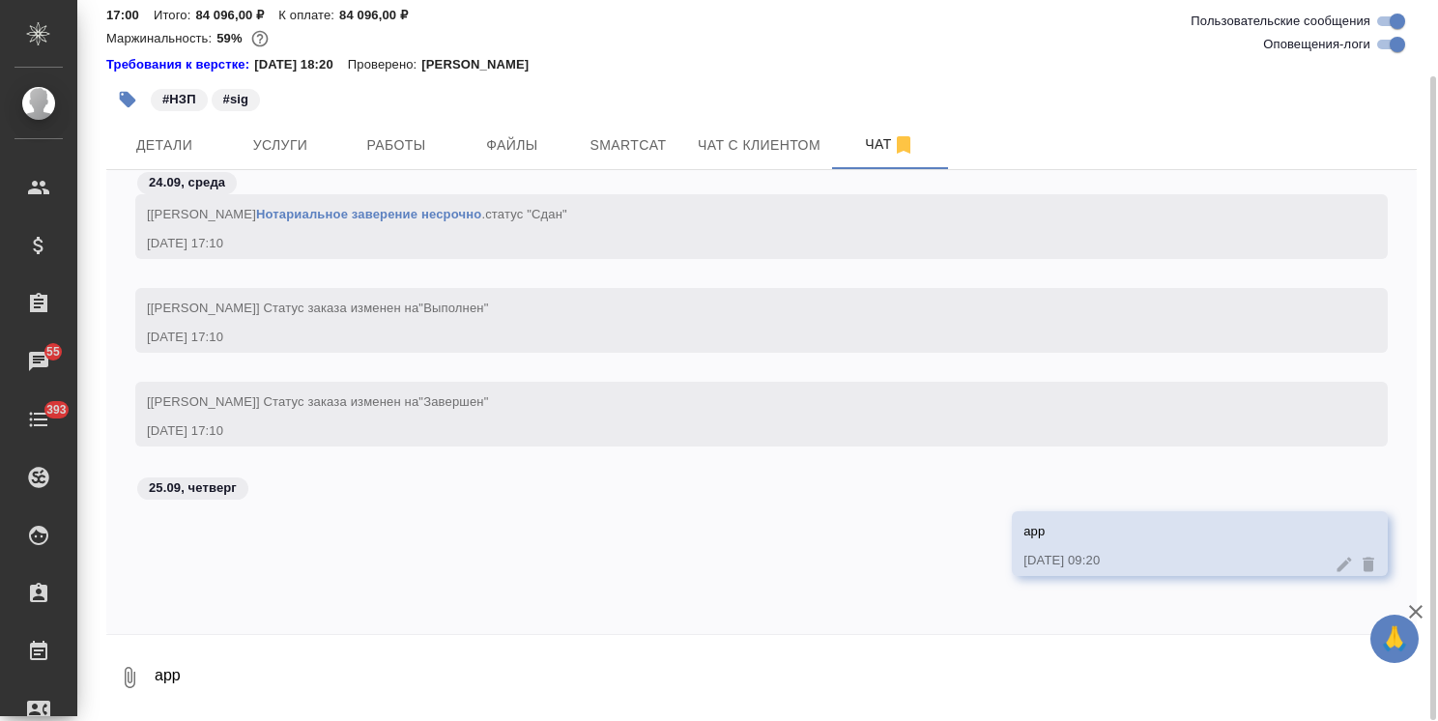
click at [1359, 570] on icon at bounding box center [1368, 564] width 19 height 19
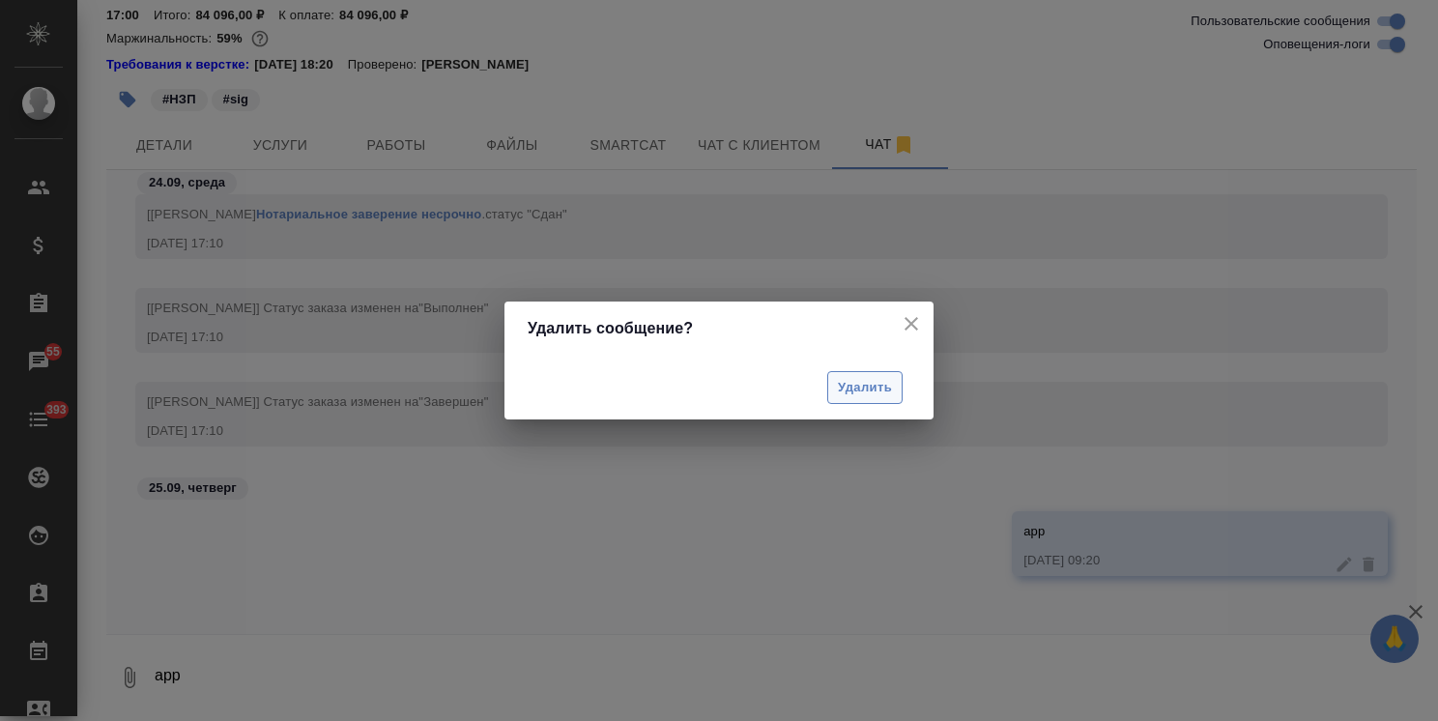
click at [874, 385] on span "Удалить" at bounding box center [865, 388] width 54 height 22
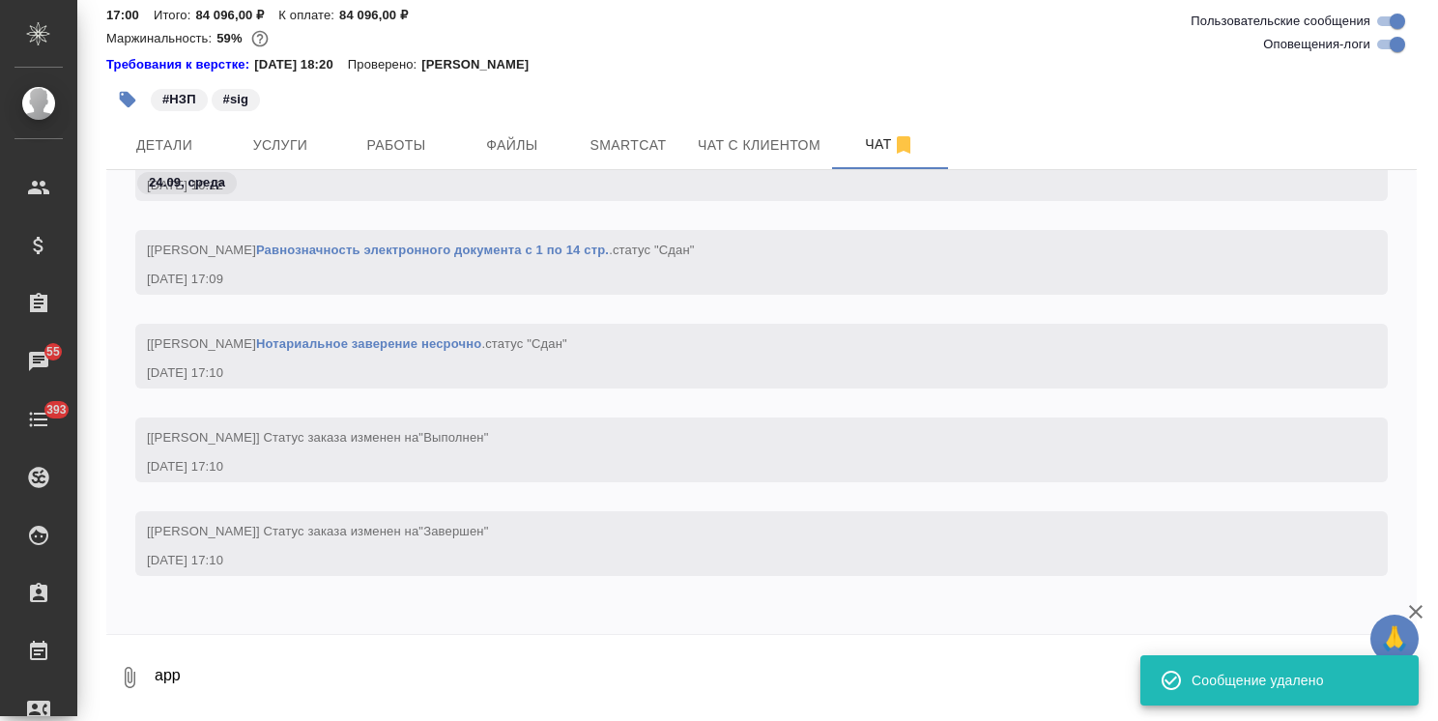
scroll to position [40658, 0]
click at [1424, 613] on icon "button" at bounding box center [1415, 611] width 23 height 23
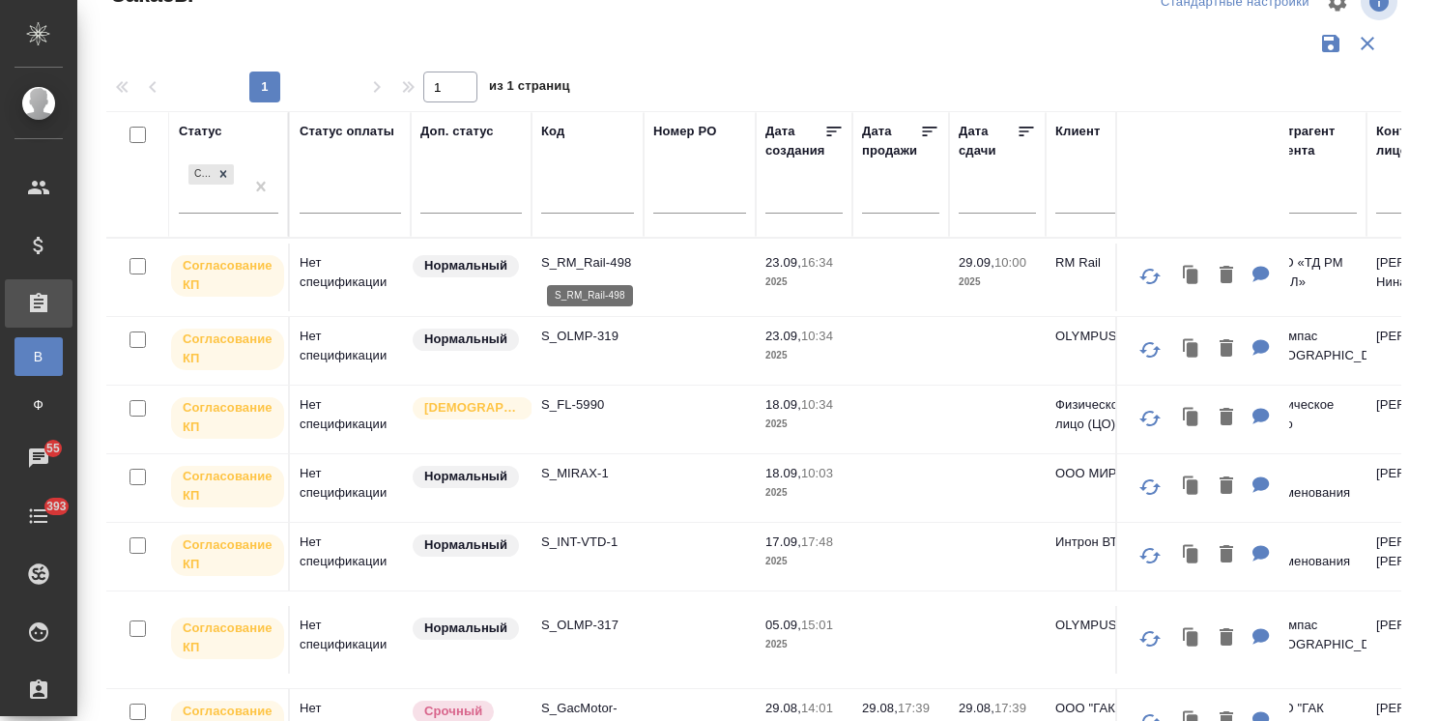
click at [597, 260] on p "S_RM_Rail-498" at bounding box center [587, 262] width 93 height 19
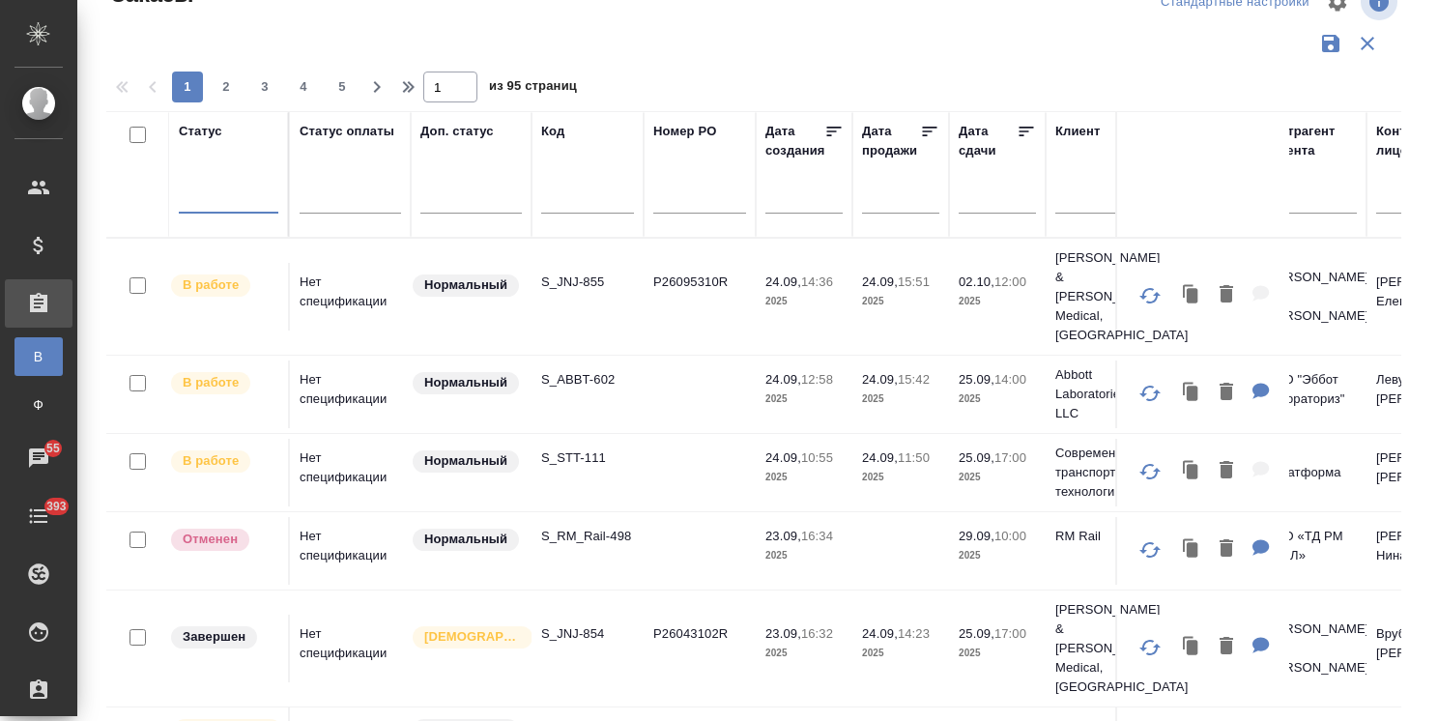
click at [1010, 214] on div at bounding box center [997, 203] width 77 height 48
click at [1012, 205] on input "text" at bounding box center [1003, 197] width 66 height 27
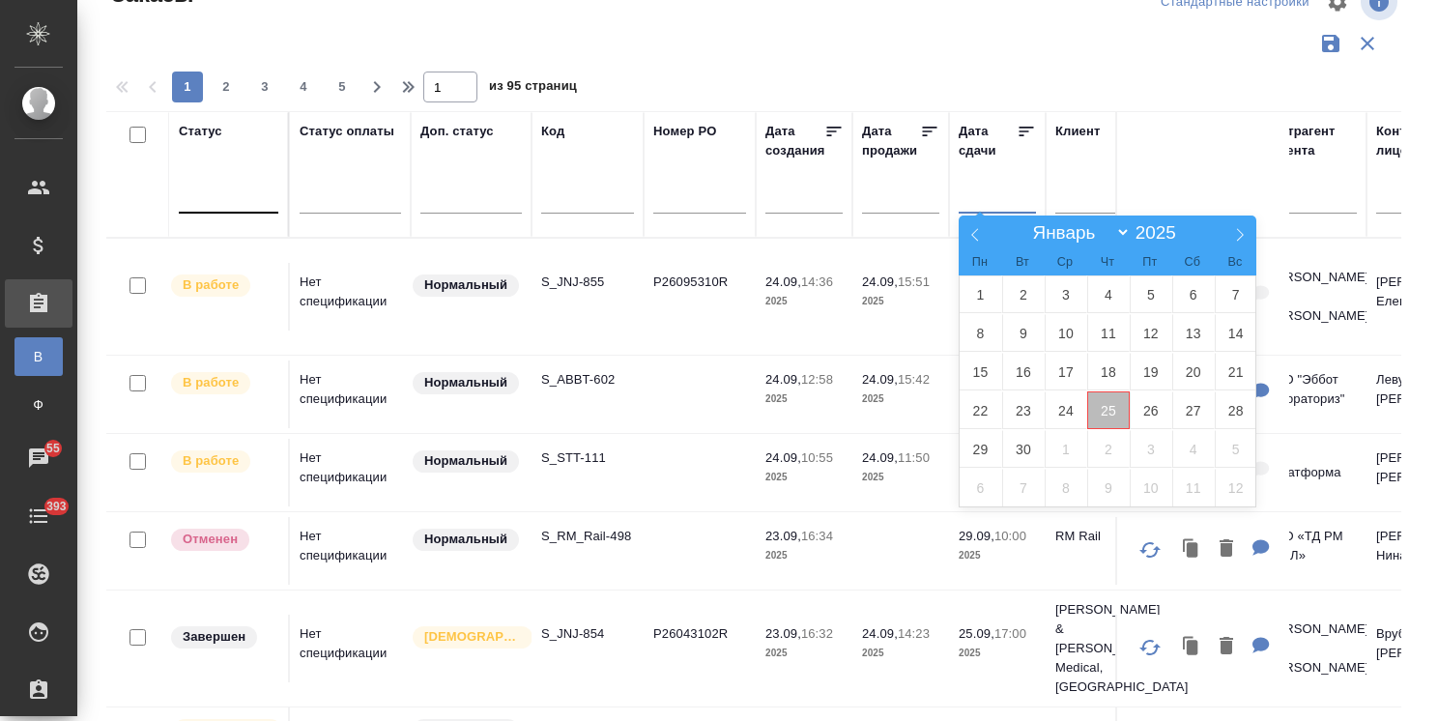
click at [1104, 406] on span "25" at bounding box center [1108, 410] width 43 height 38
type div "[DATE]T21:00:00.000Z"
click at [1188, 413] on span "27" at bounding box center [1193, 410] width 43 height 38
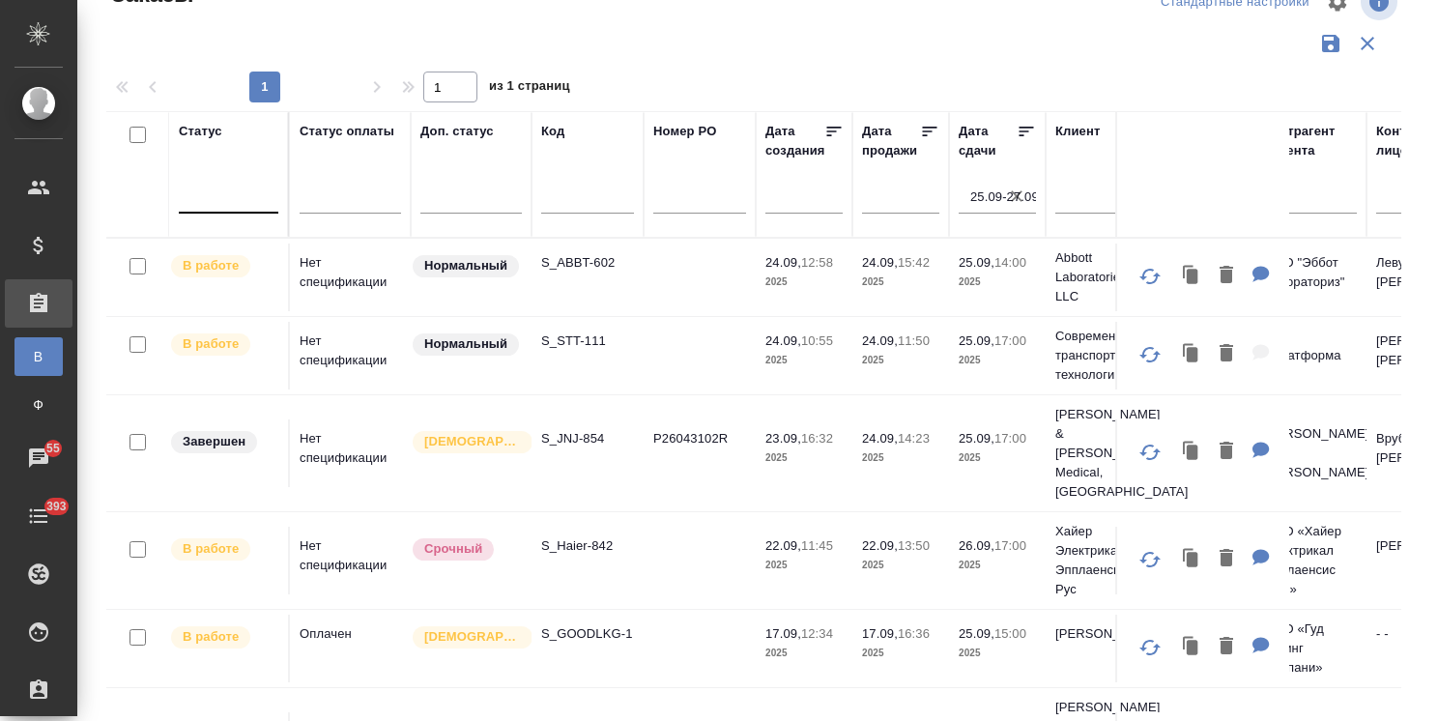
scroll to position [143, 0]
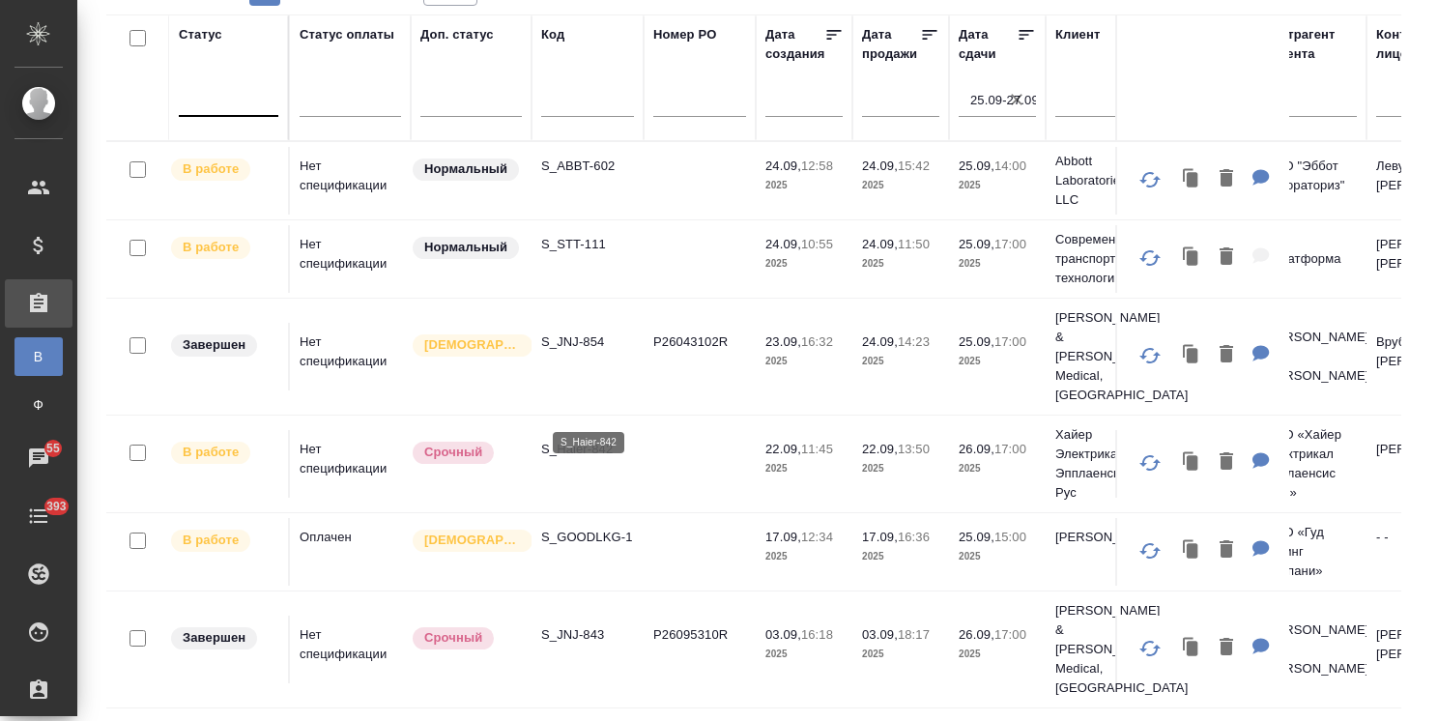
click at [602, 440] on p "S_Haier-842" at bounding box center [587, 449] width 93 height 19
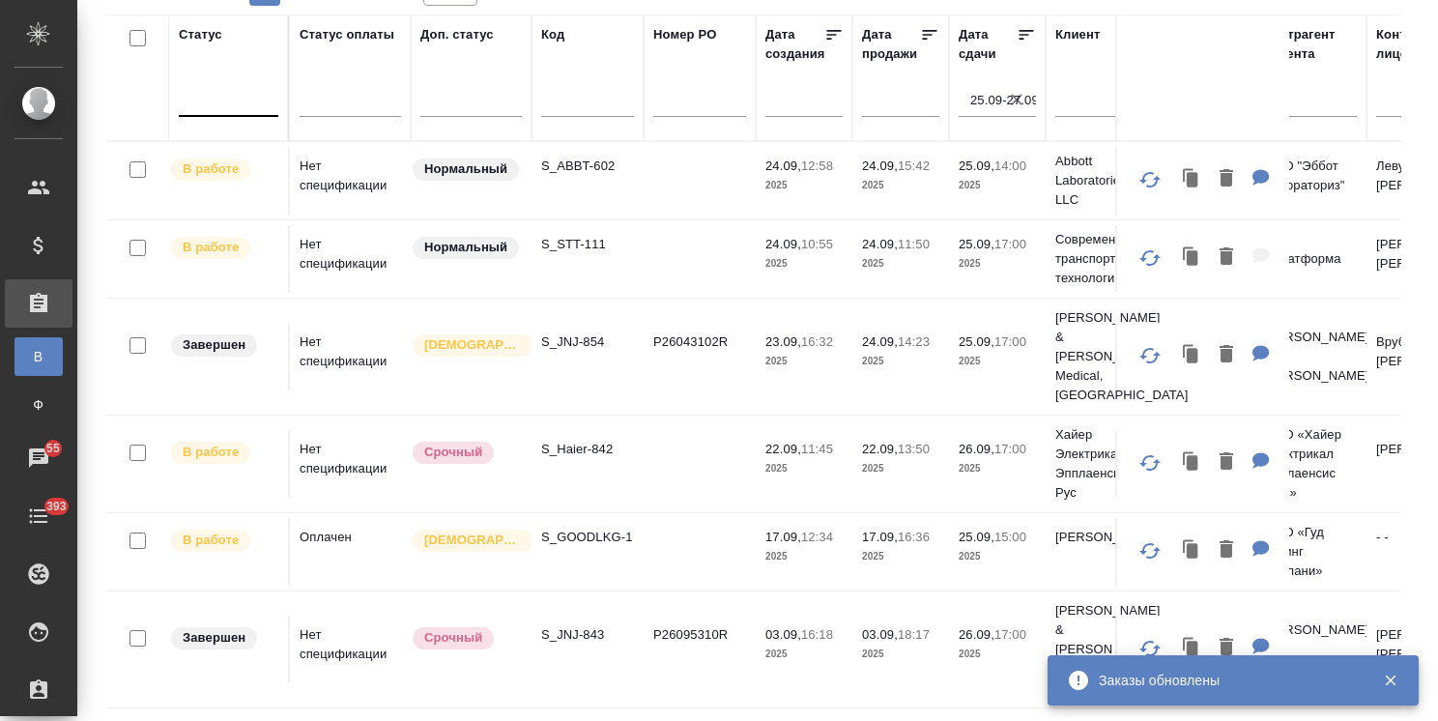
click at [1017, 95] on icon "button" at bounding box center [1016, 99] width 19 height 19
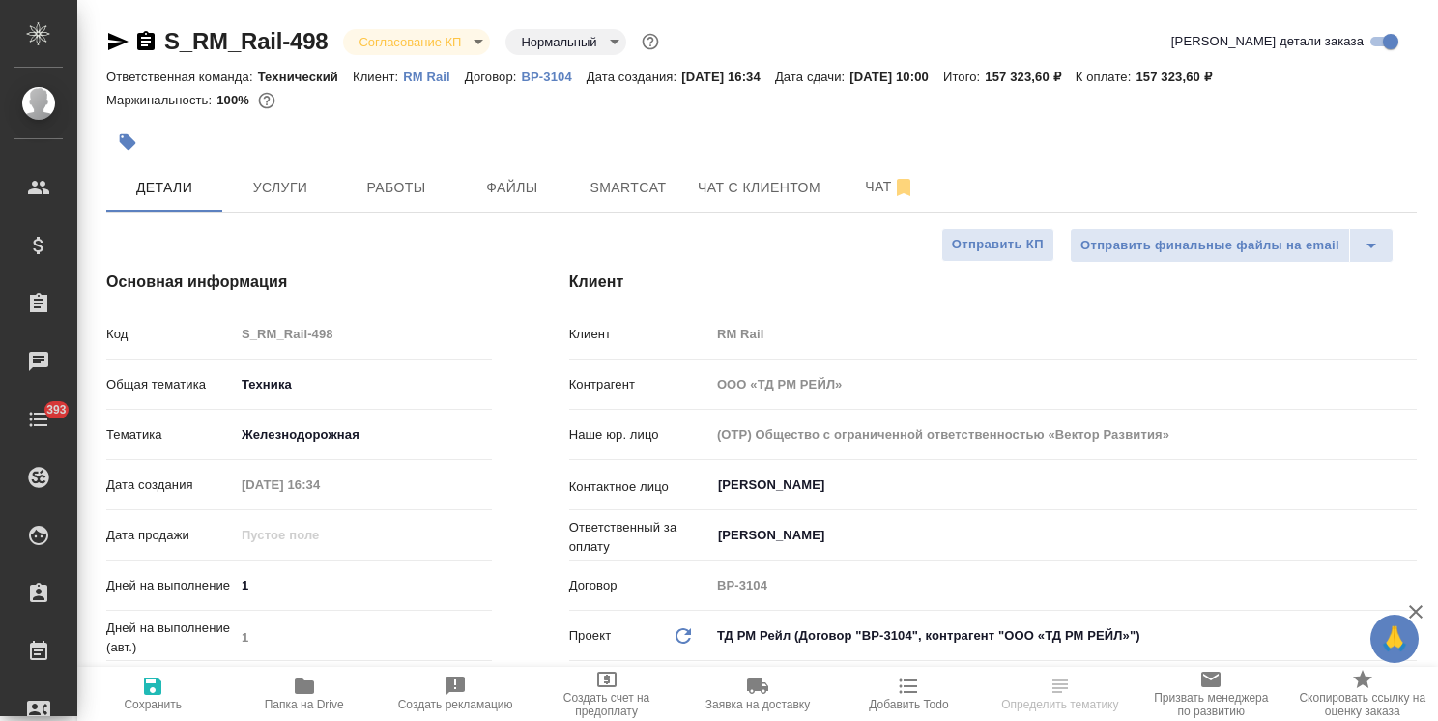
select select "RU"
click at [411, 27] on div "S_RM_Rail-498 Согласование КП kpNegotiation Нормальный normal" at bounding box center [384, 41] width 557 height 31
click at [421, 35] on body "🙏 .cls-1 fill:#fff; AWATERA Usmanova Olga Клиенты Спецификации Заказы Чаты 393 …" at bounding box center [719, 360] width 1438 height 721
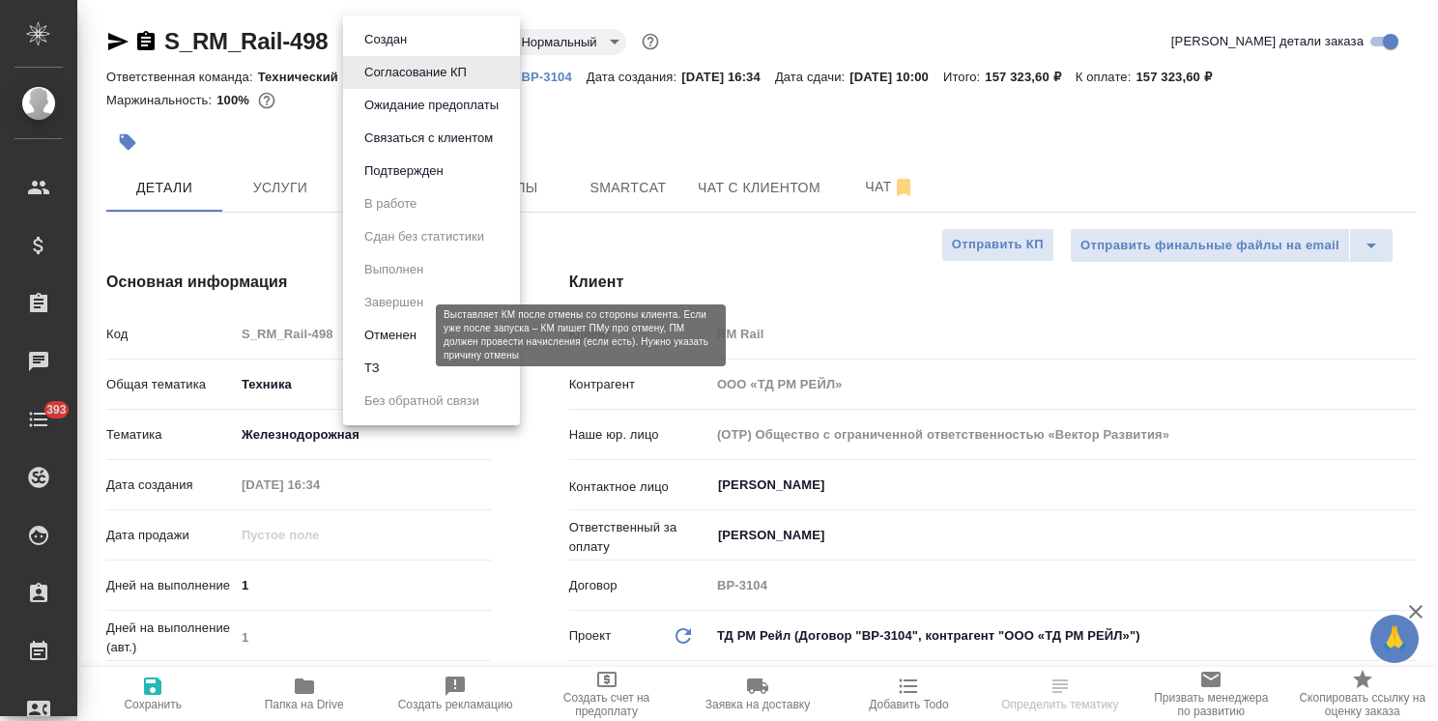
click at [406, 338] on button "Отменен" at bounding box center [390, 335] width 64 height 21
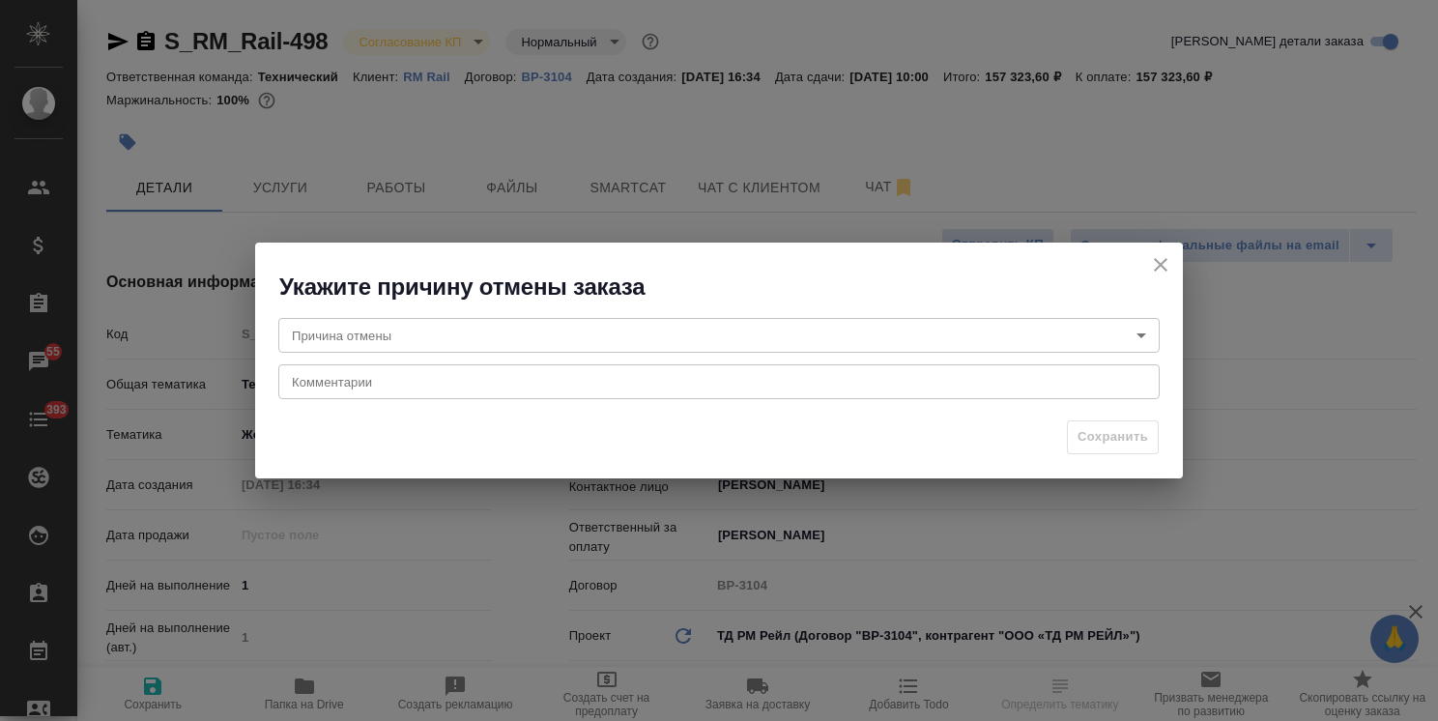
click at [387, 331] on body "🙏 .cls-1 fill:#fff; AWATERA Usmanova Olga Клиенты Спецификации Заказы 55 Чаты 3…" at bounding box center [719, 360] width 1438 height 721
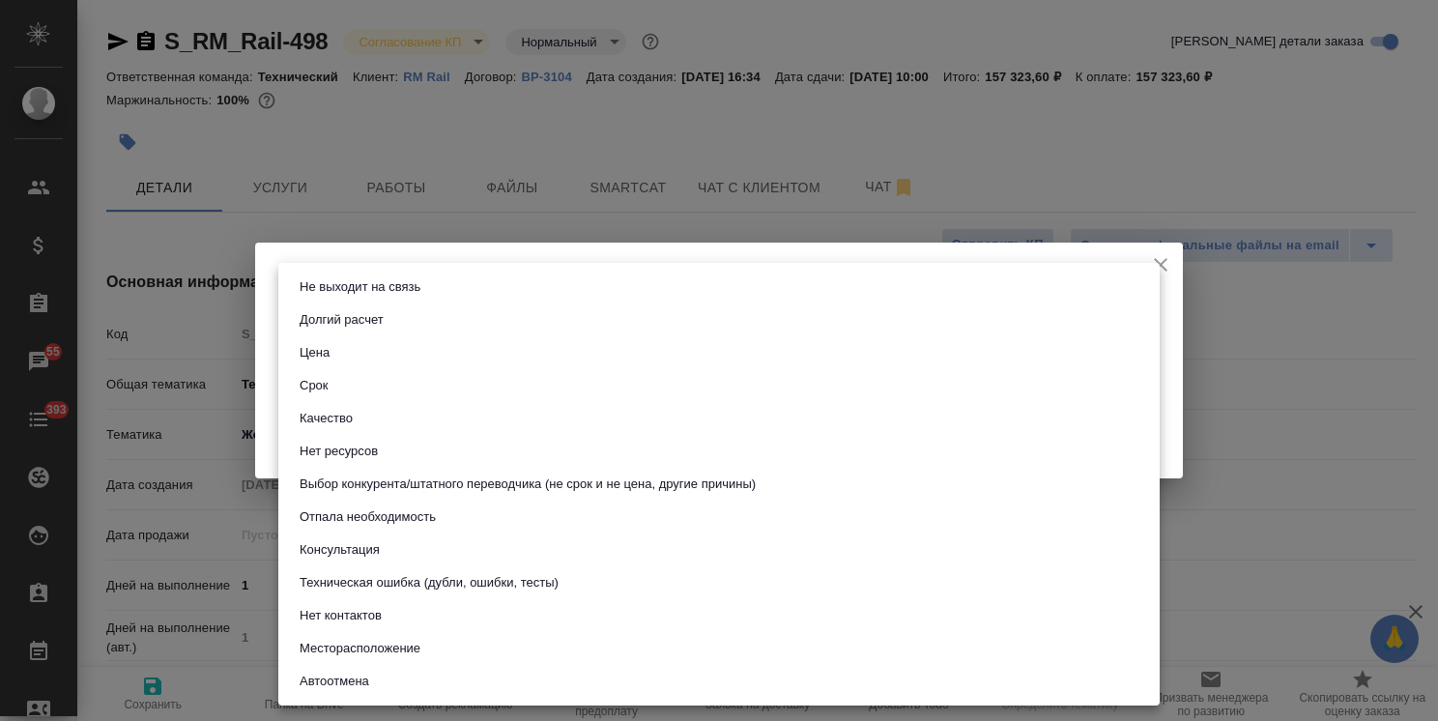
click at [383, 524] on button "Отпала необходимость" at bounding box center [368, 516] width 148 height 21
type input "noNeed"
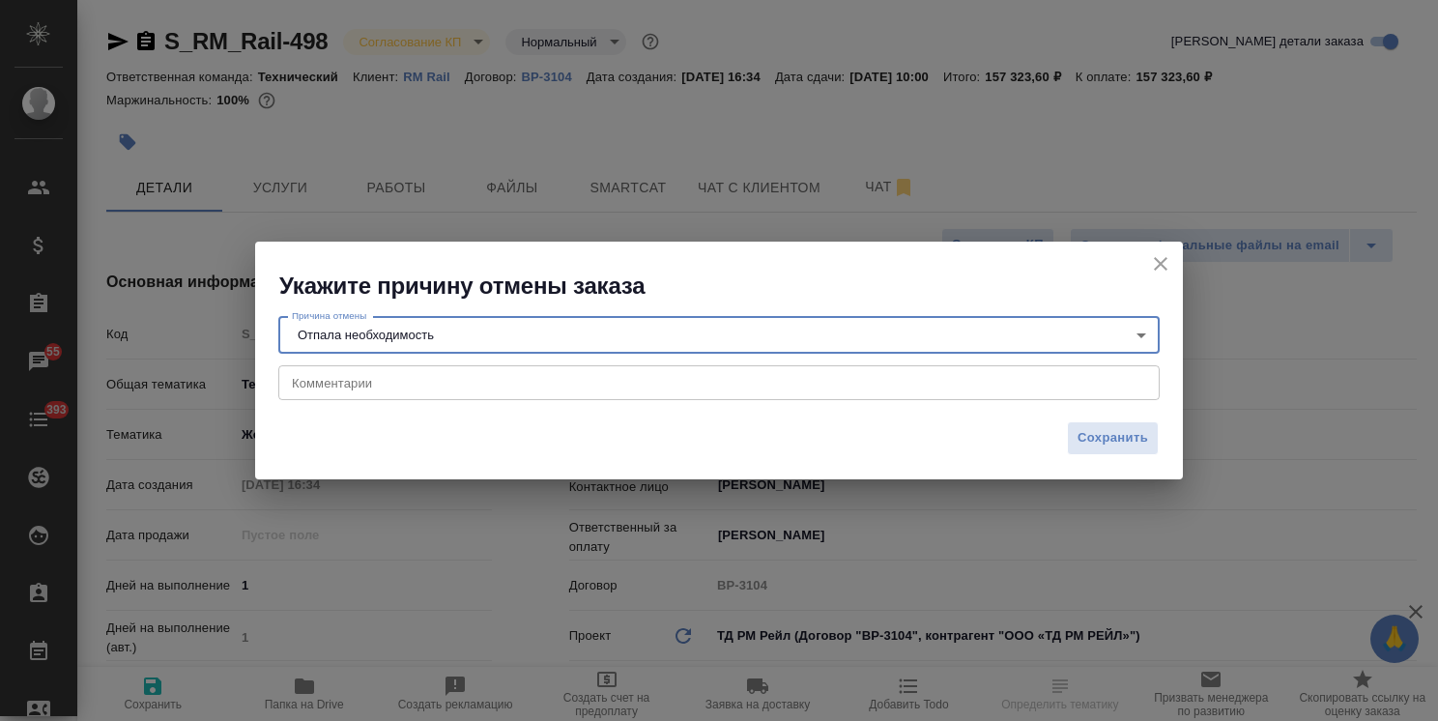
click at [375, 381] on textarea at bounding box center [719, 383] width 854 height 14
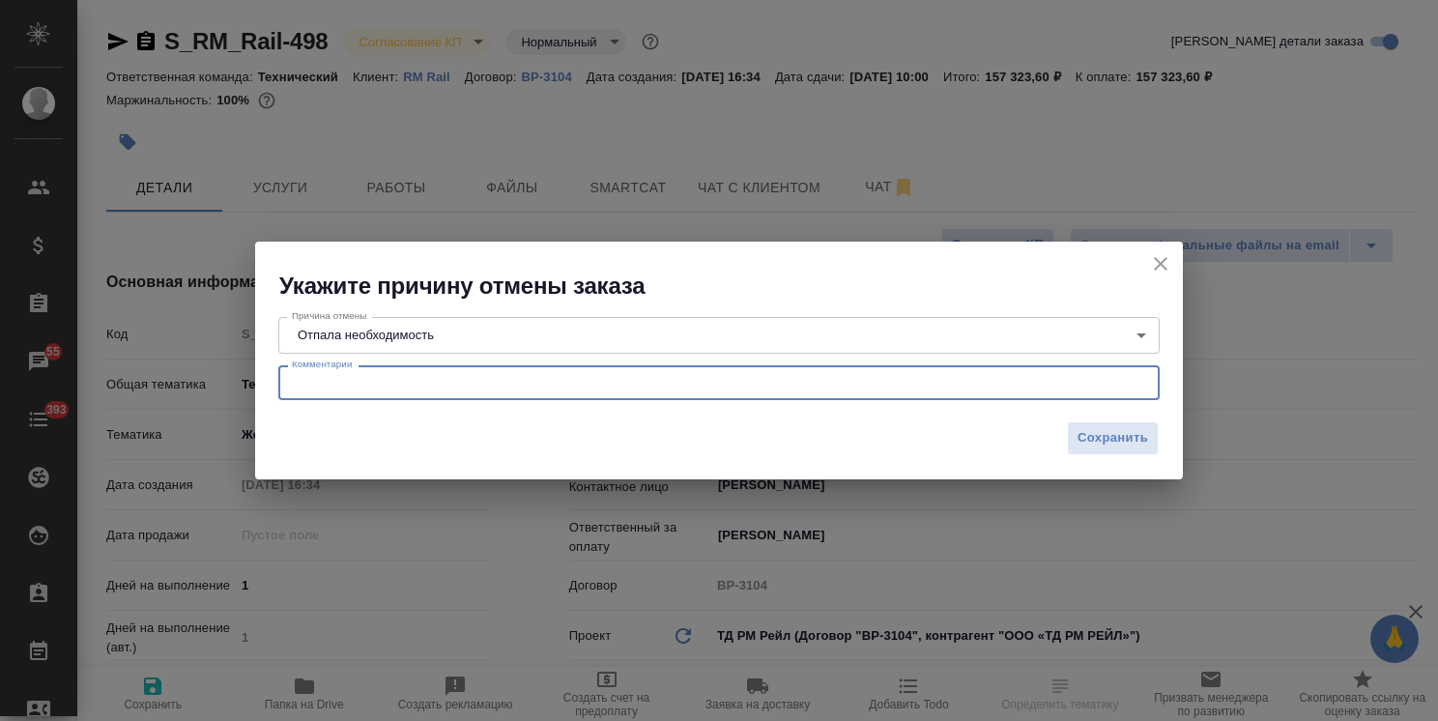
paste textarea "Ольга, доброе утро К сожалению уже неактуально Благодарю!"
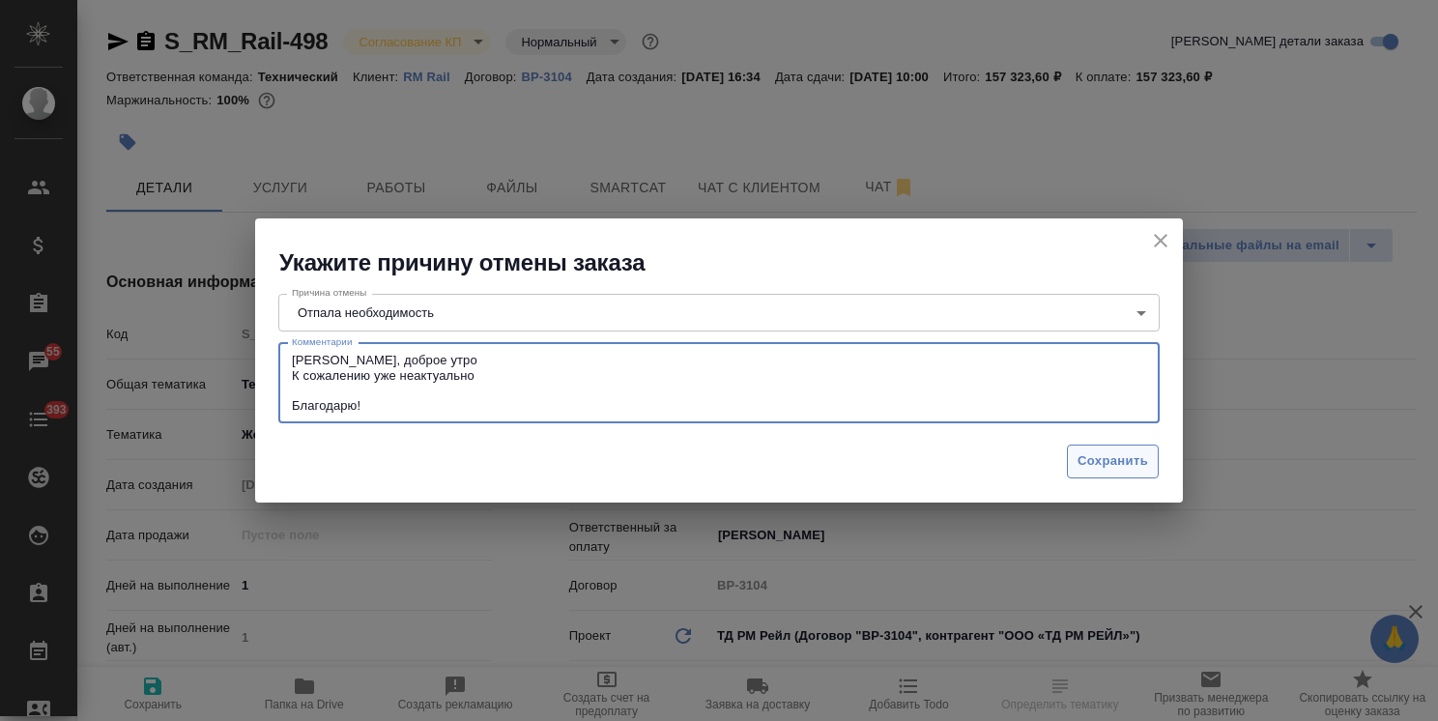
type textarea "Ольга, доброе утро К сожалению уже неактуально Благодарю!"
click at [1082, 455] on span "Сохранить" at bounding box center [1112, 461] width 71 height 22
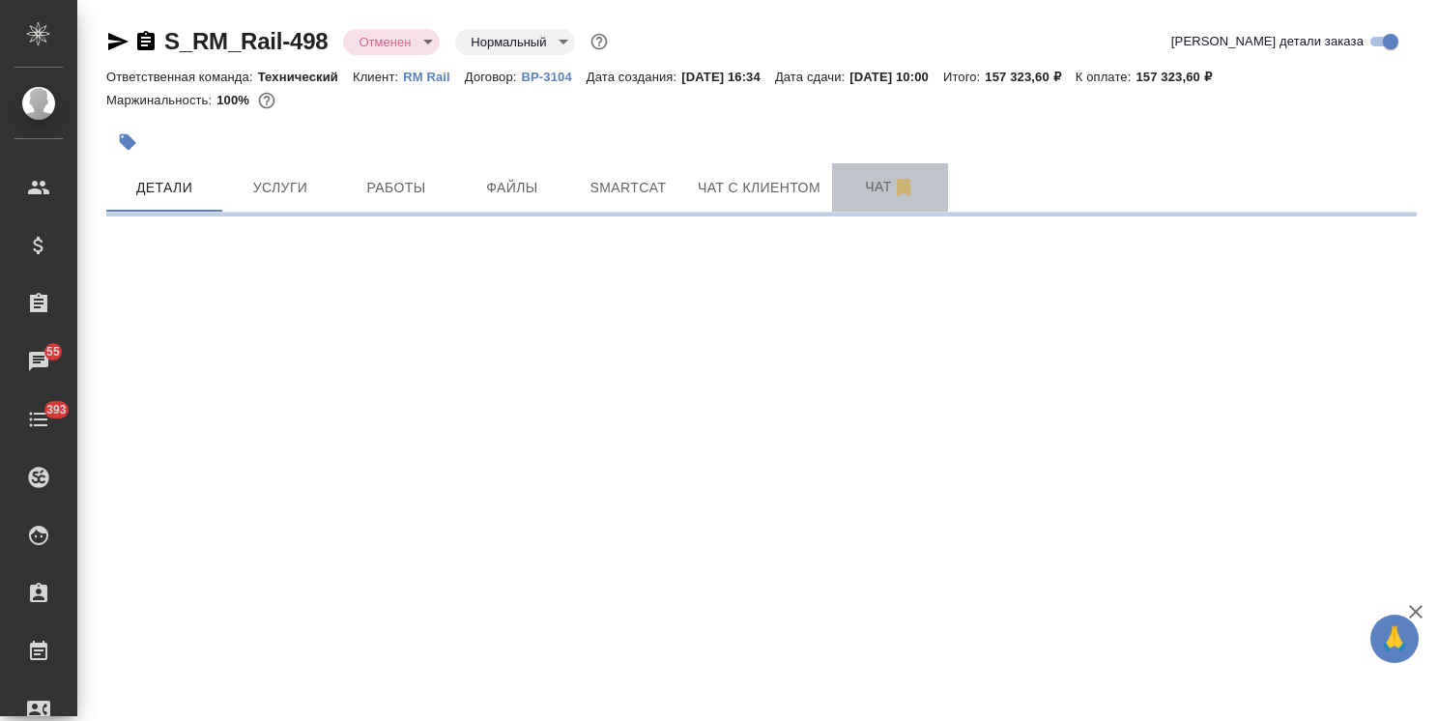
click at [849, 187] on span "Чат" at bounding box center [890, 187] width 93 height 24
select select "RU"
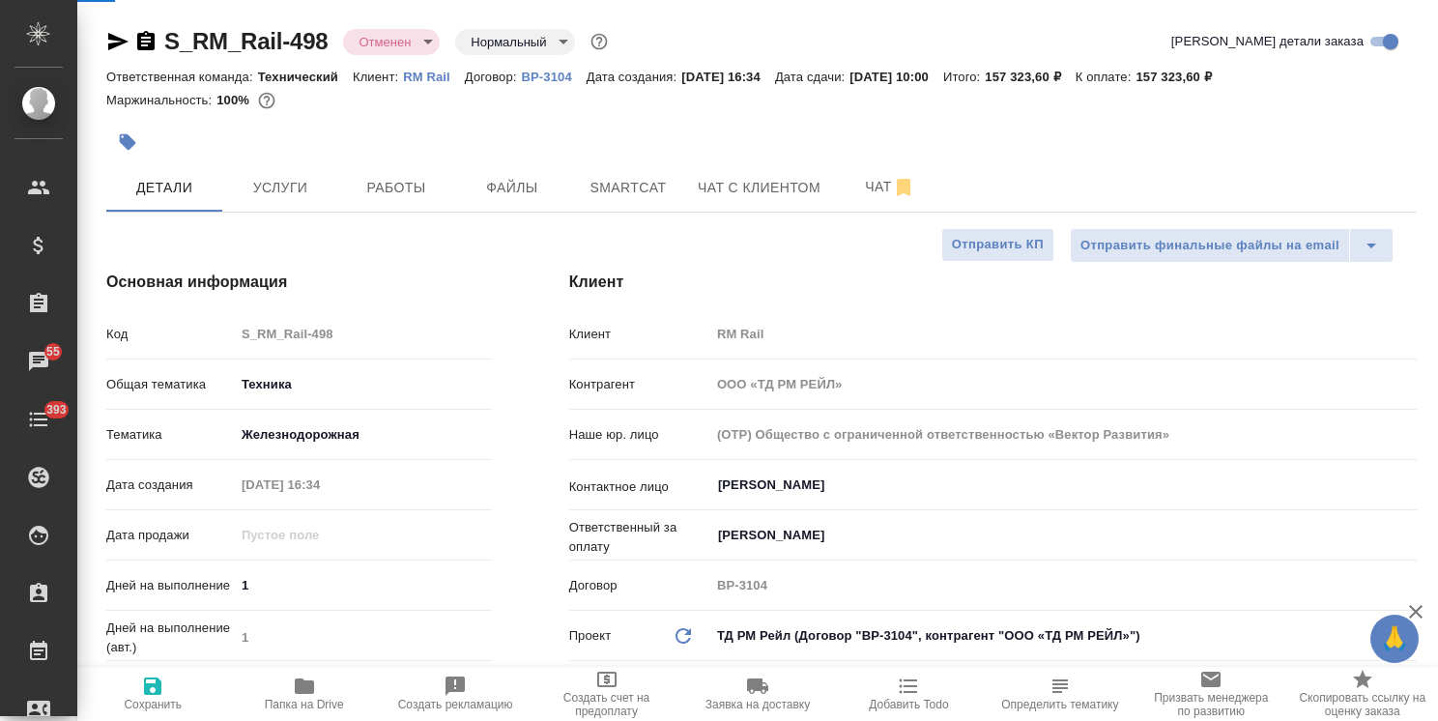
type textarea "x"
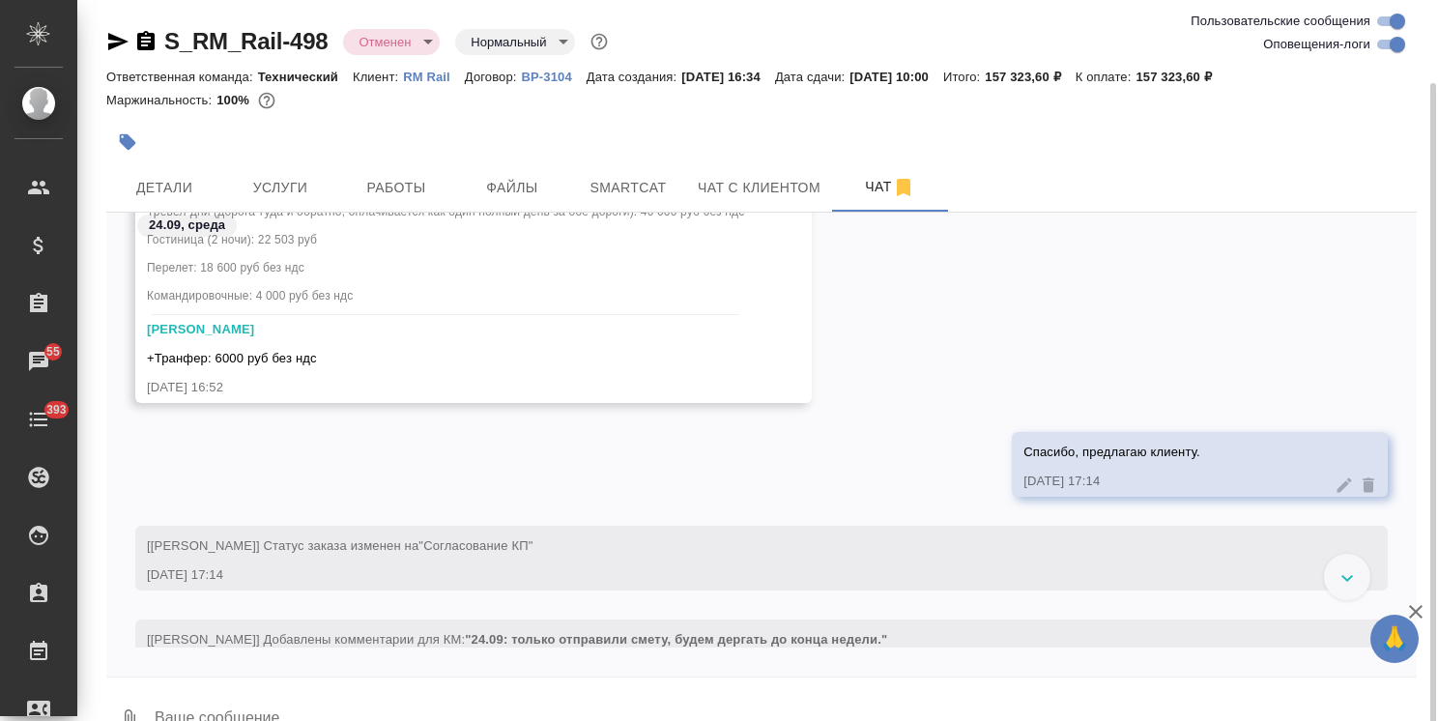
scroll to position [43, 0]
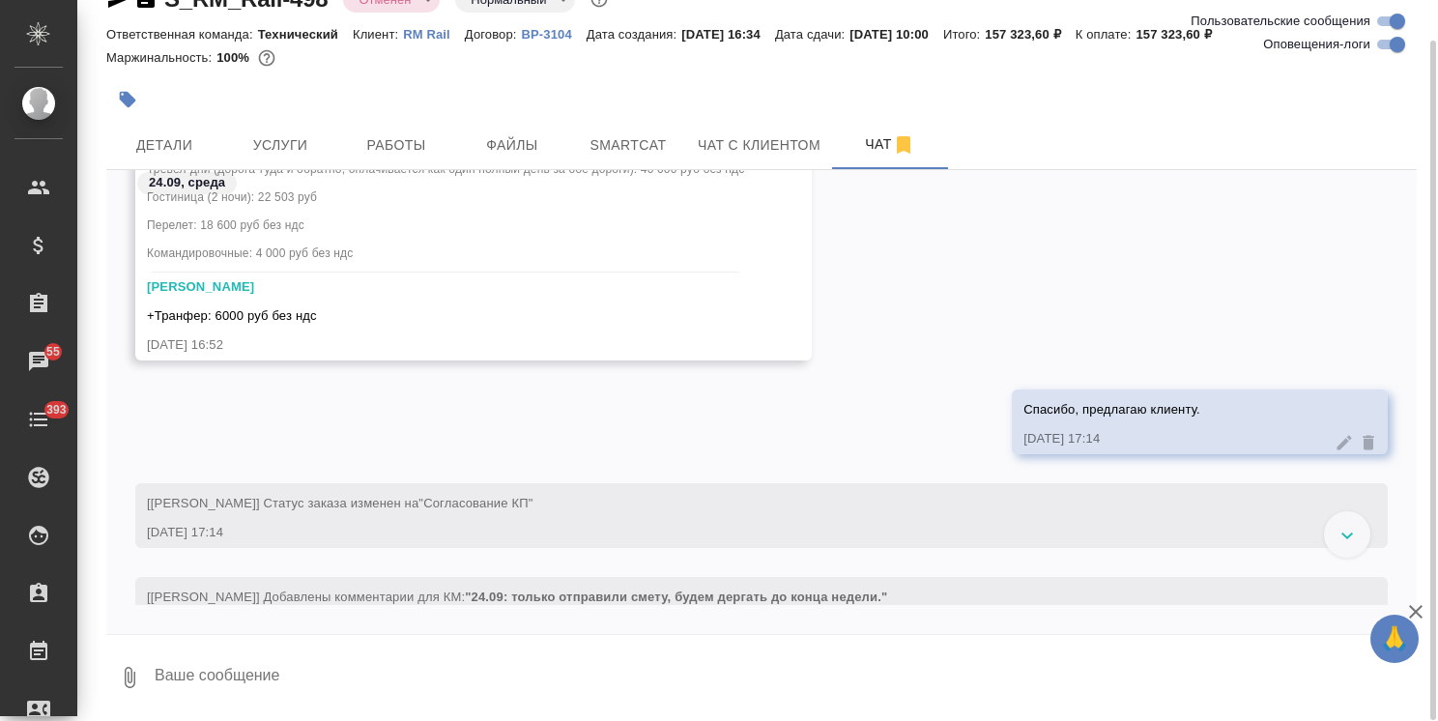
click at [213, 686] on textarea at bounding box center [785, 678] width 1264 height 66
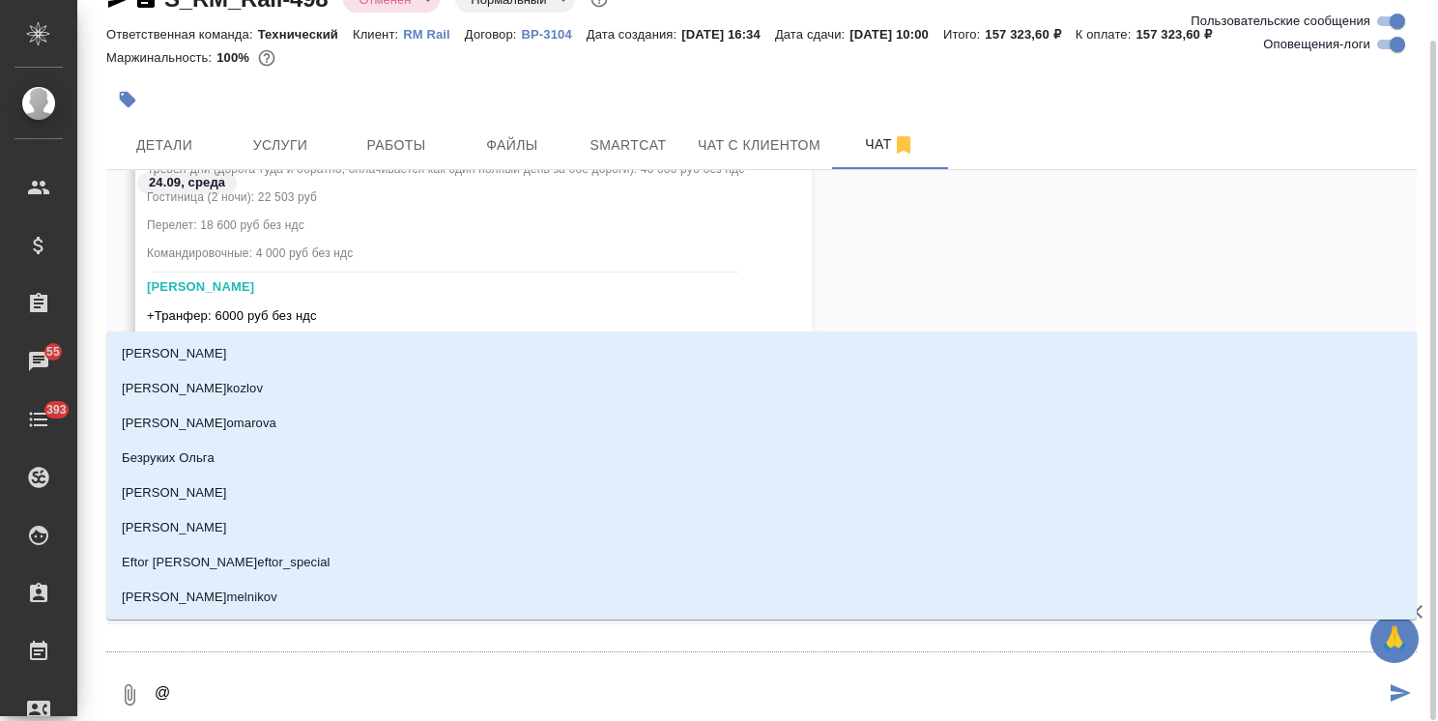
type textarea "@a"
type input "a"
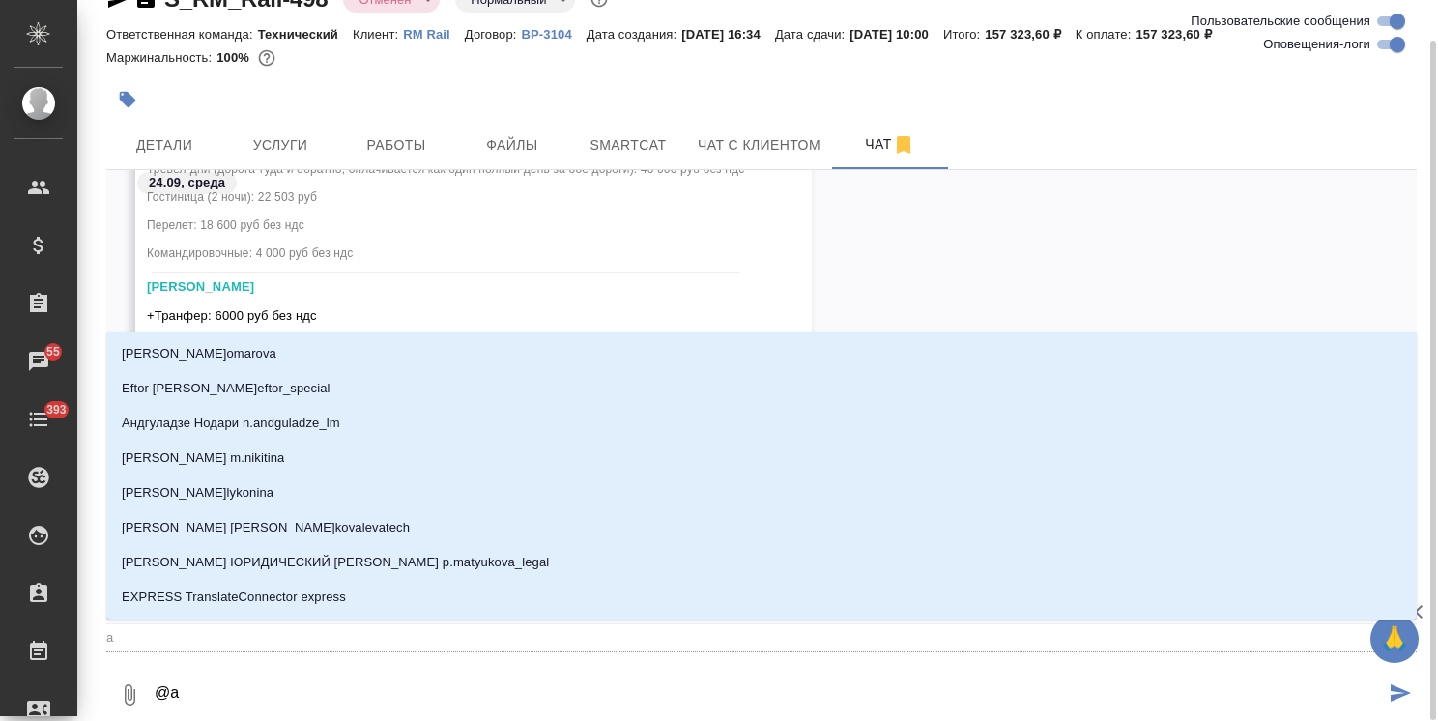
type textarea "@at"
type input "at"
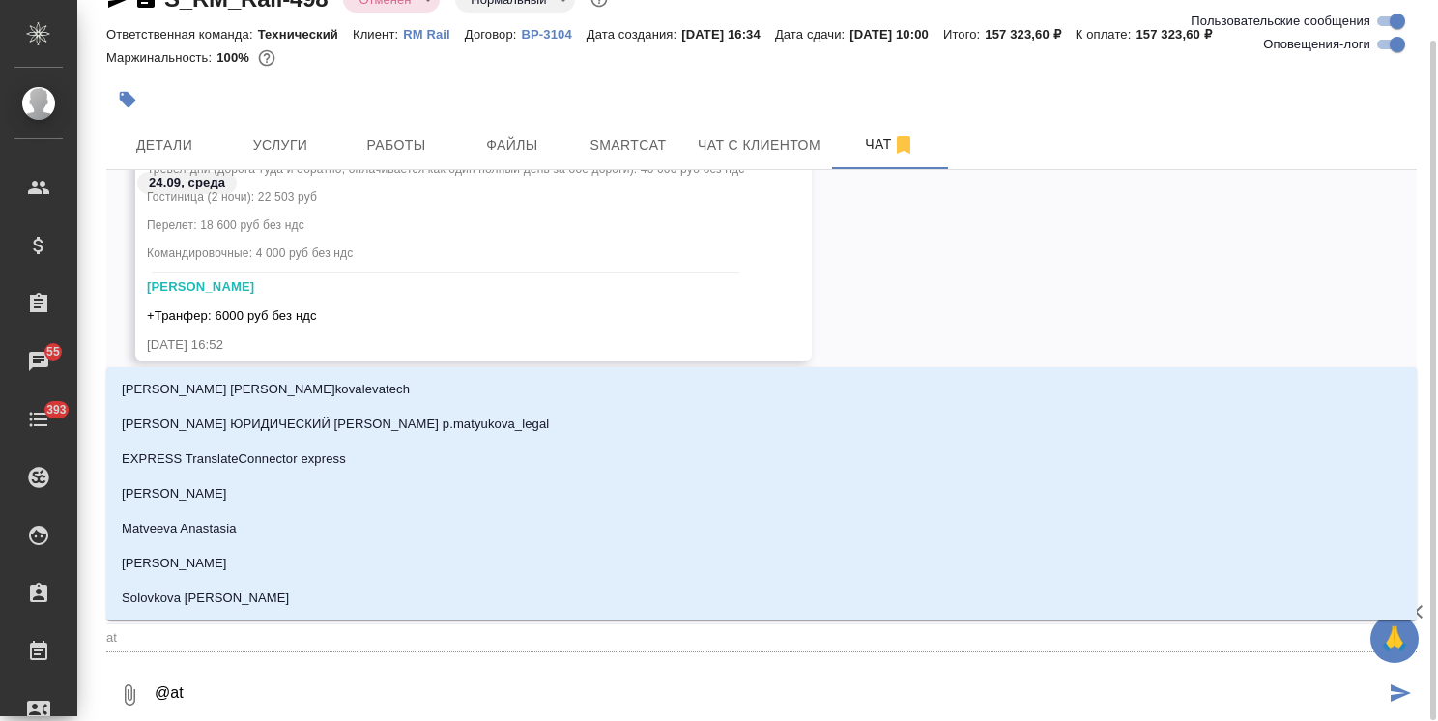
type textarea "@atl"
type input "atl"
type textarea "@atlj"
type input "atlj"
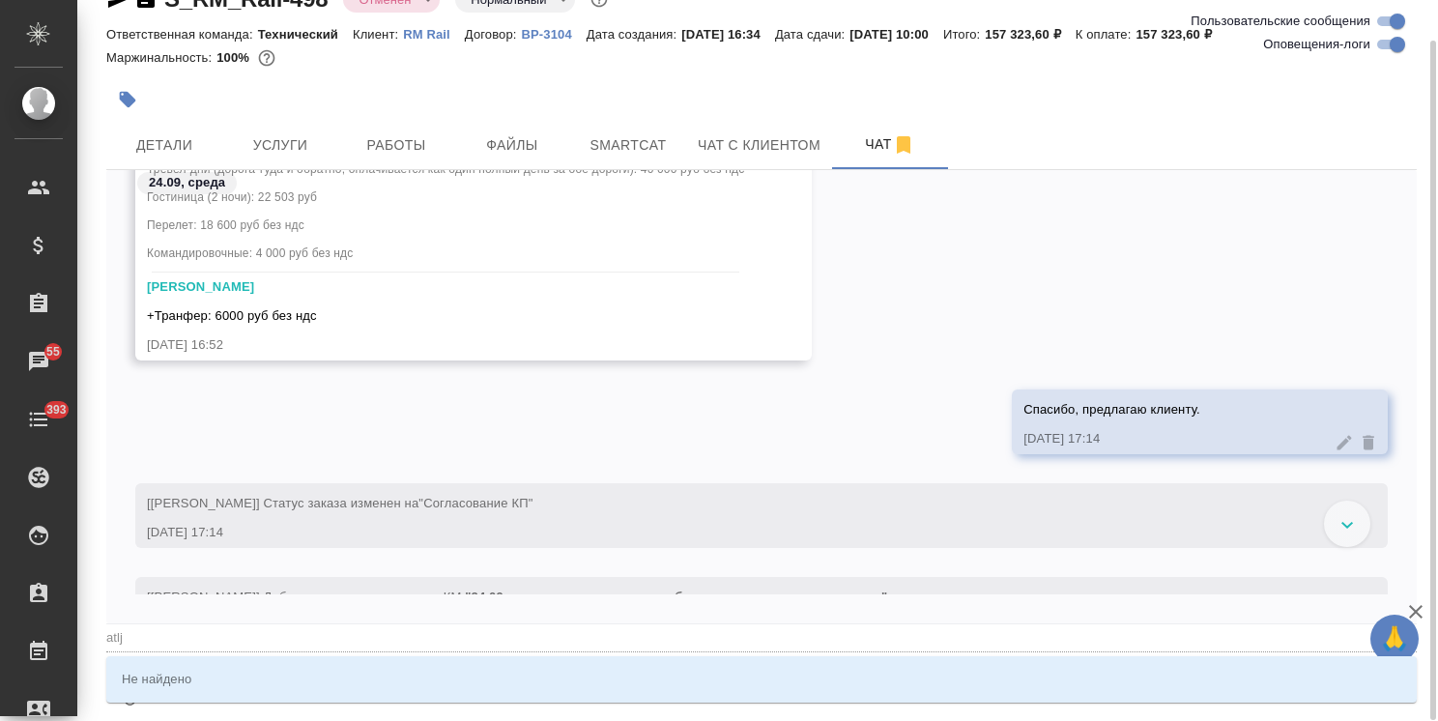
type textarea "@atl"
type input "atl"
type textarea "@at"
type input "at"
type textarea "@a"
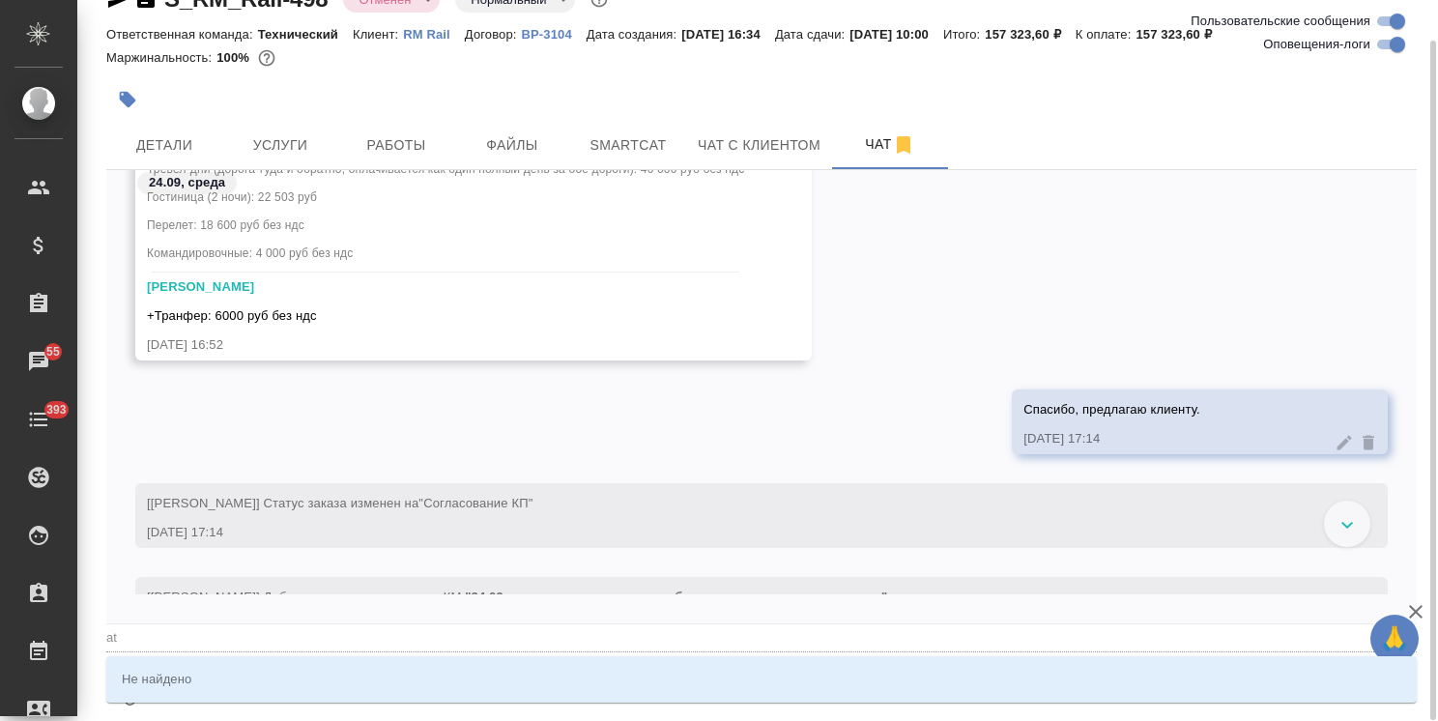
type input "a"
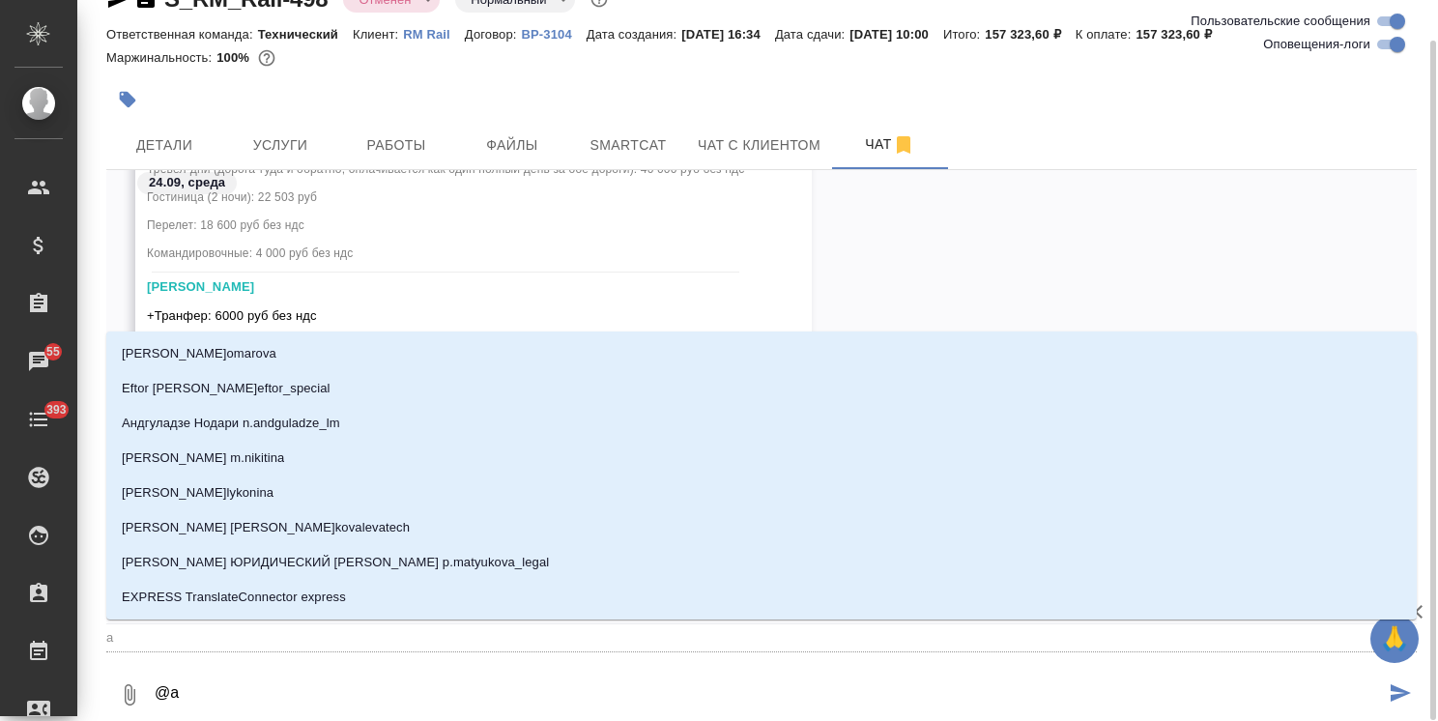
type textarea "@"
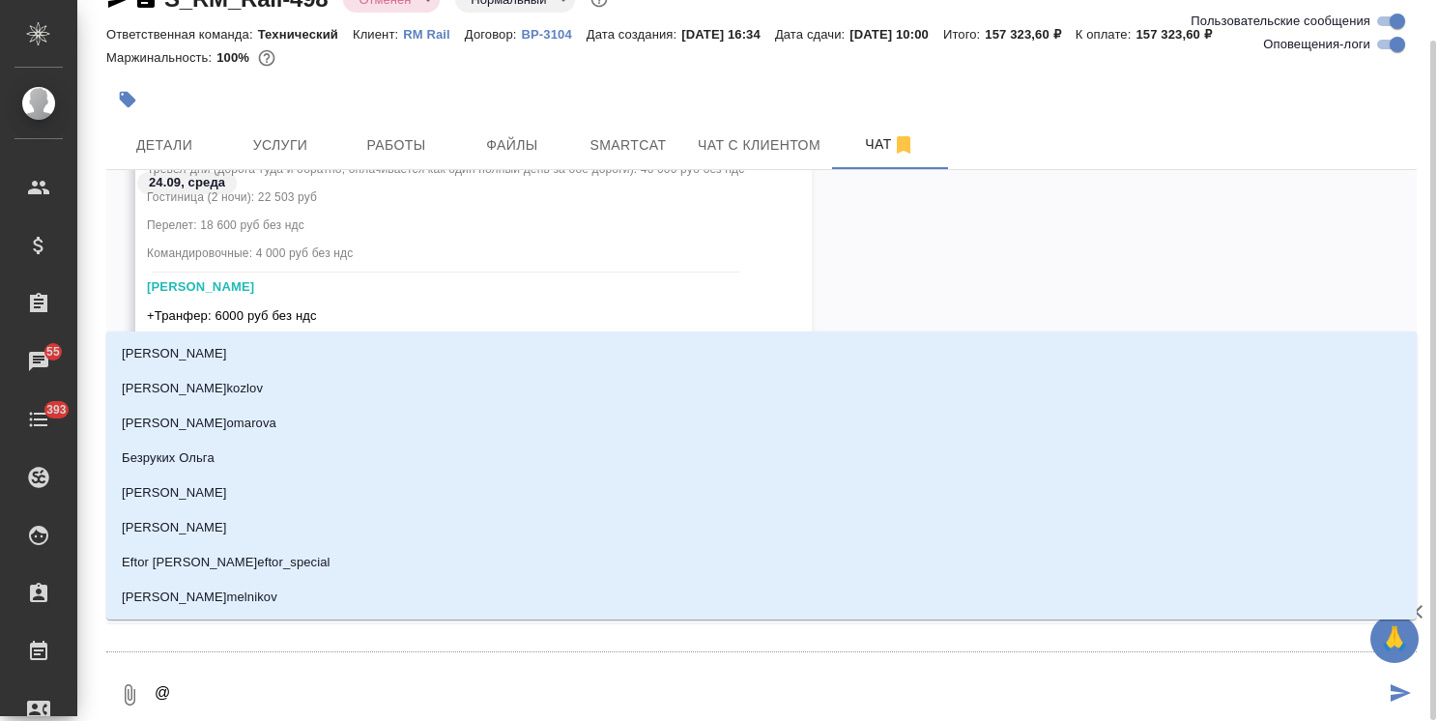
type textarea "@ф"
type input "ф"
type textarea "@фе"
type input "фе"
type textarea "@фед"
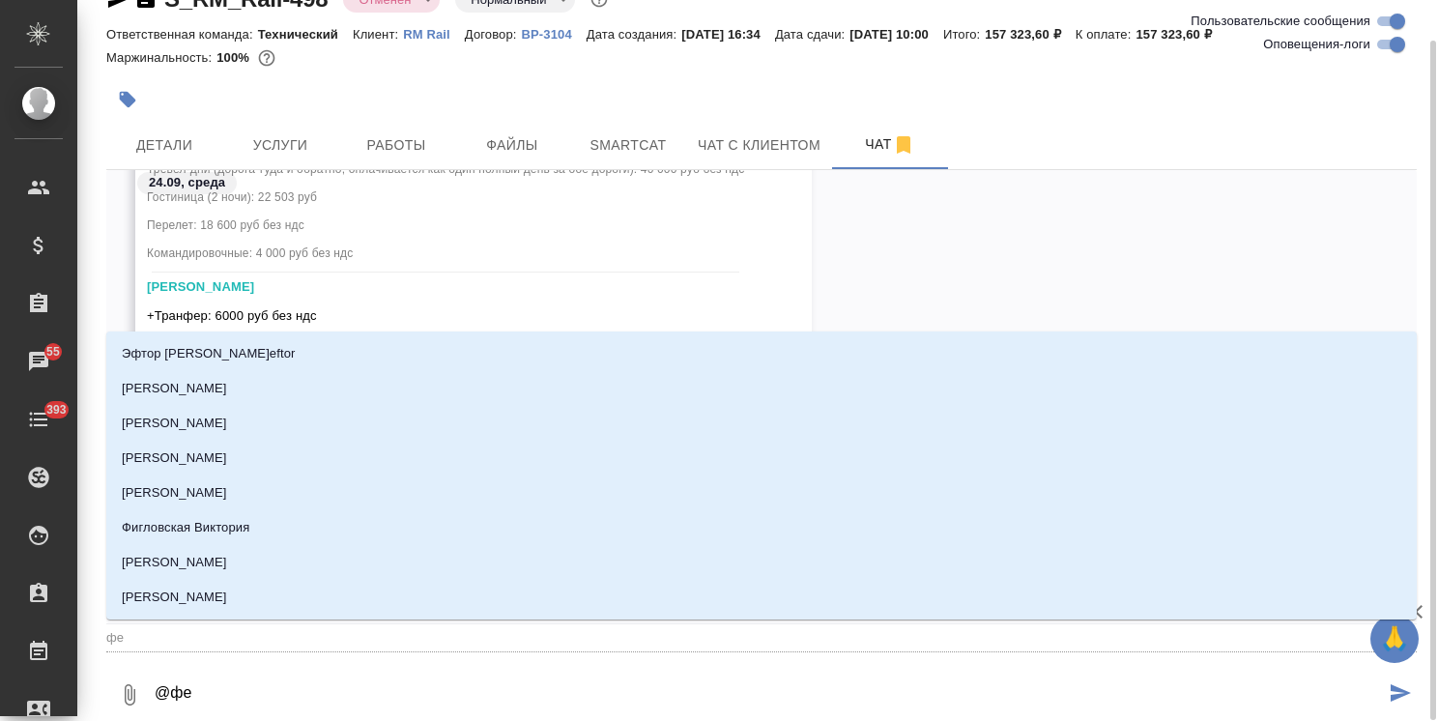
type input "фед"
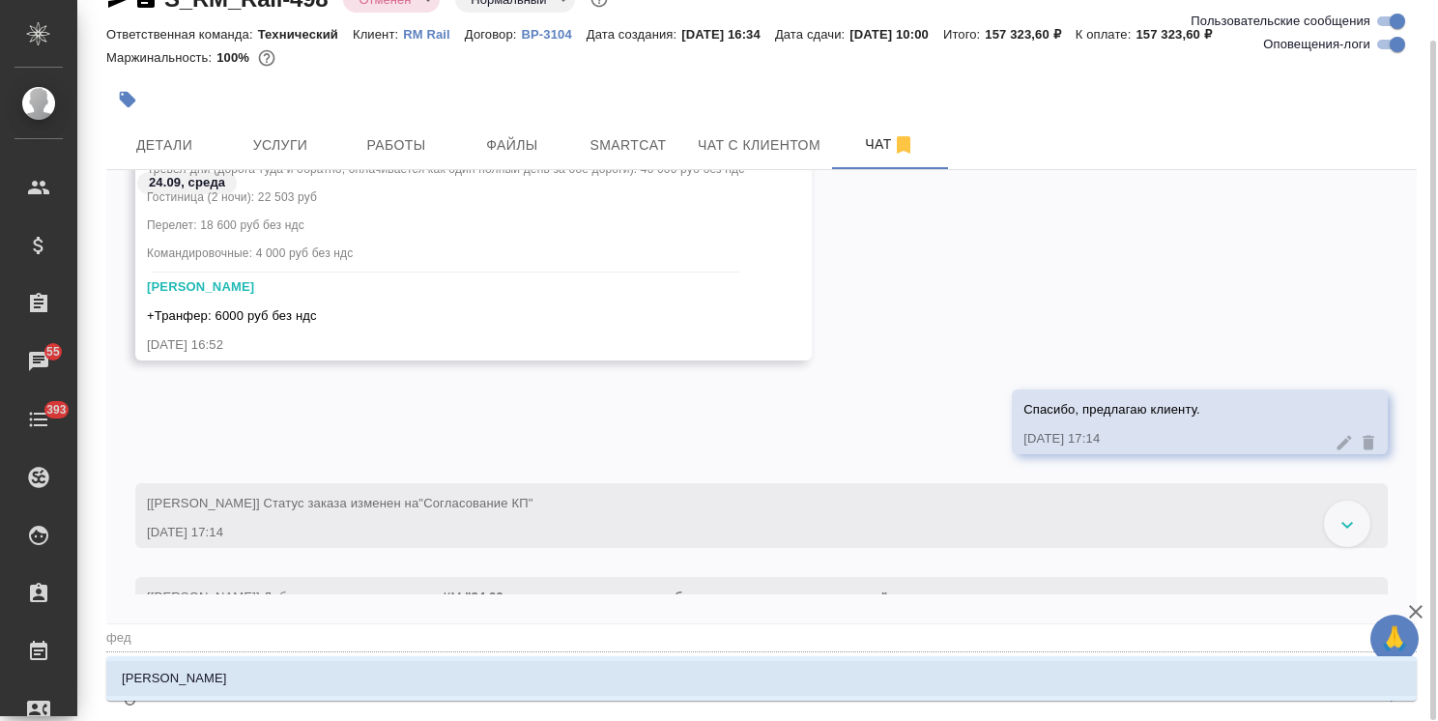
type textarea "@федо"
type input "федо"
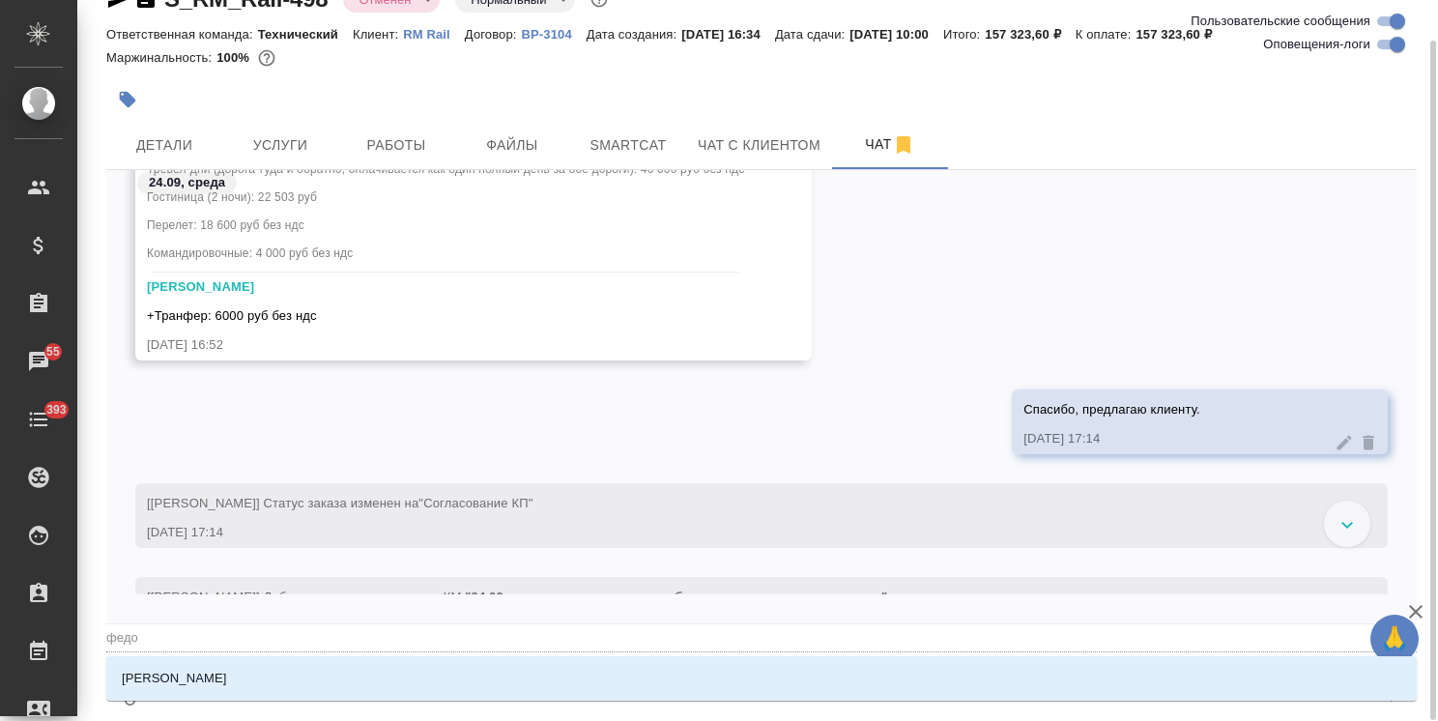
click at [210, 690] on li "Федотова Ирина" at bounding box center [761, 678] width 1310 height 35
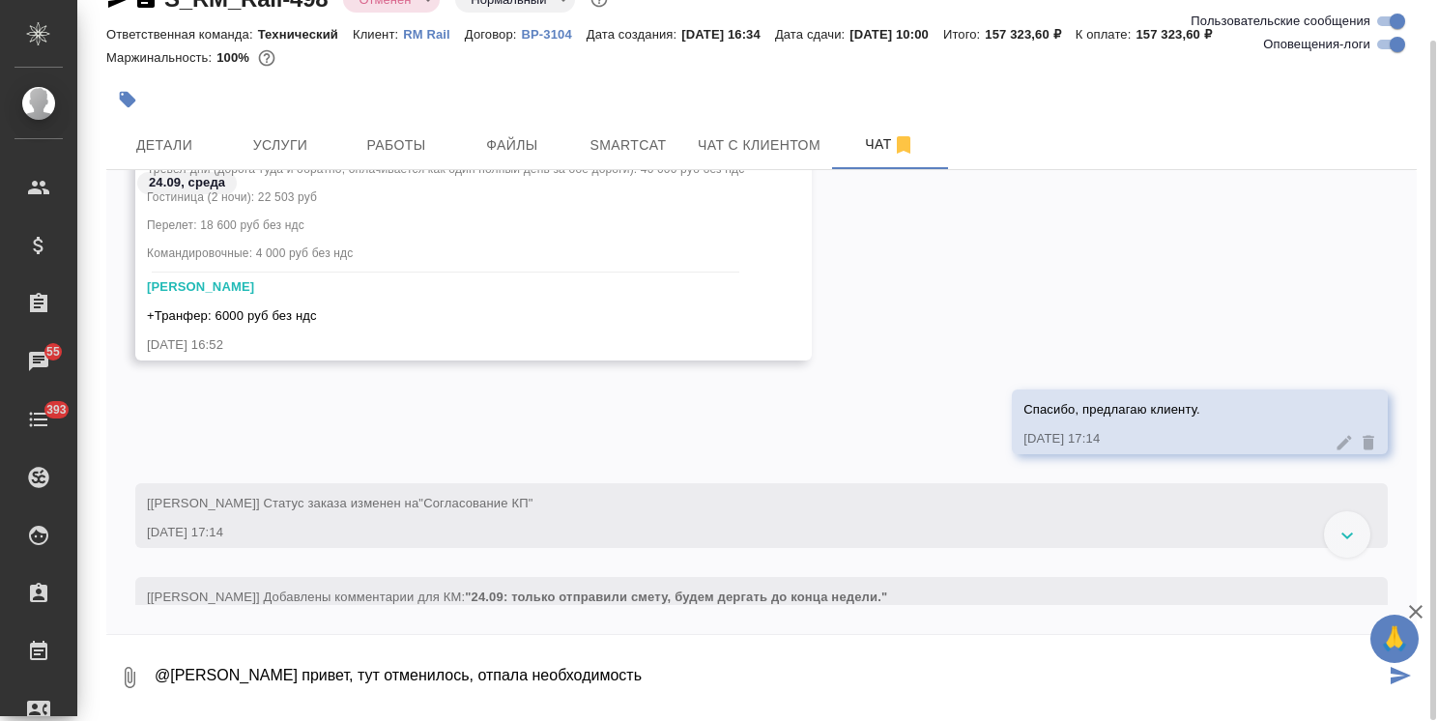
type textarea "@Федотова Ирина привет, тут отменилось, отпала необходимость"
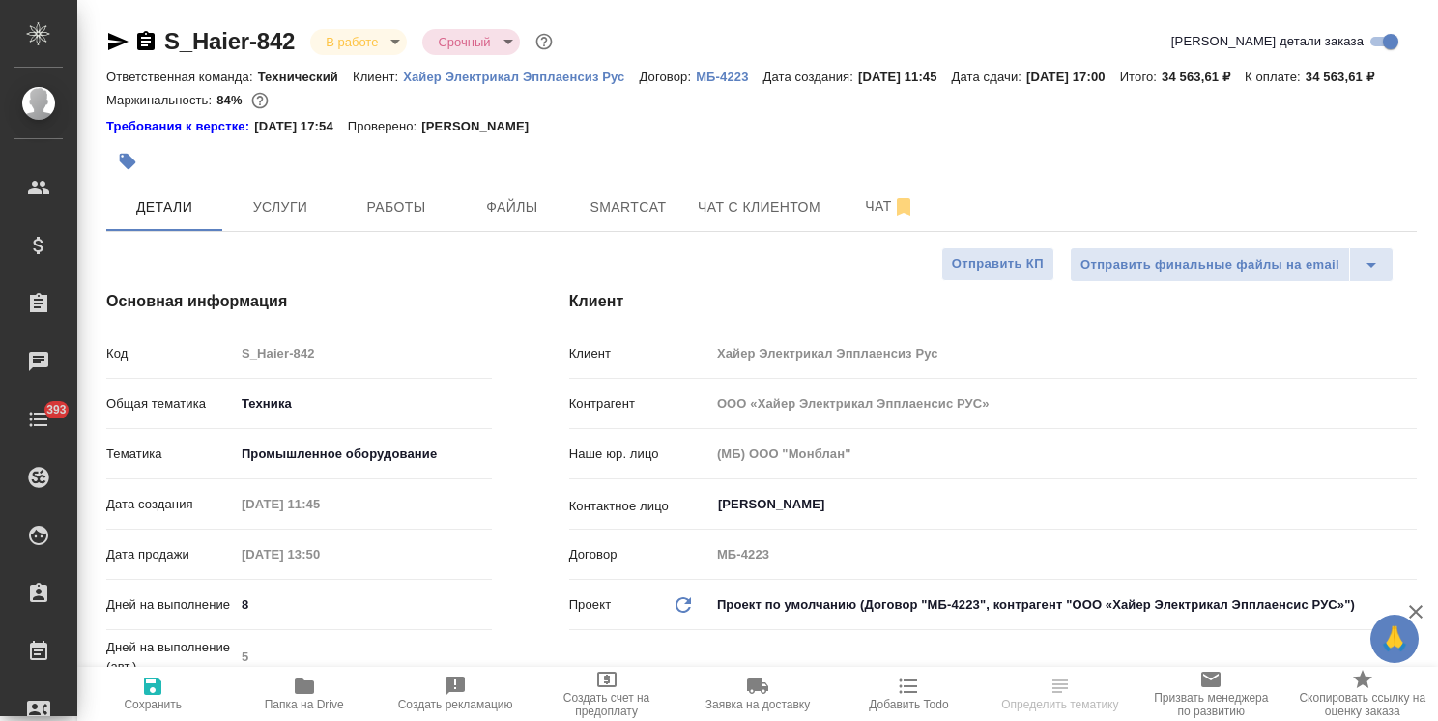
select select "RU"
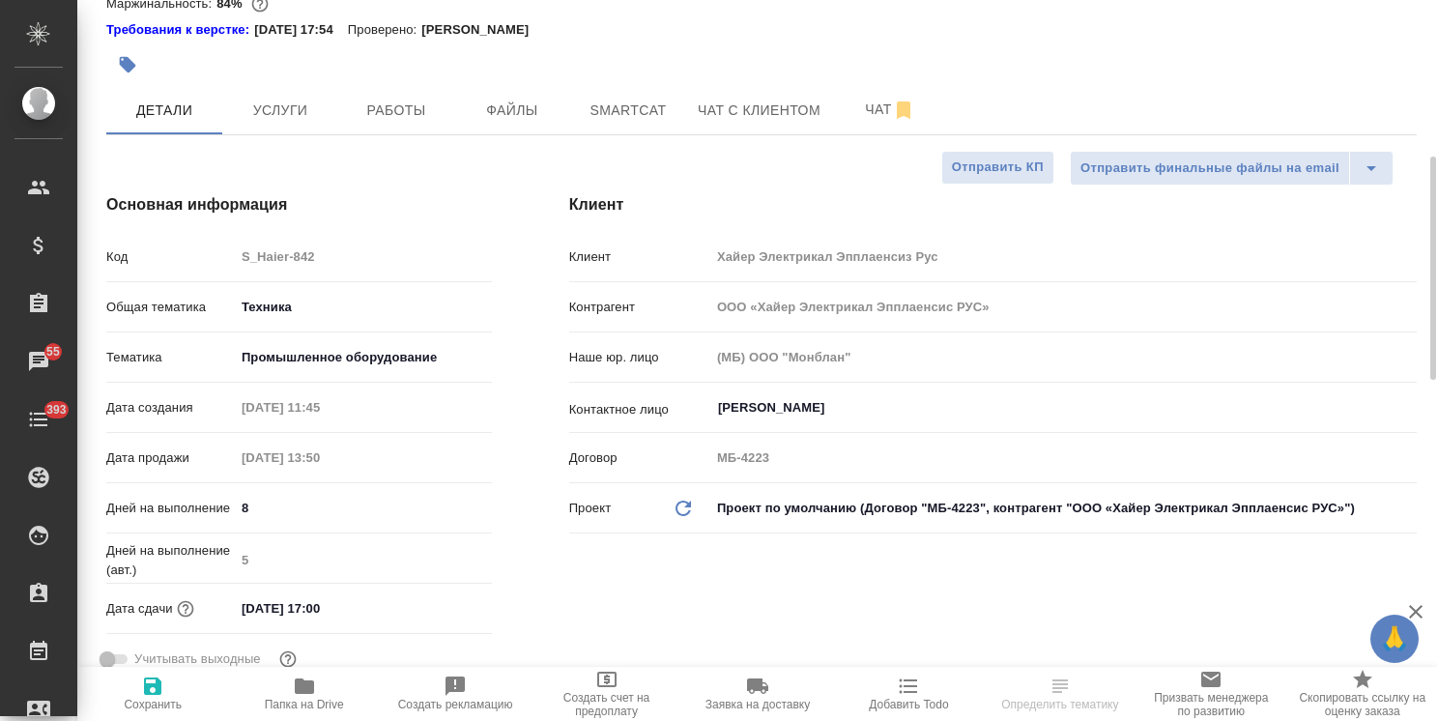
scroll to position [193, 0]
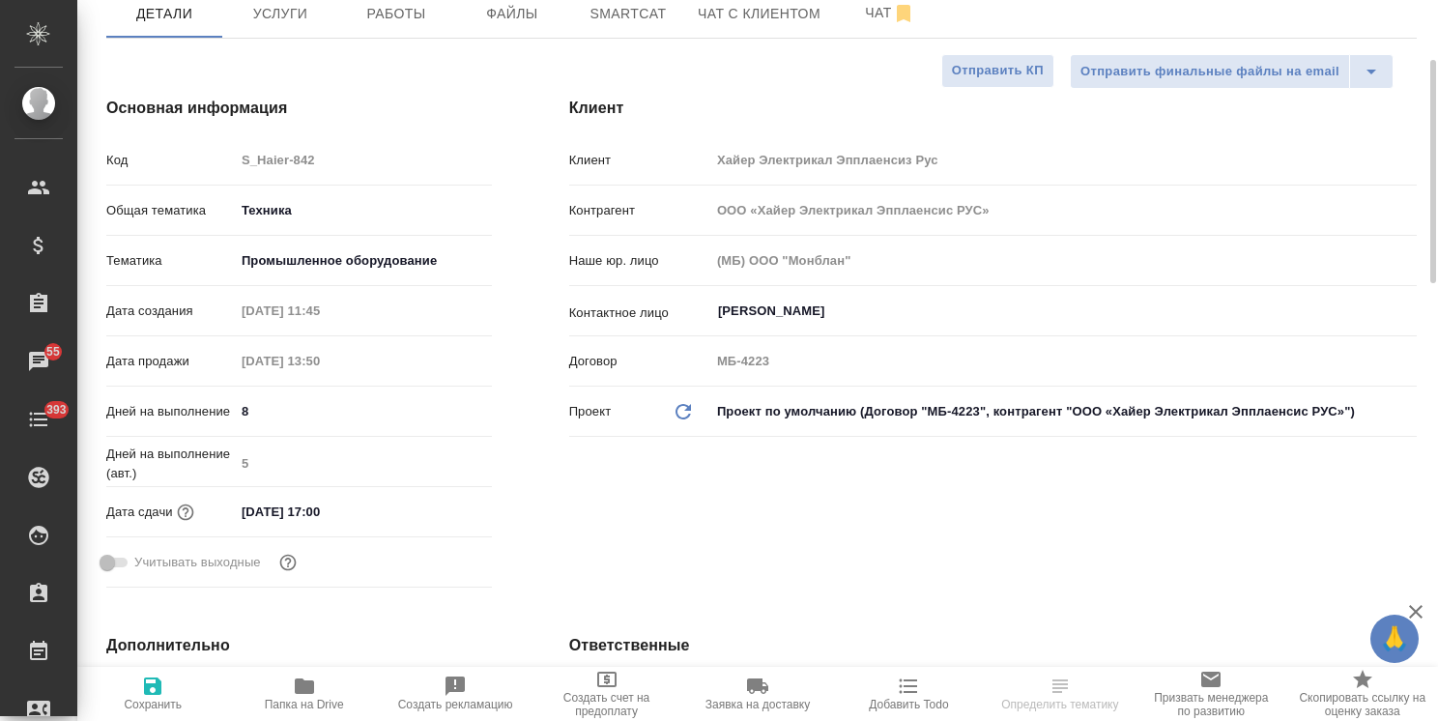
click at [691, 600] on div "Клиент [PERSON_NAME] Электрикал Эпплаенсиз Рус Контрагент ООО «Хайер Электрикал…" at bounding box center [993, 346] width 925 height 576
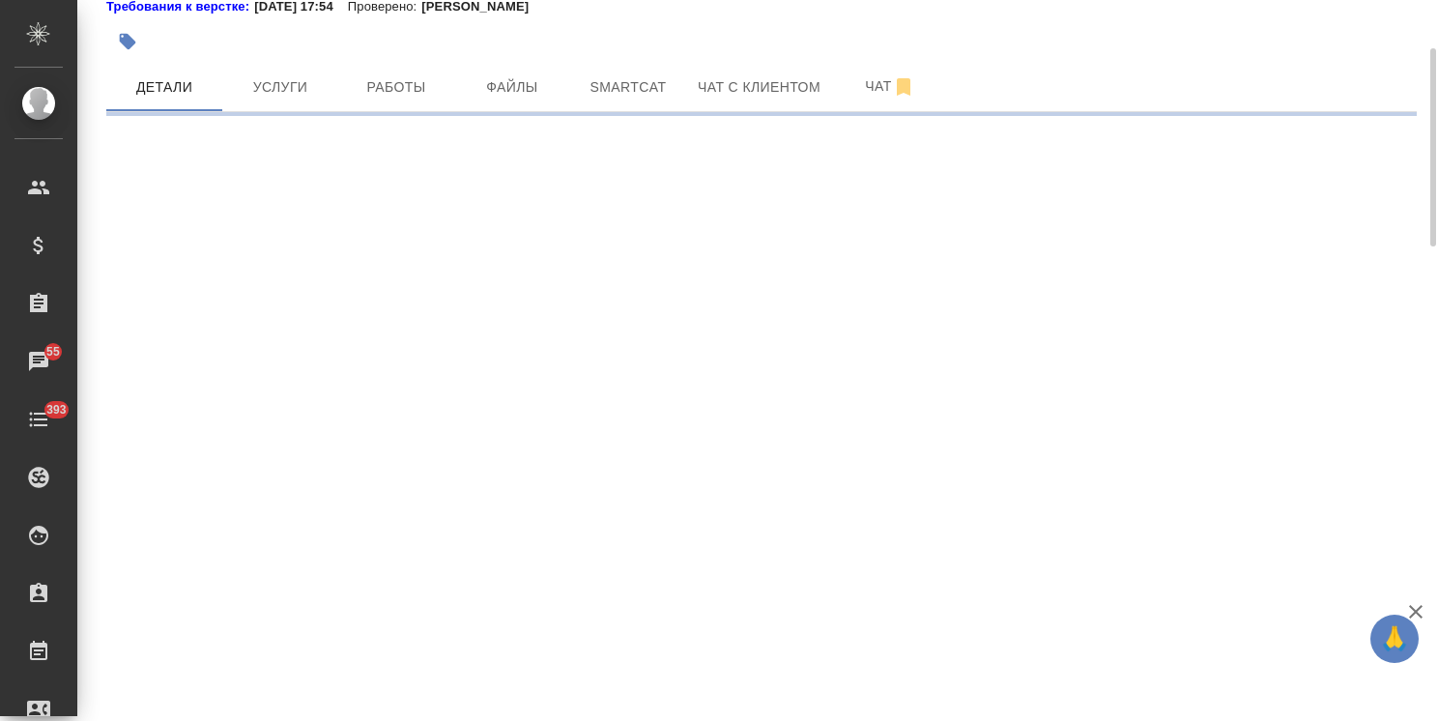
scroll to position [97, 0]
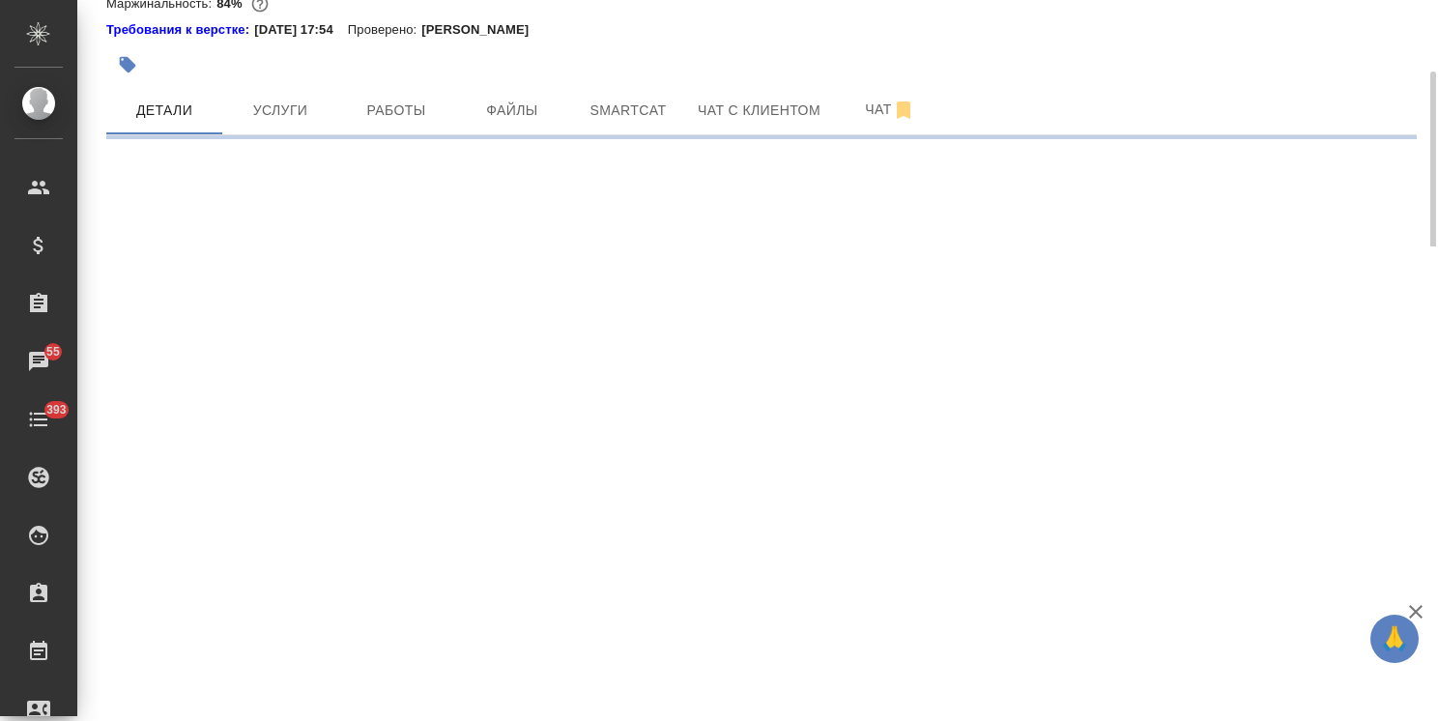
select select "RU"
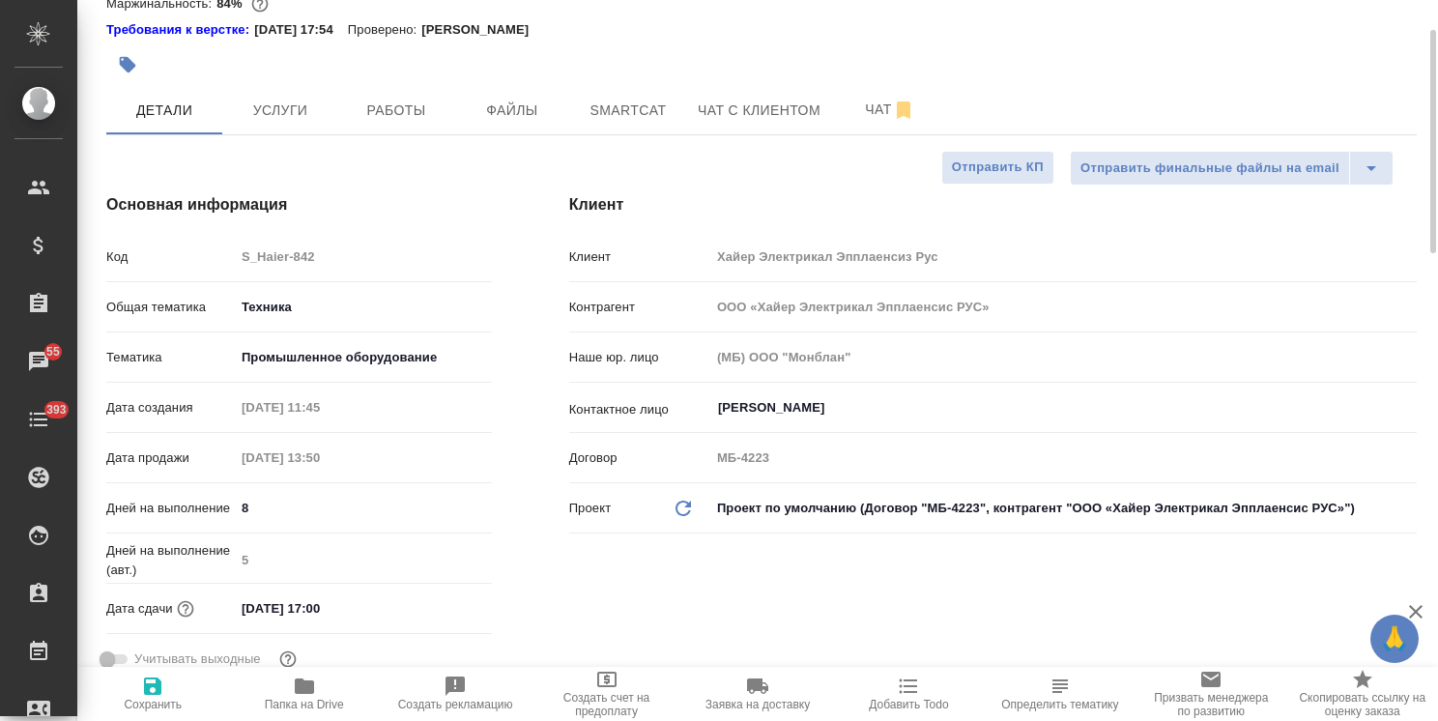
type textarea "x"
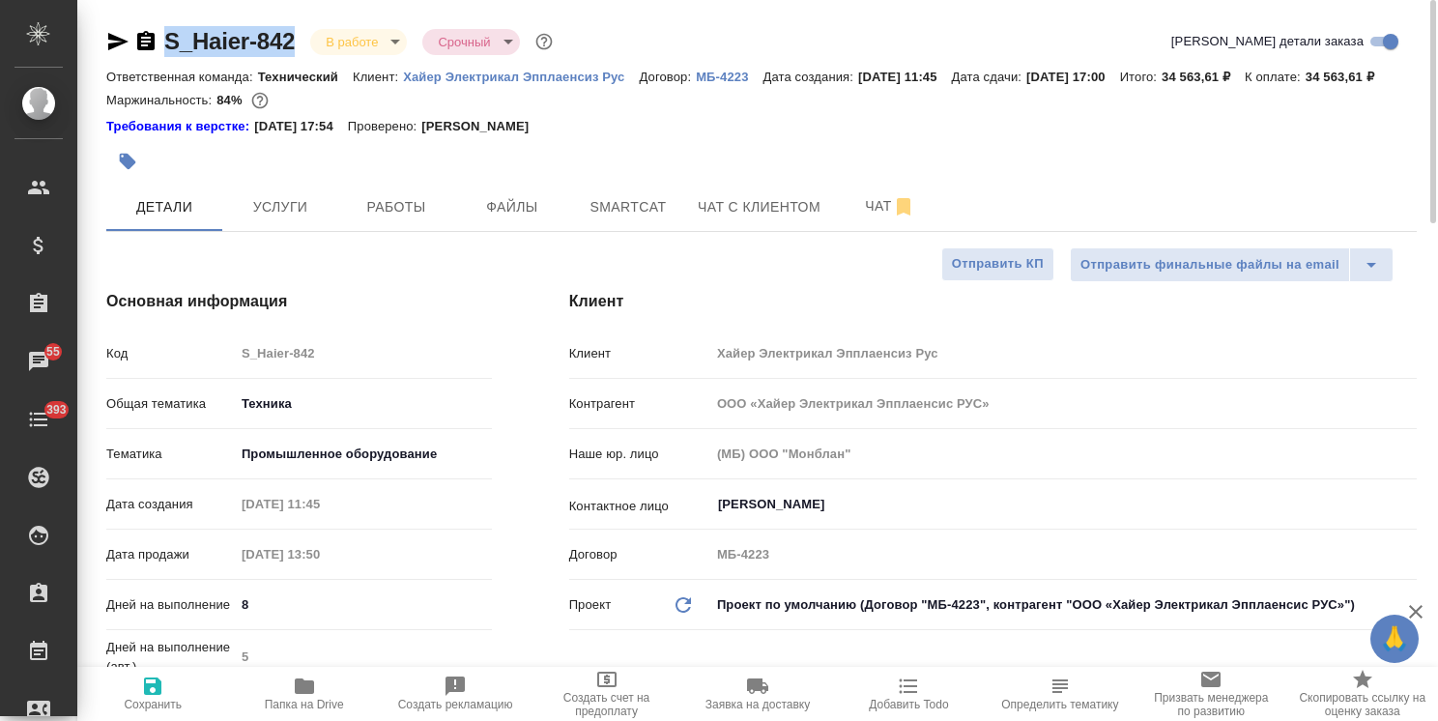
drag, startPoint x: 305, startPoint y: 14, endPoint x: 131, endPoint y: 7, distance: 174.1
copy link "S_Haier-842"
type textarea "x"
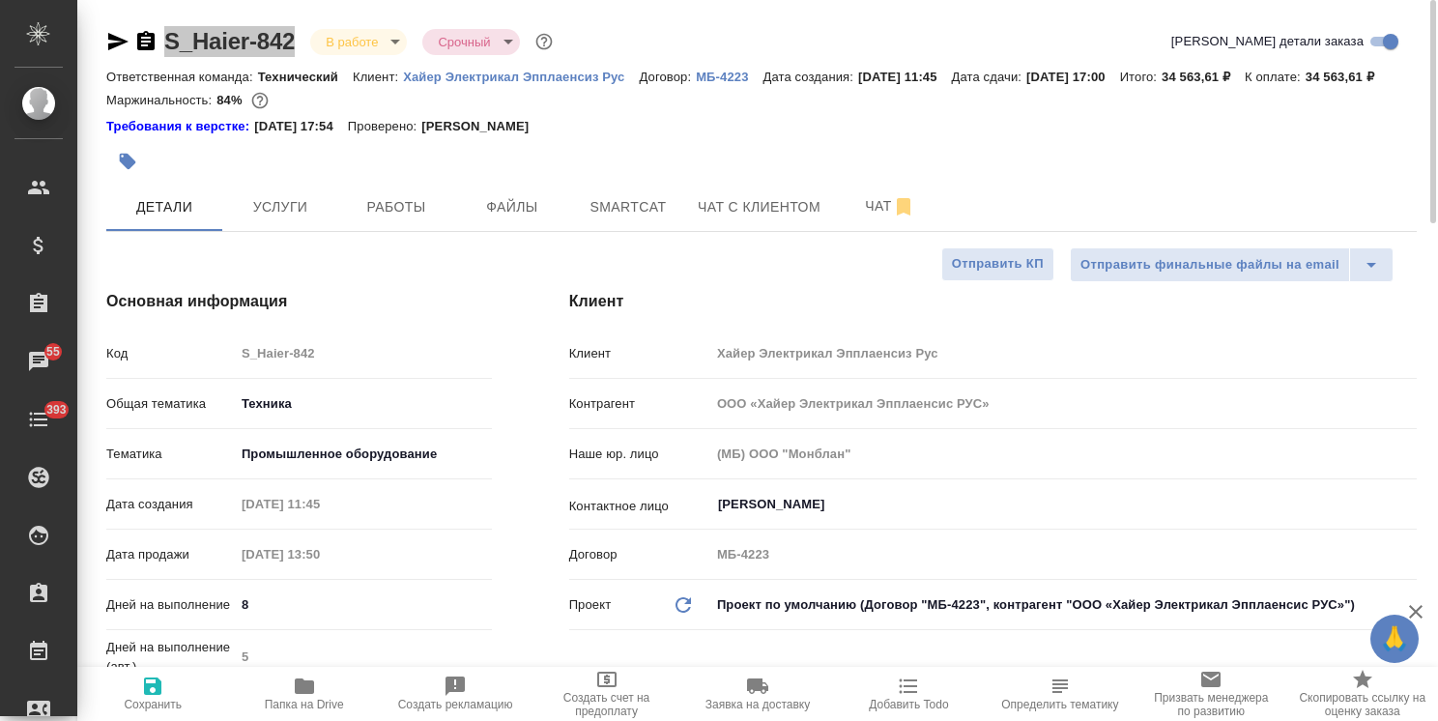
type textarea "x"
